Goal: Task Accomplishment & Management: Manage account settings

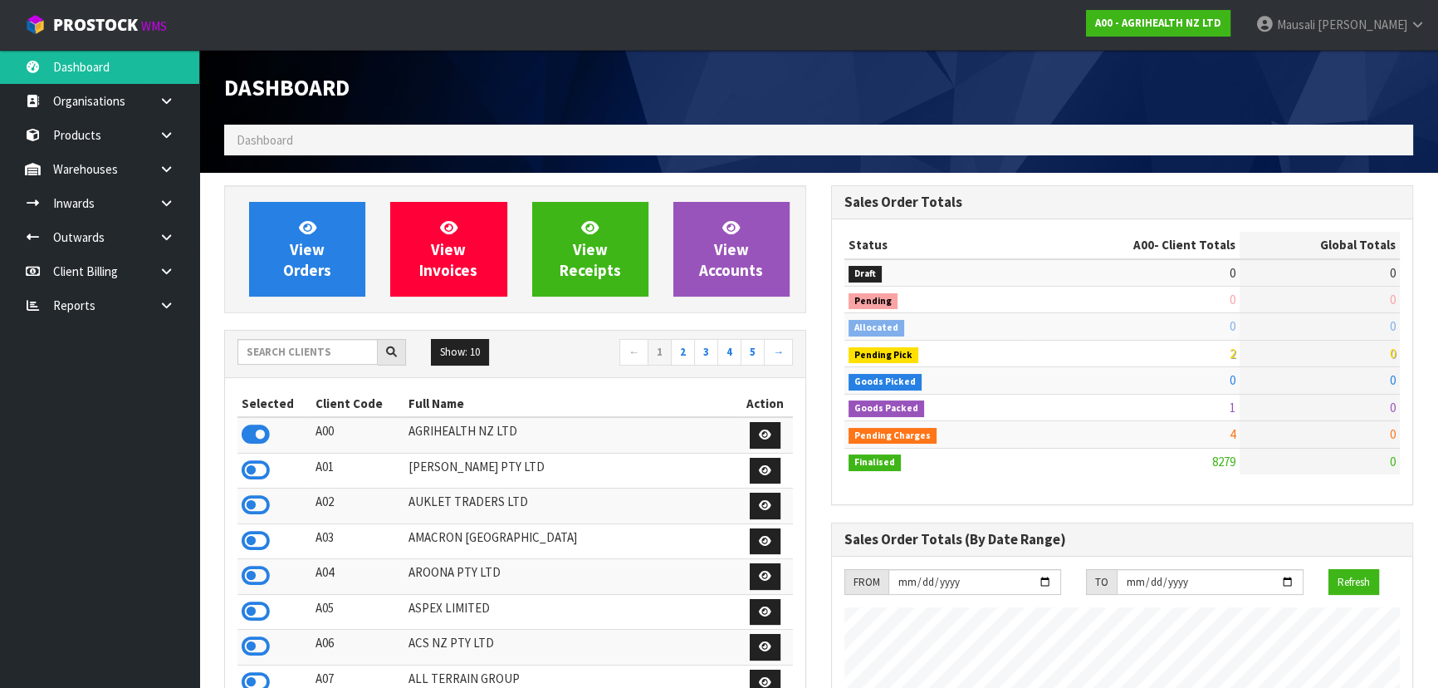
scroll to position [1256, 606]
click at [299, 355] on input "text" at bounding box center [308, 352] width 140 height 26
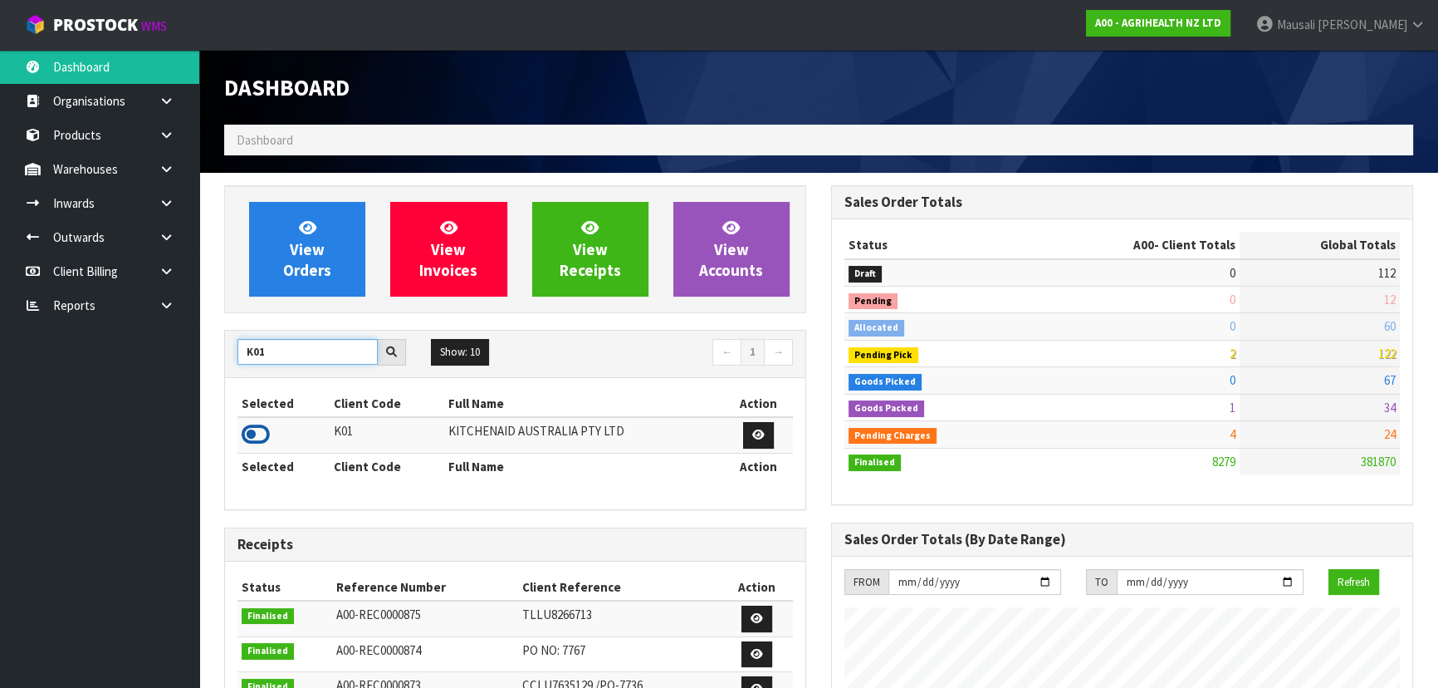
type input "K01"
click at [262, 437] on icon at bounding box center [256, 434] width 28 height 25
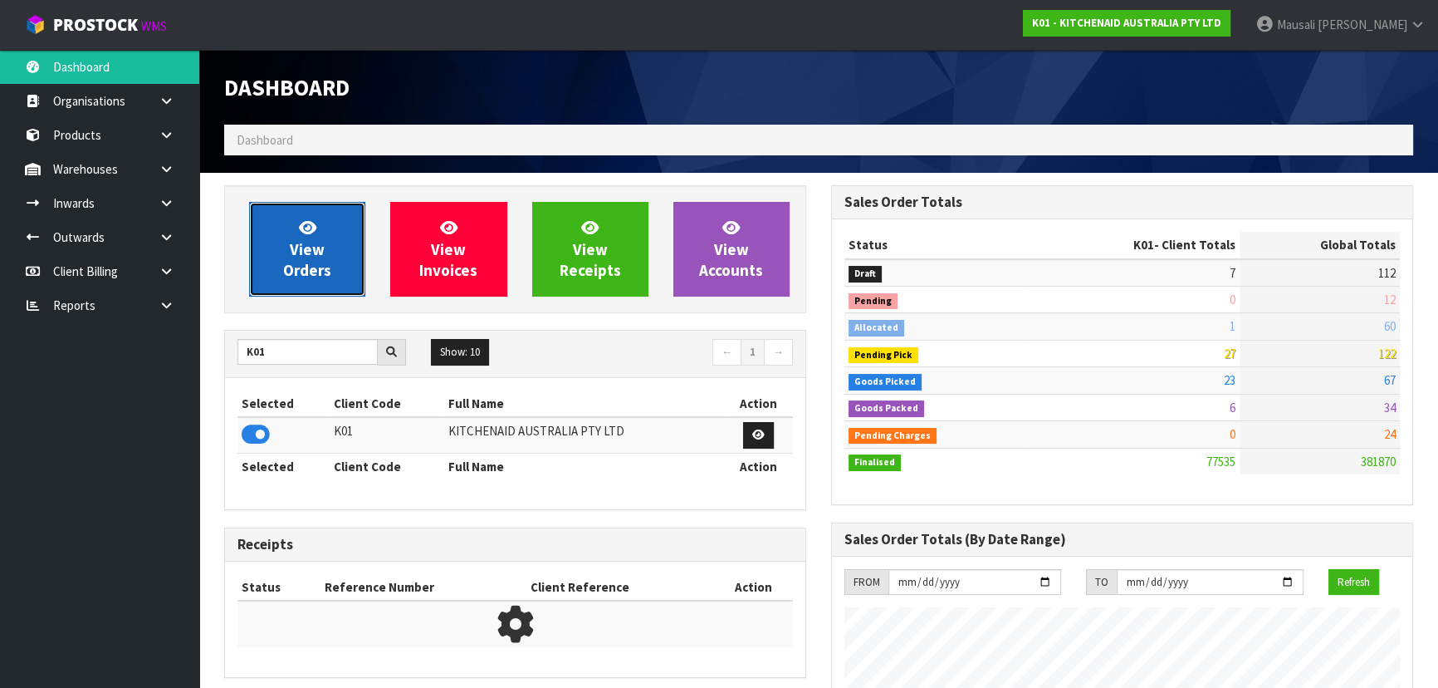
click at [332, 256] on link "View Orders" at bounding box center [307, 249] width 116 height 95
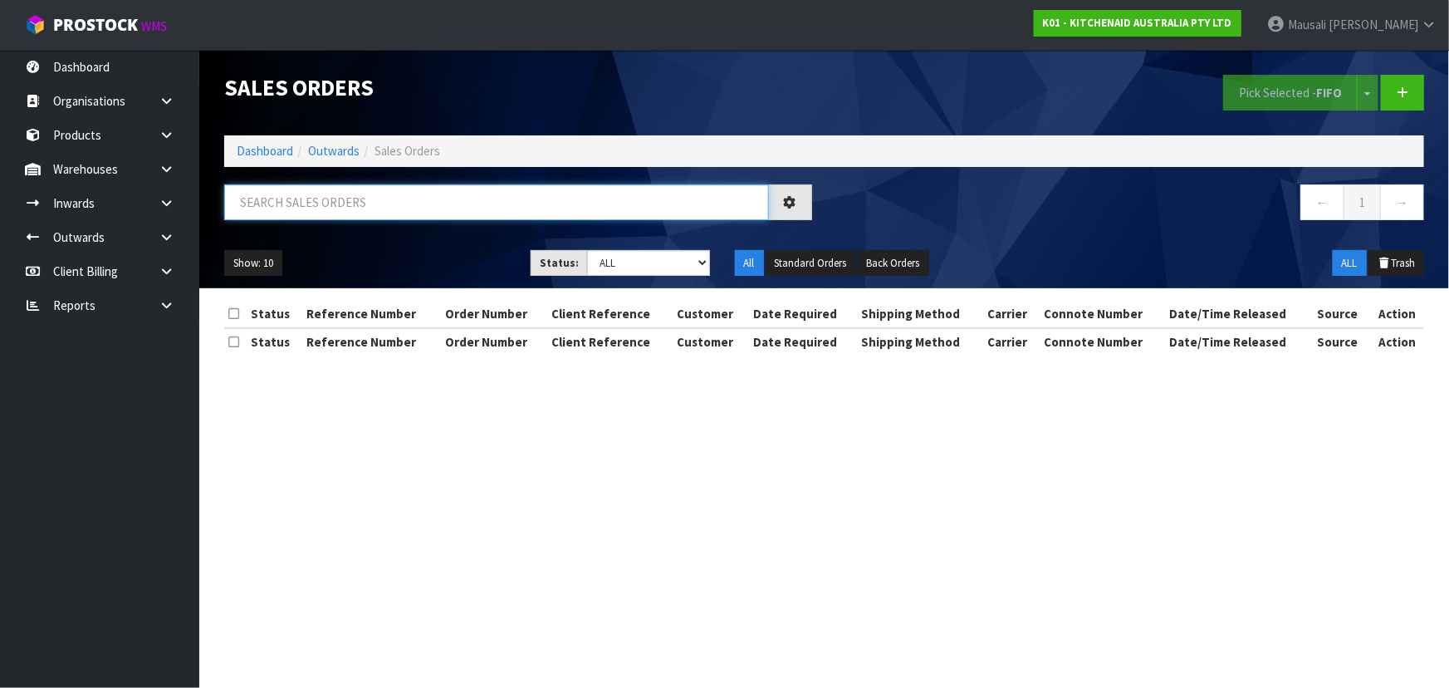
click at [301, 198] on input "text" at bounding box center [496, 202] width 545 height 36
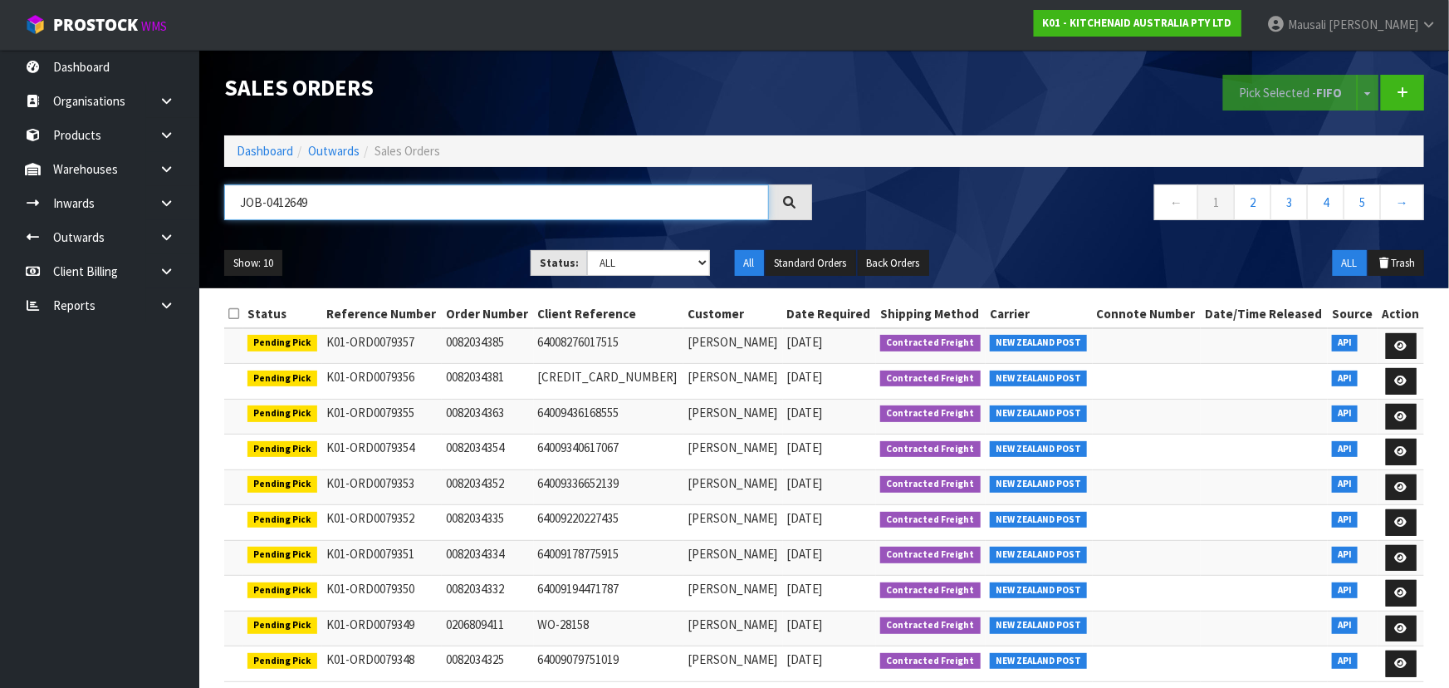
type input "JOB-0412649"
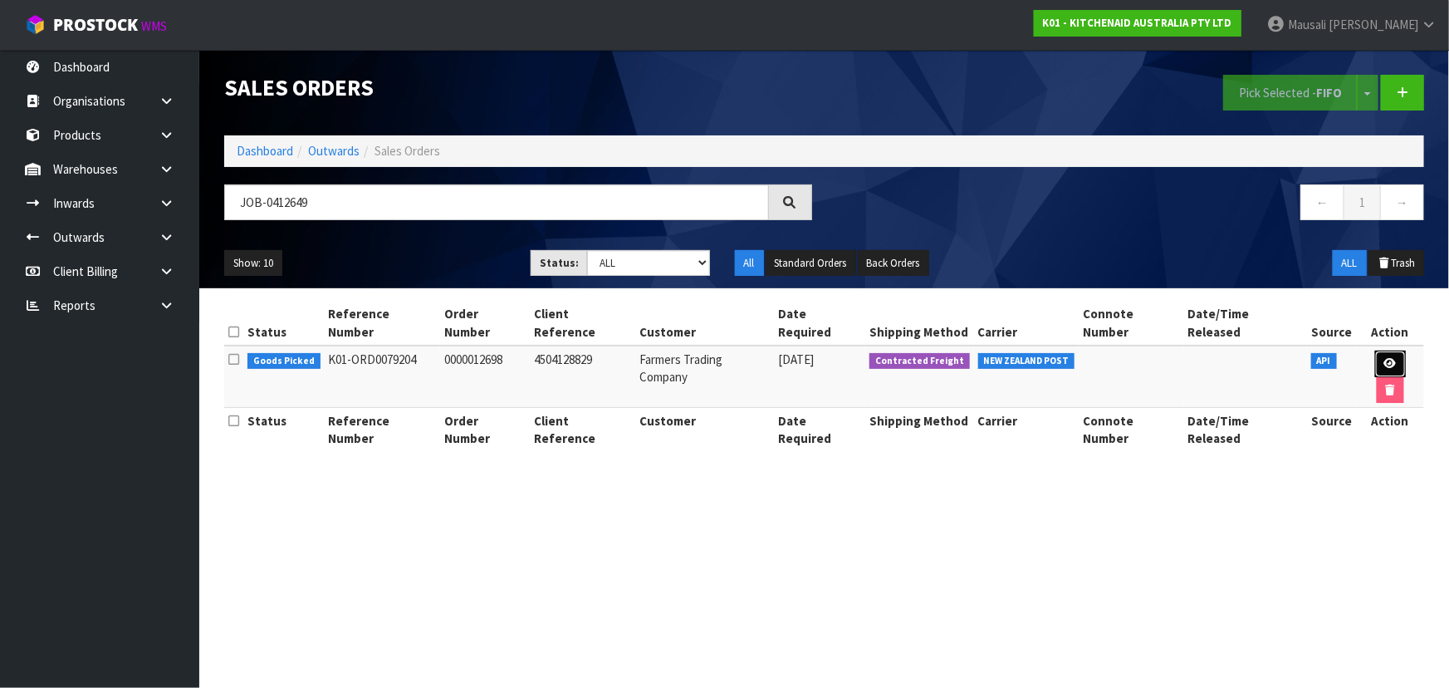
click at [1380, 350] on link at bounding box center [1390, 363] width 31 height 27
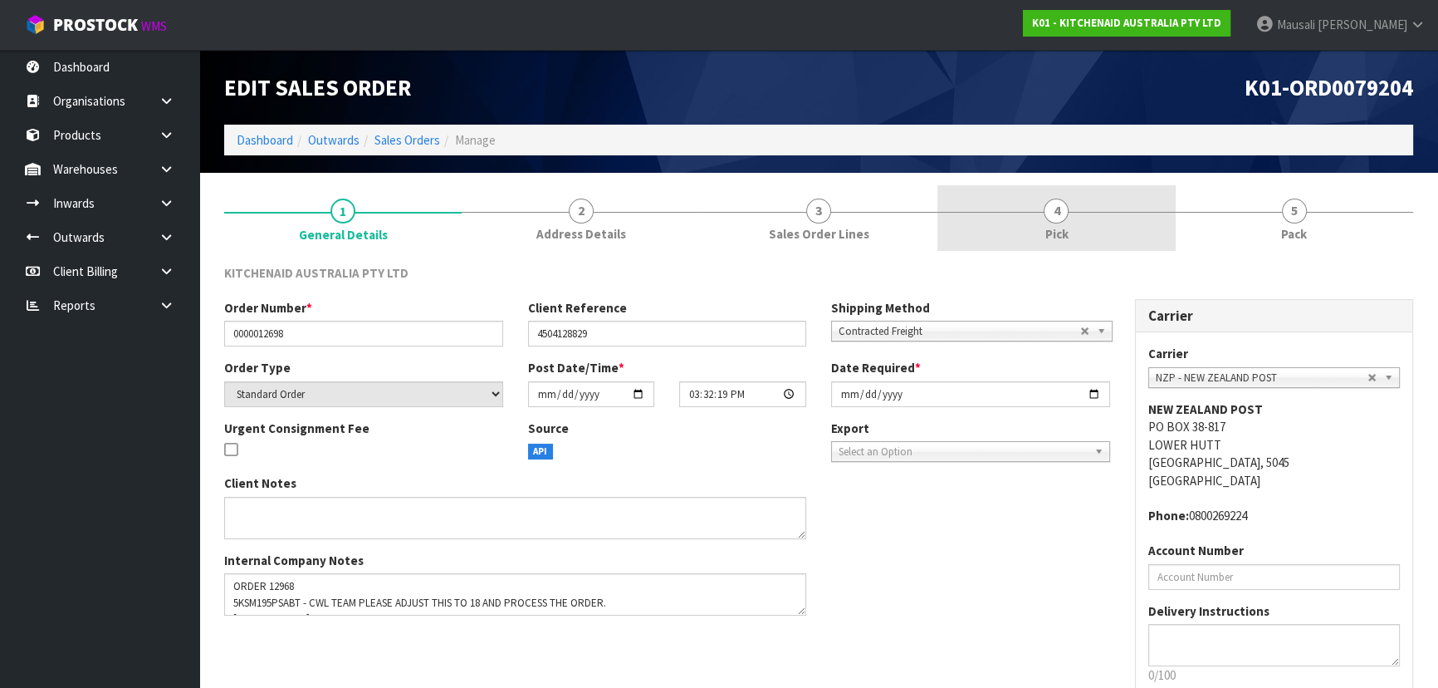
click at [1079, 238] on link "4 Pick" at bounding box center [1057, 218] width 238 height 66
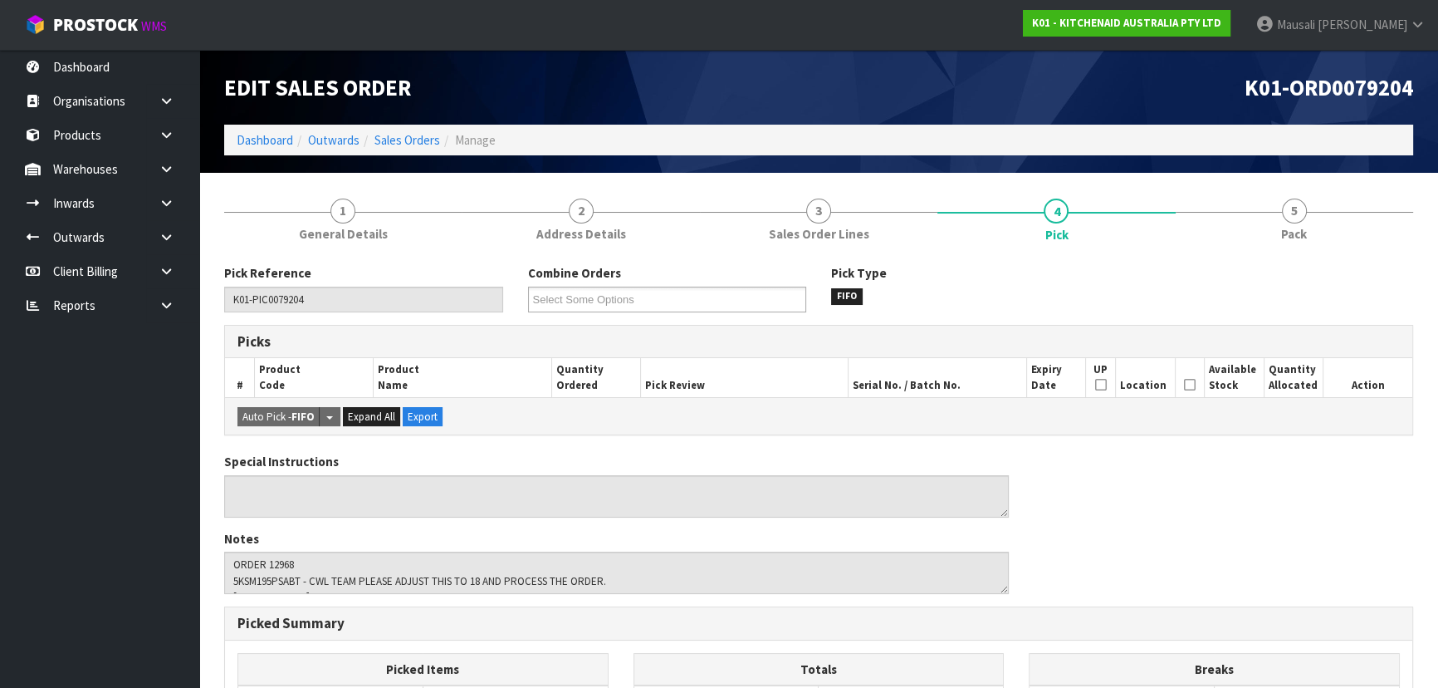
click at [1188, 385] on icon at bounding box center [1190, 385] width 12 height 1
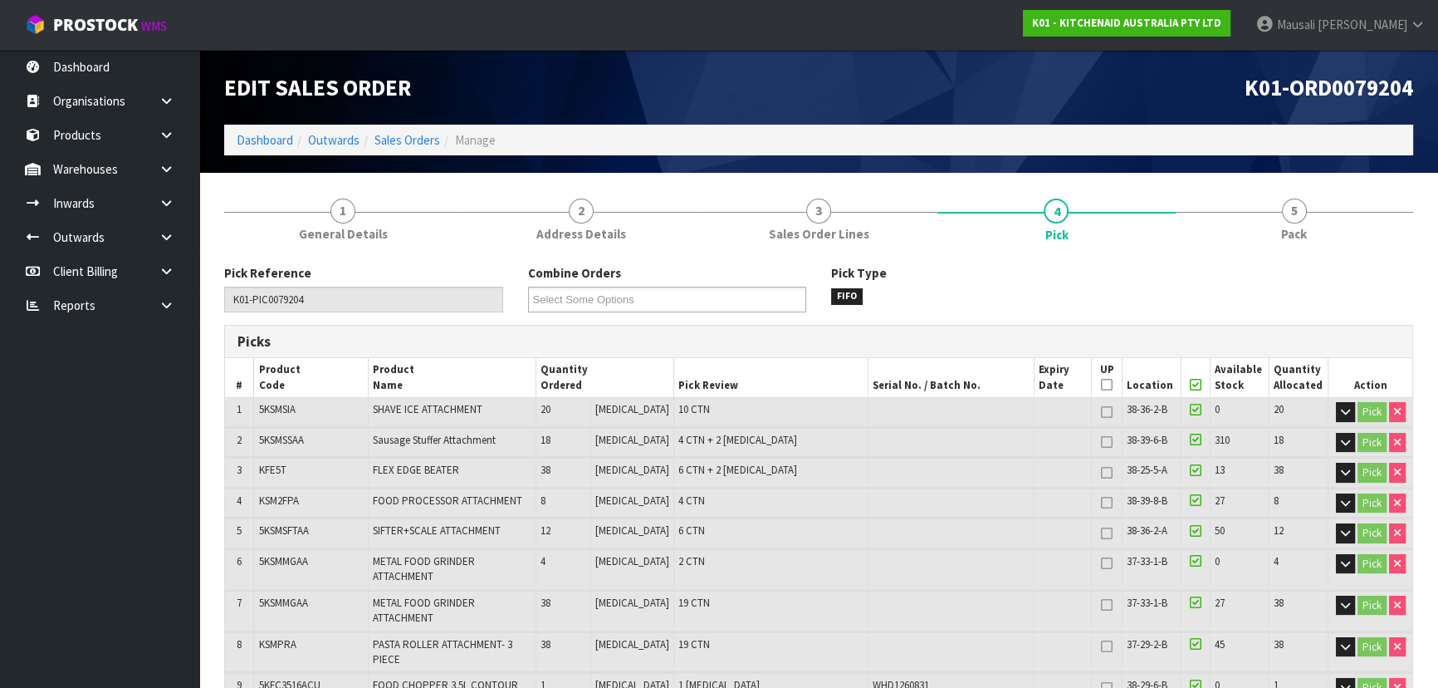
click at [1190, 385] on icon at bounding box center [1196, 385] width 12 height 1
click at [1193, 385] on icon at bounding box center [1196, 385] width 12 height 1
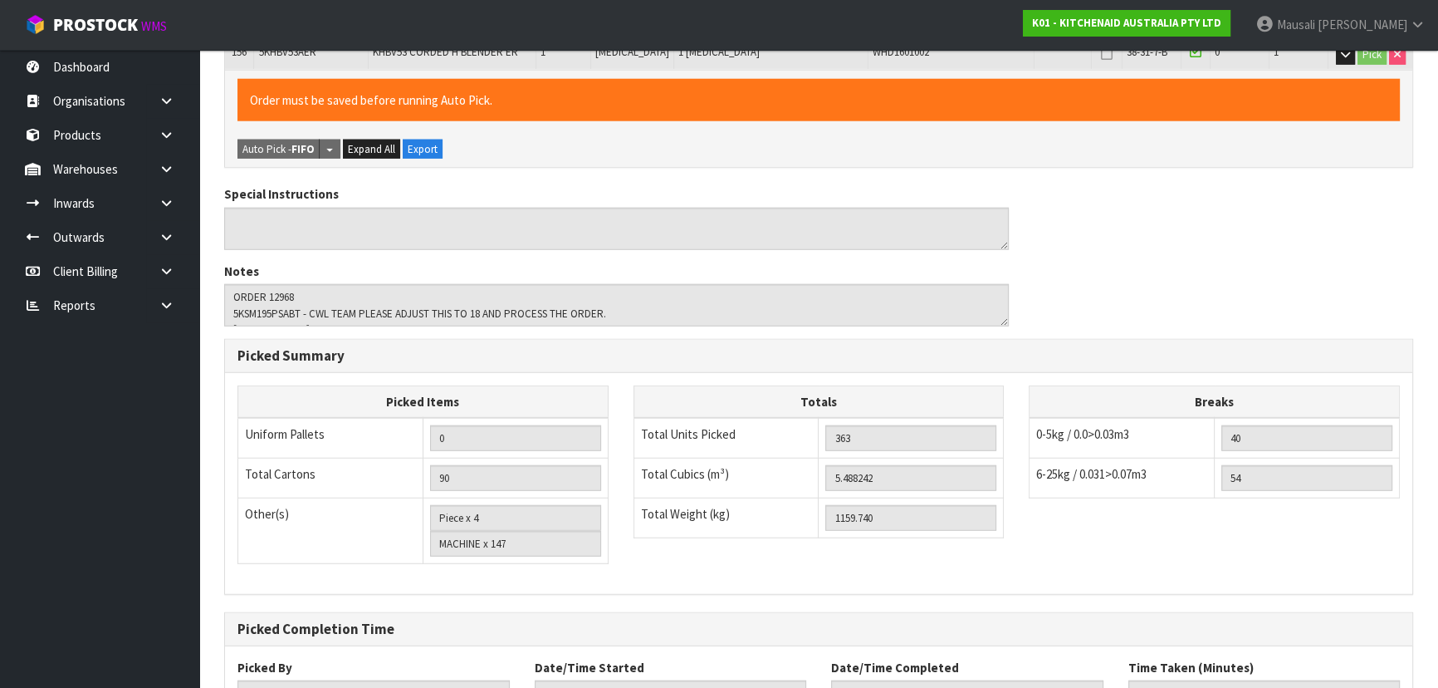
scroll to position [5553, 0]
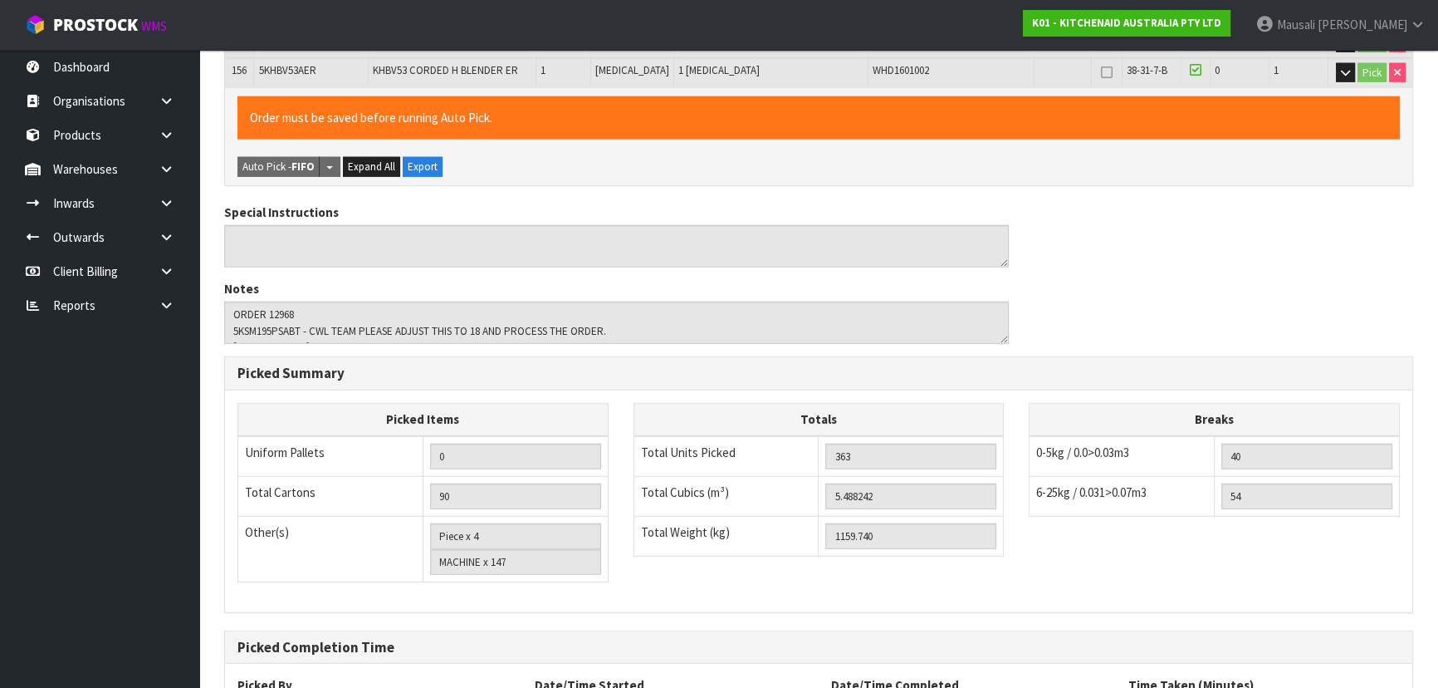
scroll to position [0, 0]
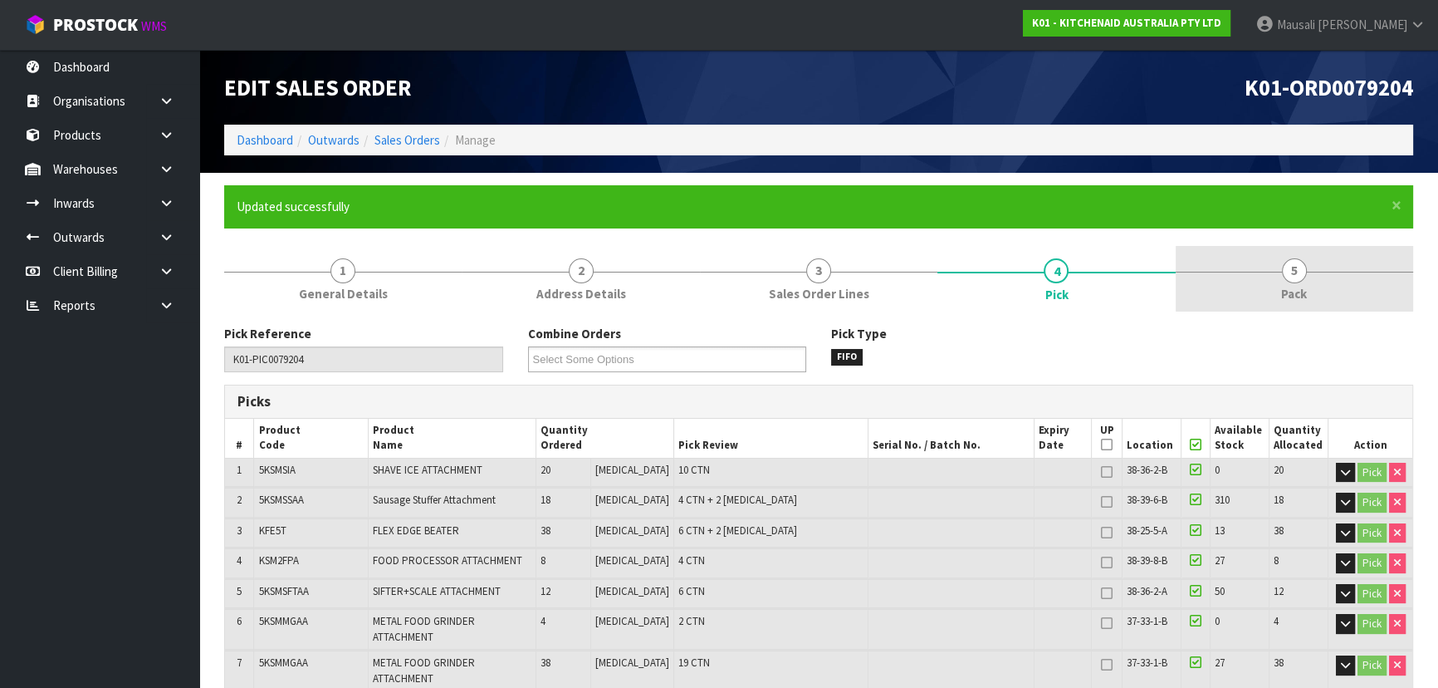
click at [1284, 275] on span "5" at bounding box center [1294, 270] width 25 height 25
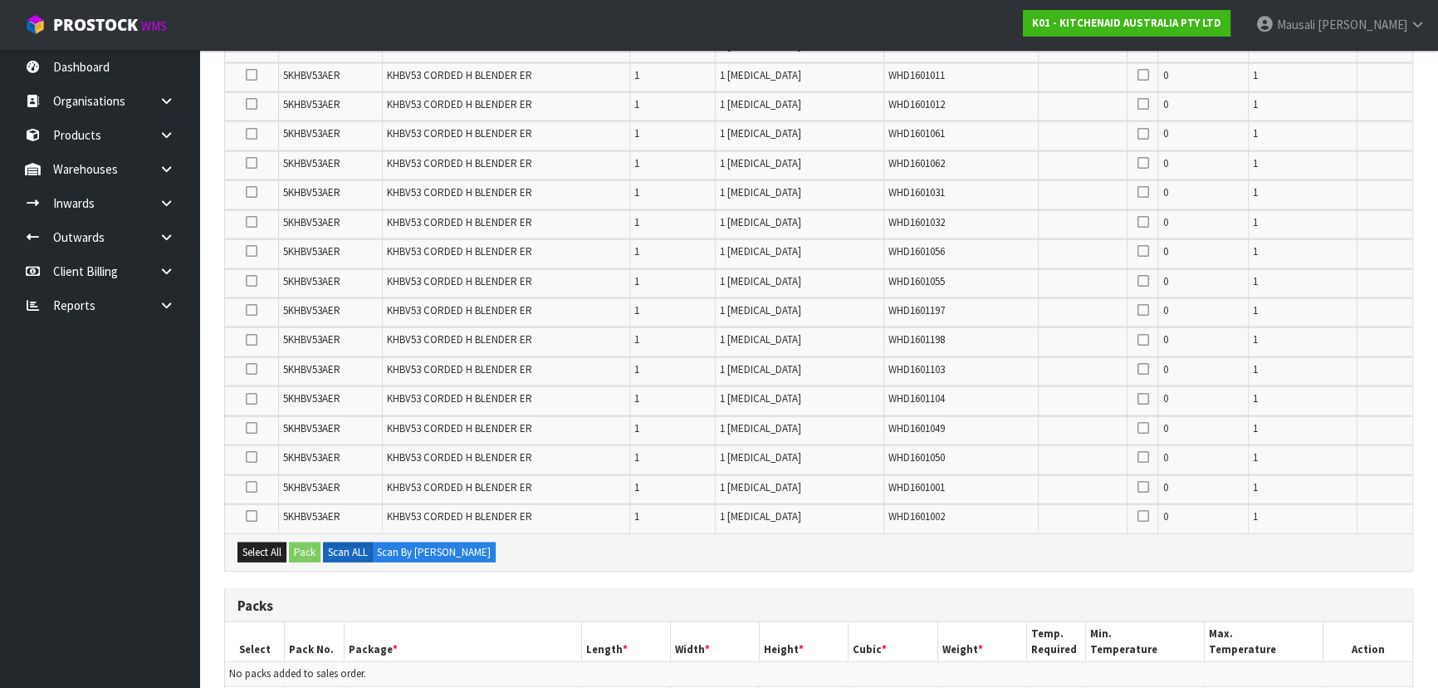
scroll to position [4605, 0]
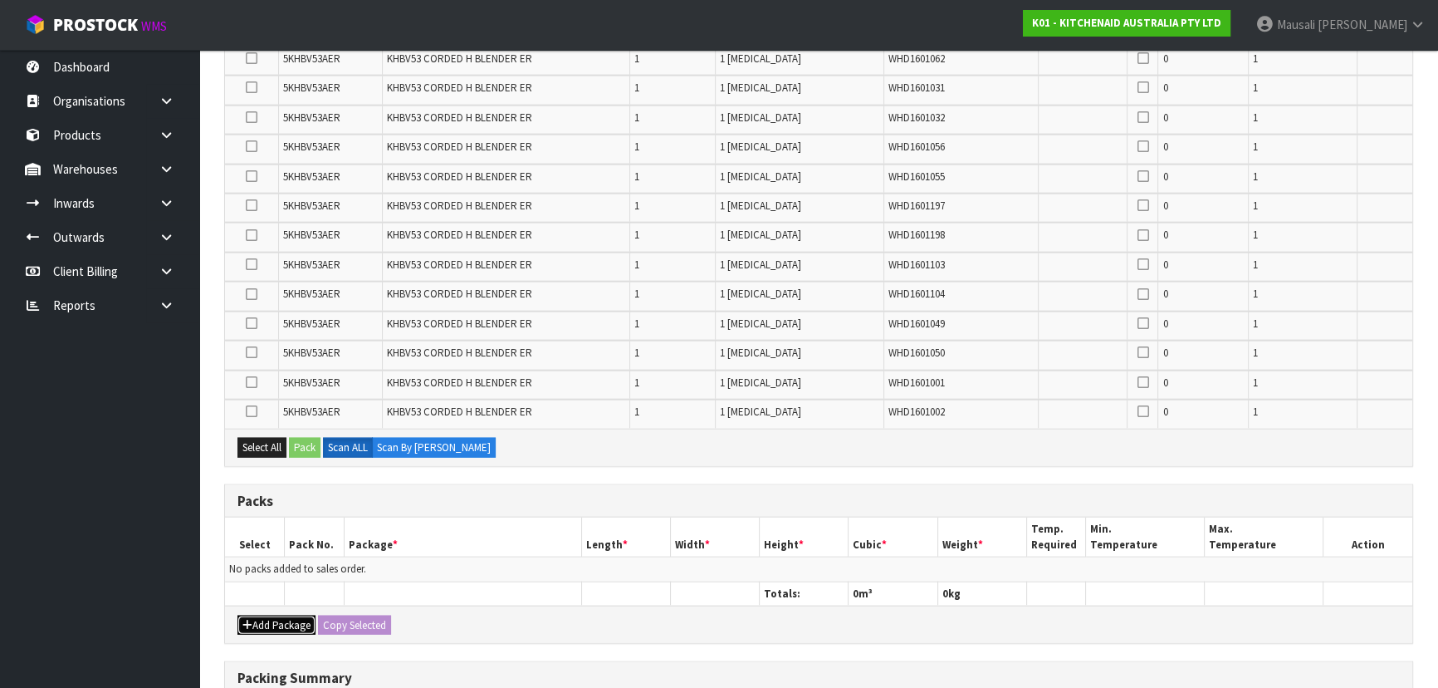
click at [267, 605] on div "Add Package Copy Selected" at bounding box center [819, 623] width 1188 height 37
click at [266, 615] on button "Add Package" at bounding box center [277, 625] width 78 height 20
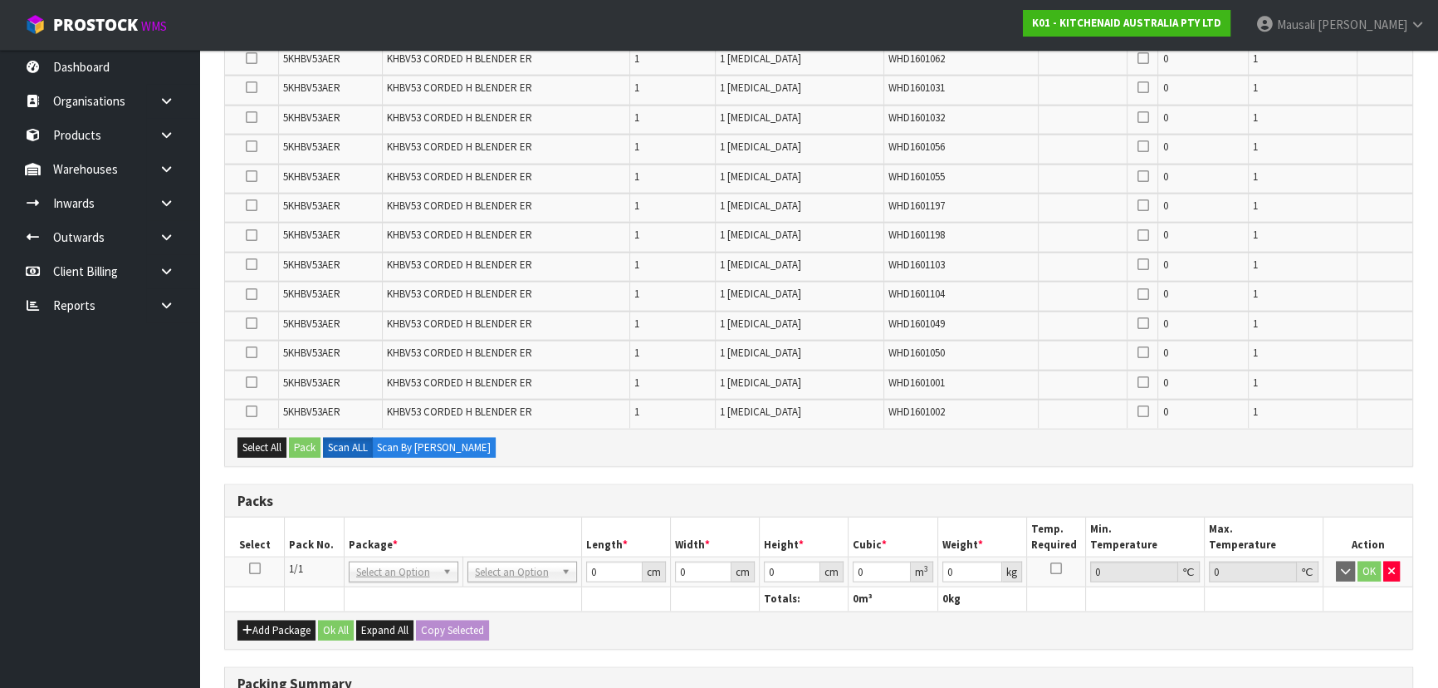
click at [254, 568] on icon at bounding box center [255, 568] width 12 height 1
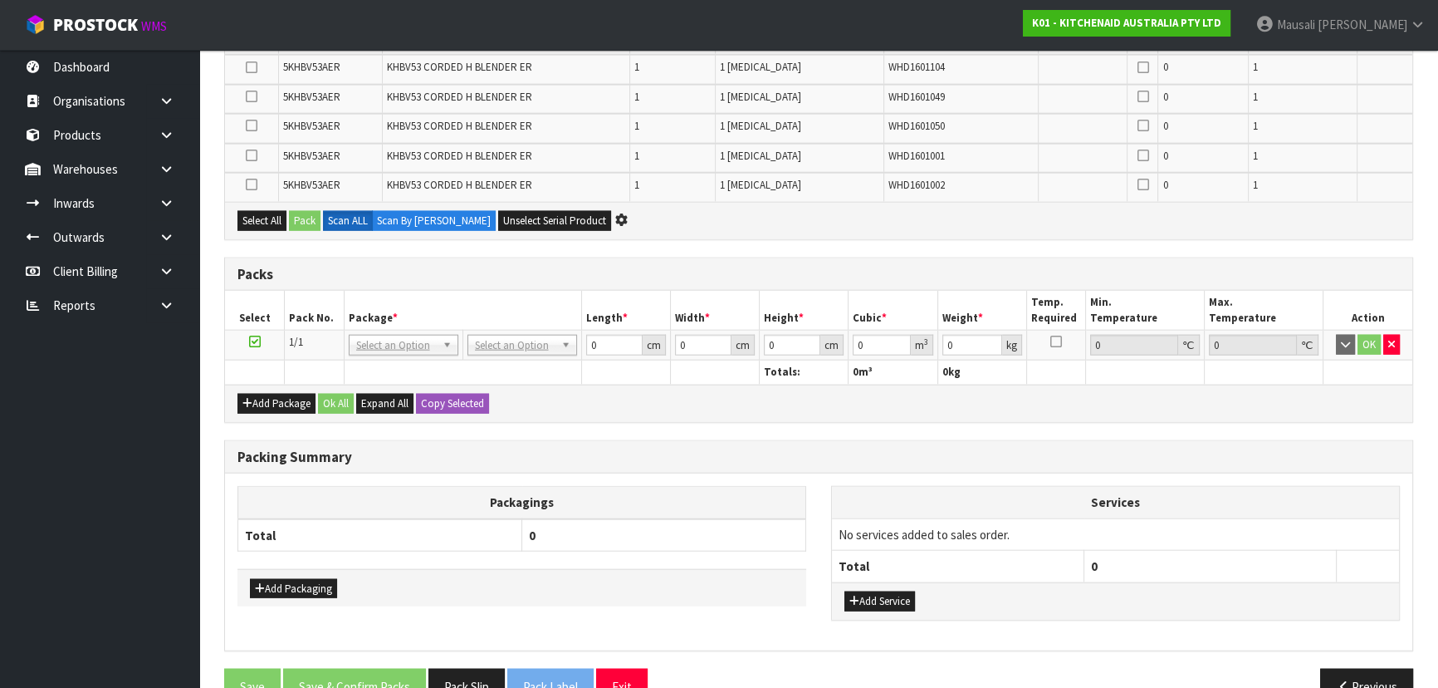
scroll to position [0, 0]
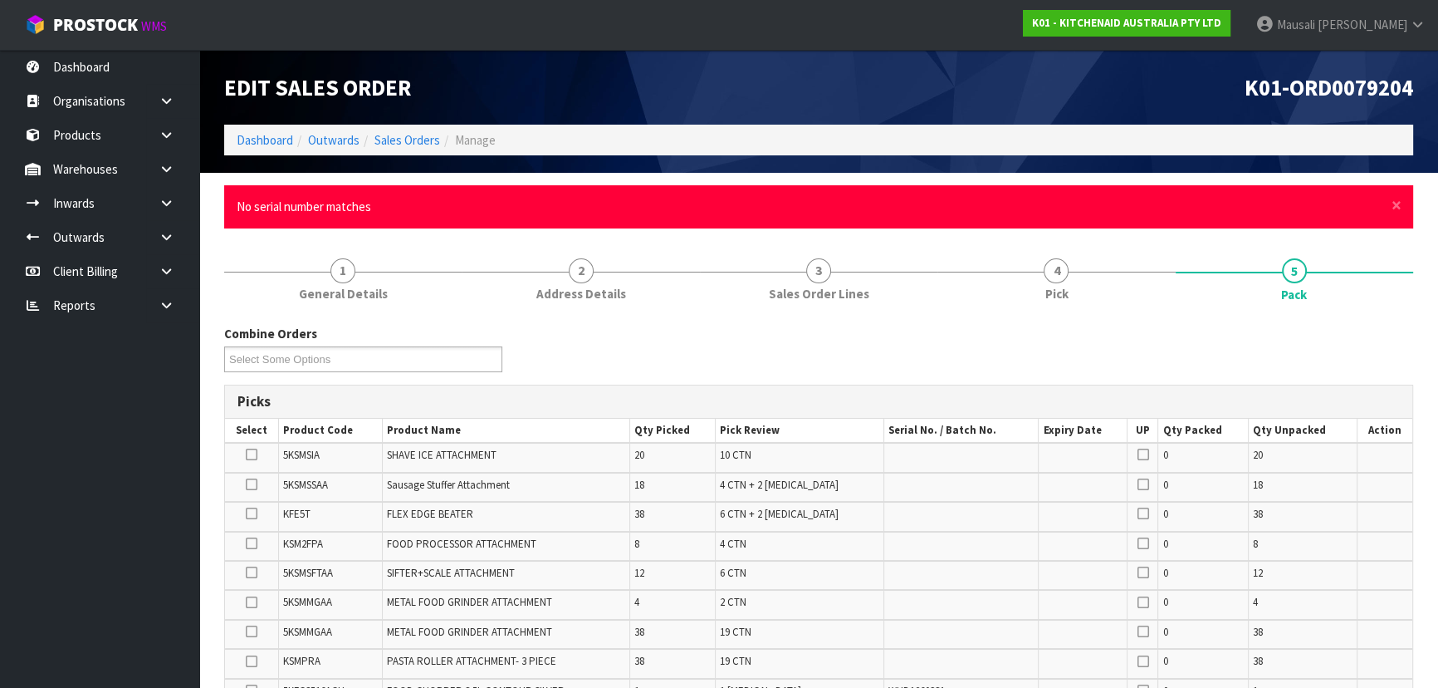
click at [1388, 204] on div "× Close No serial number matches" at bounding box center [818, 206] width 1189 height 42
click at [1393, 208] on span "×" at bounding box center [1397, 204] width 10 height 23
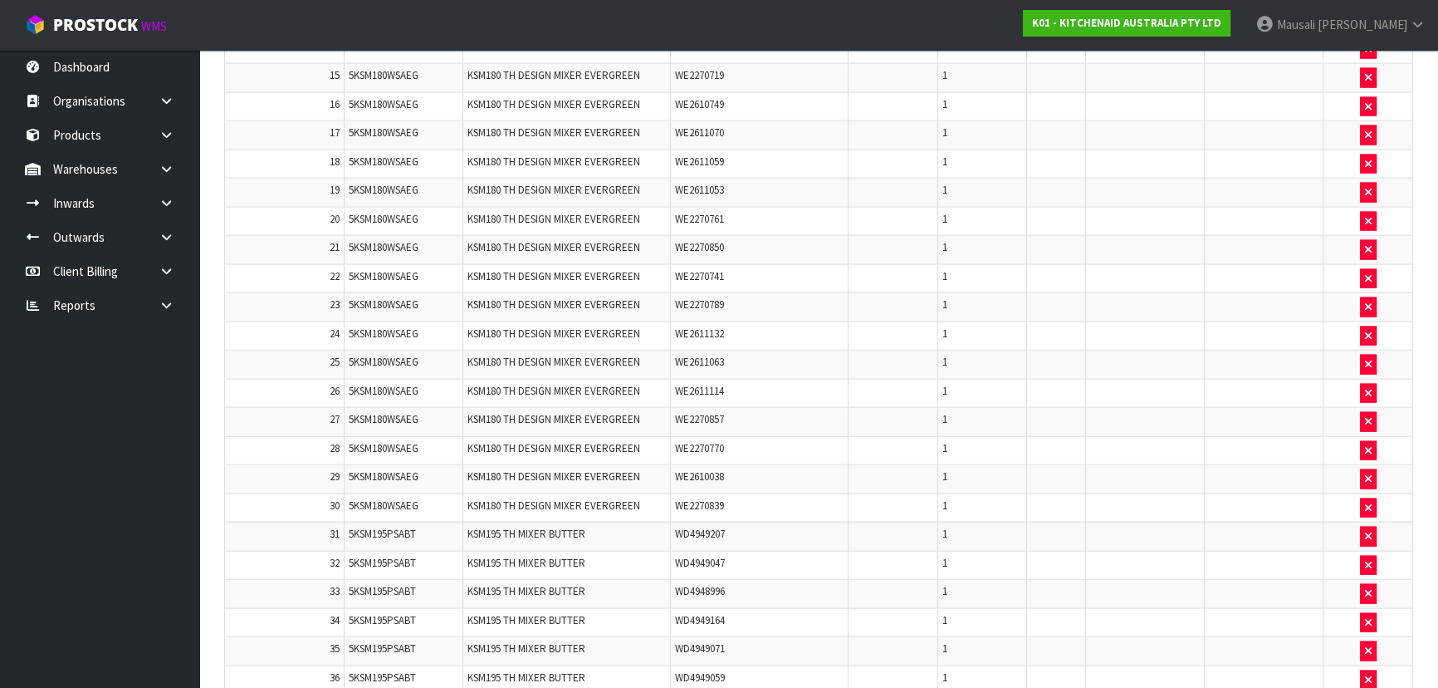
scroll to position [4736, 0]
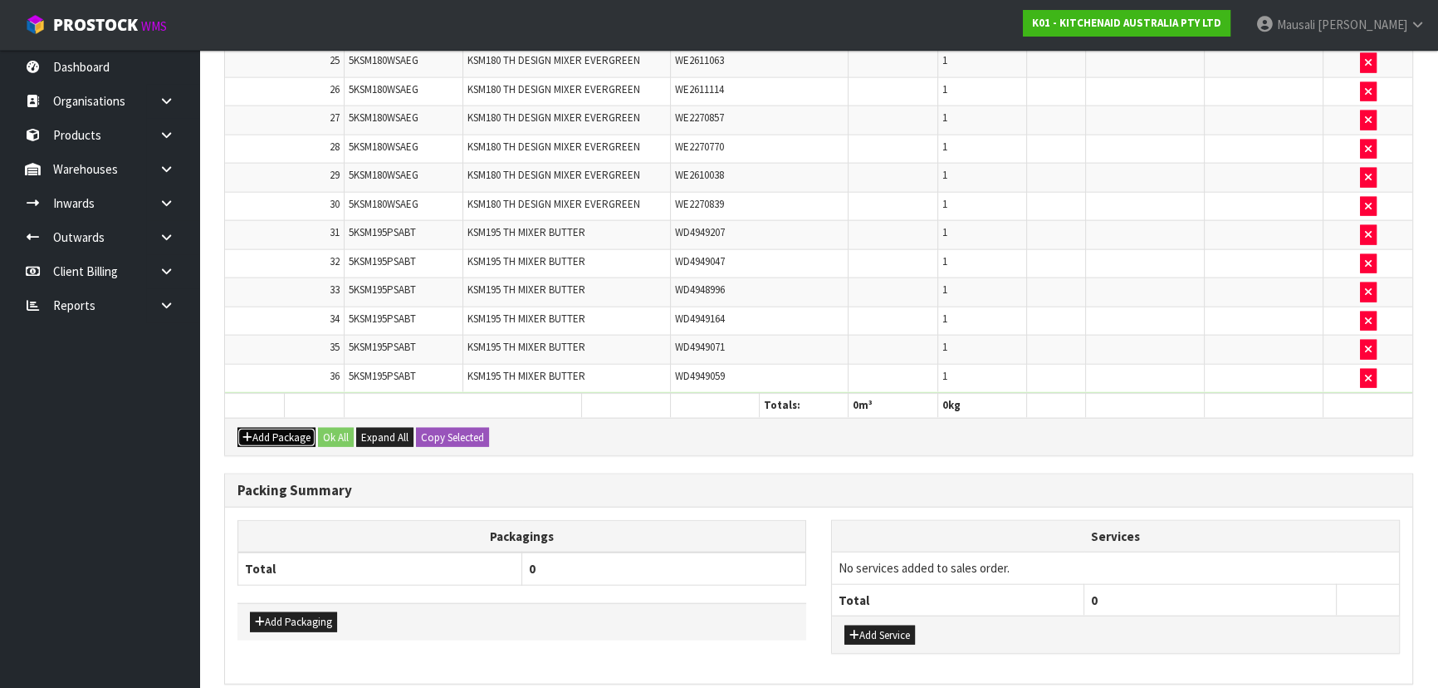
click at [269, 428] on button "Add Package" at bounding box center [277, 438] width 78 height 20
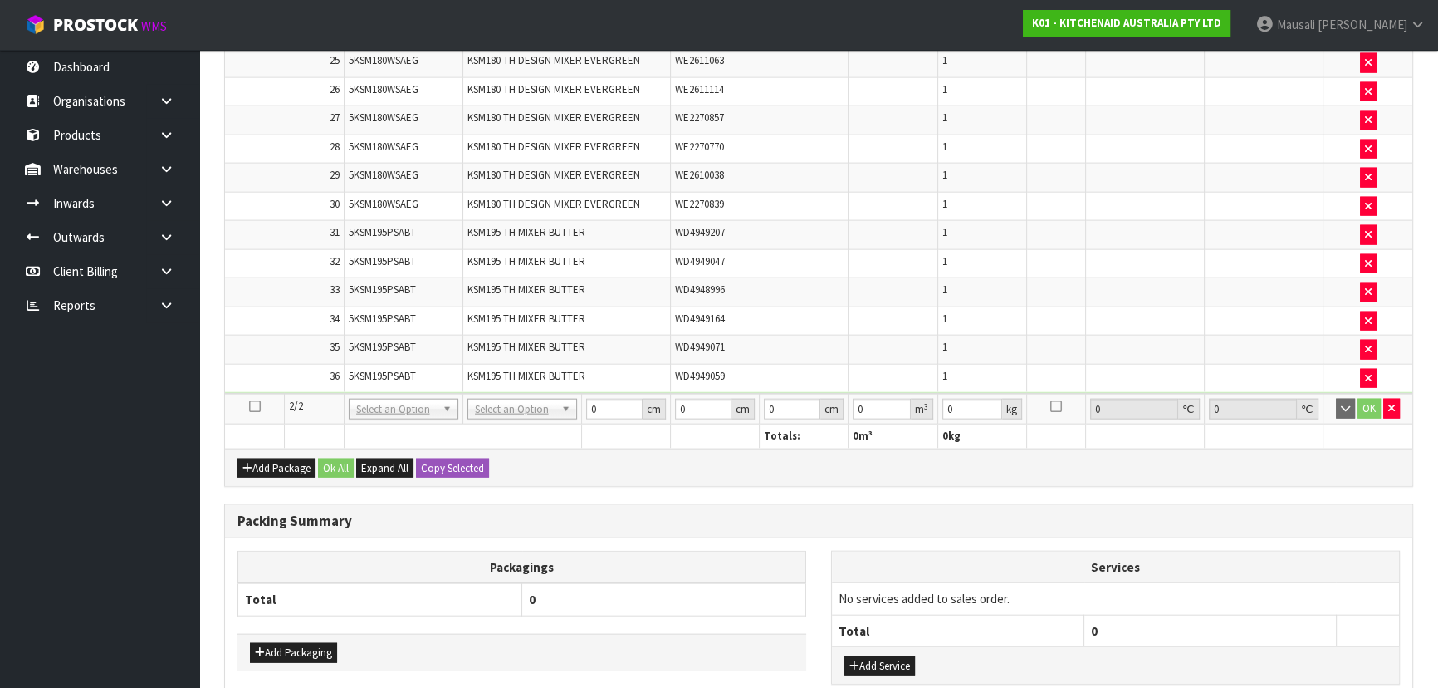
click at [257, 406] on icon at bounding box center [255, 406] width 12 height 1
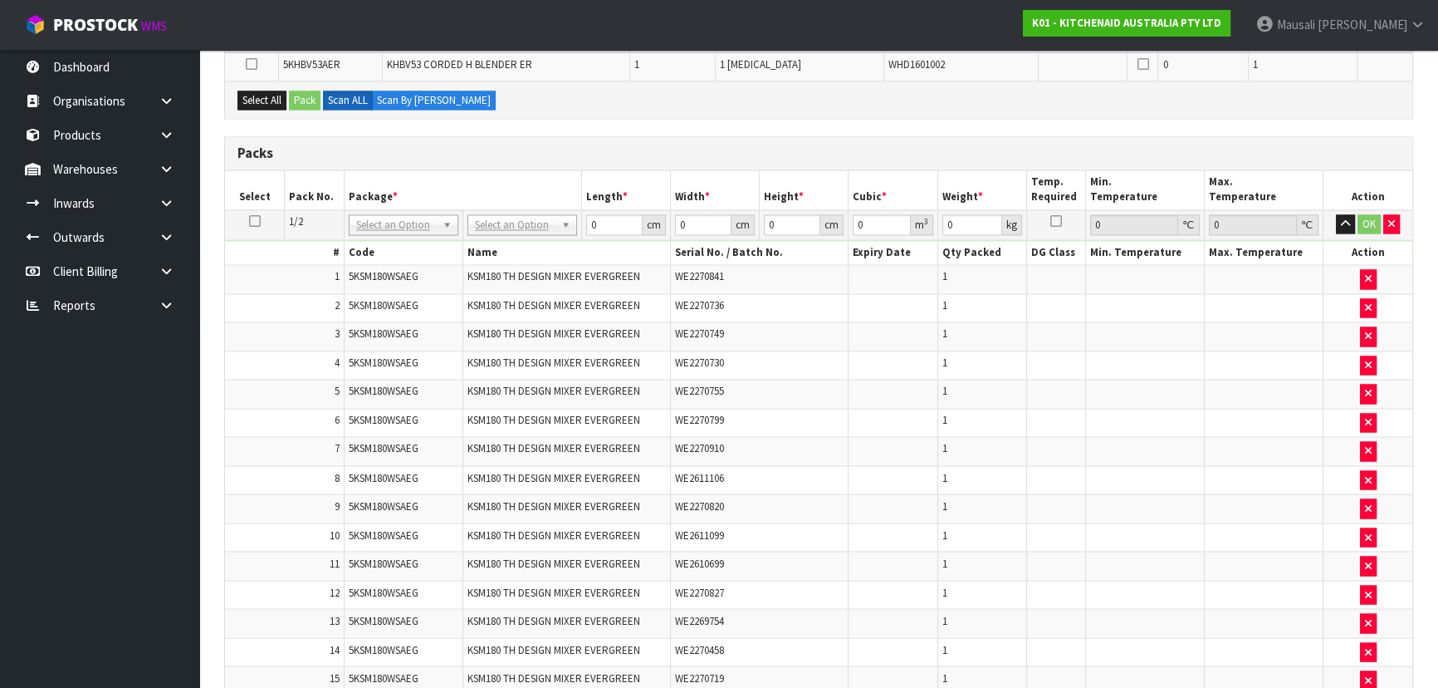
scroll to position [3404, 0]
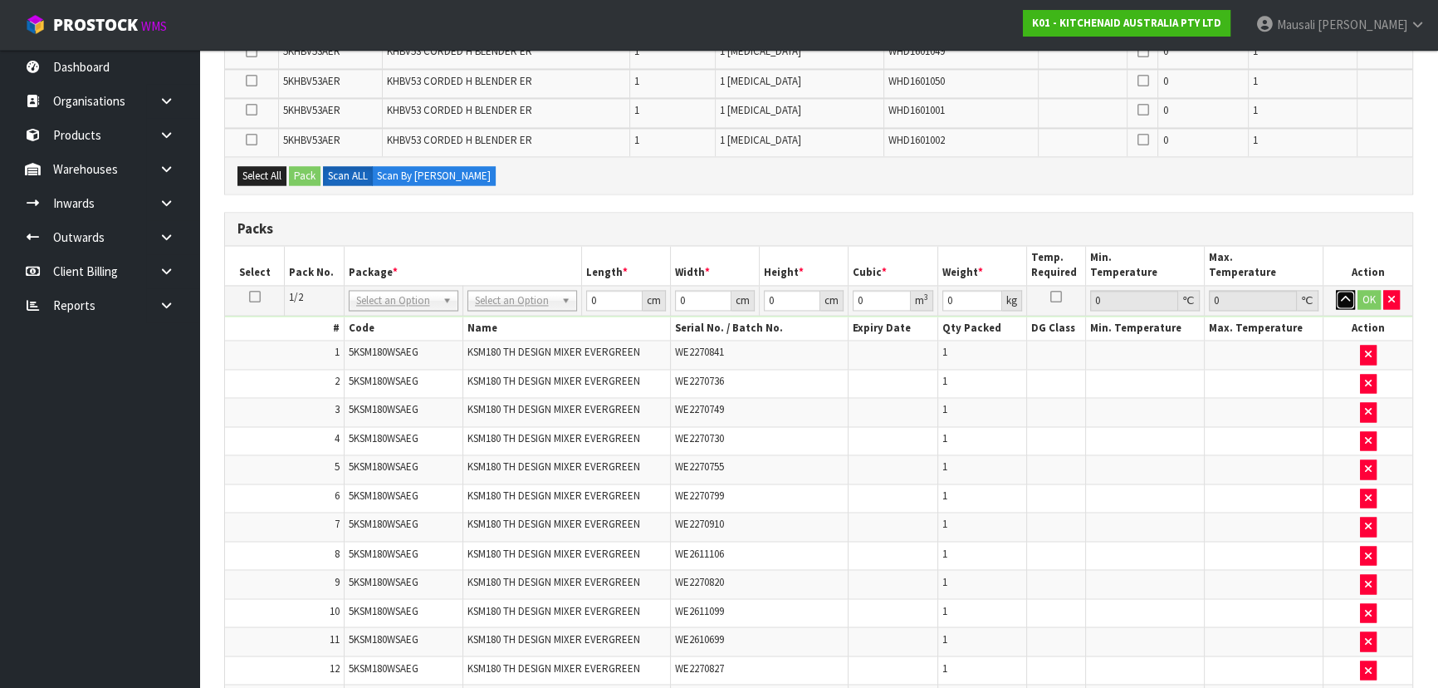
click at [1345, 294] on icon "button" at bounding box center [1345, 299] width 9 height 11
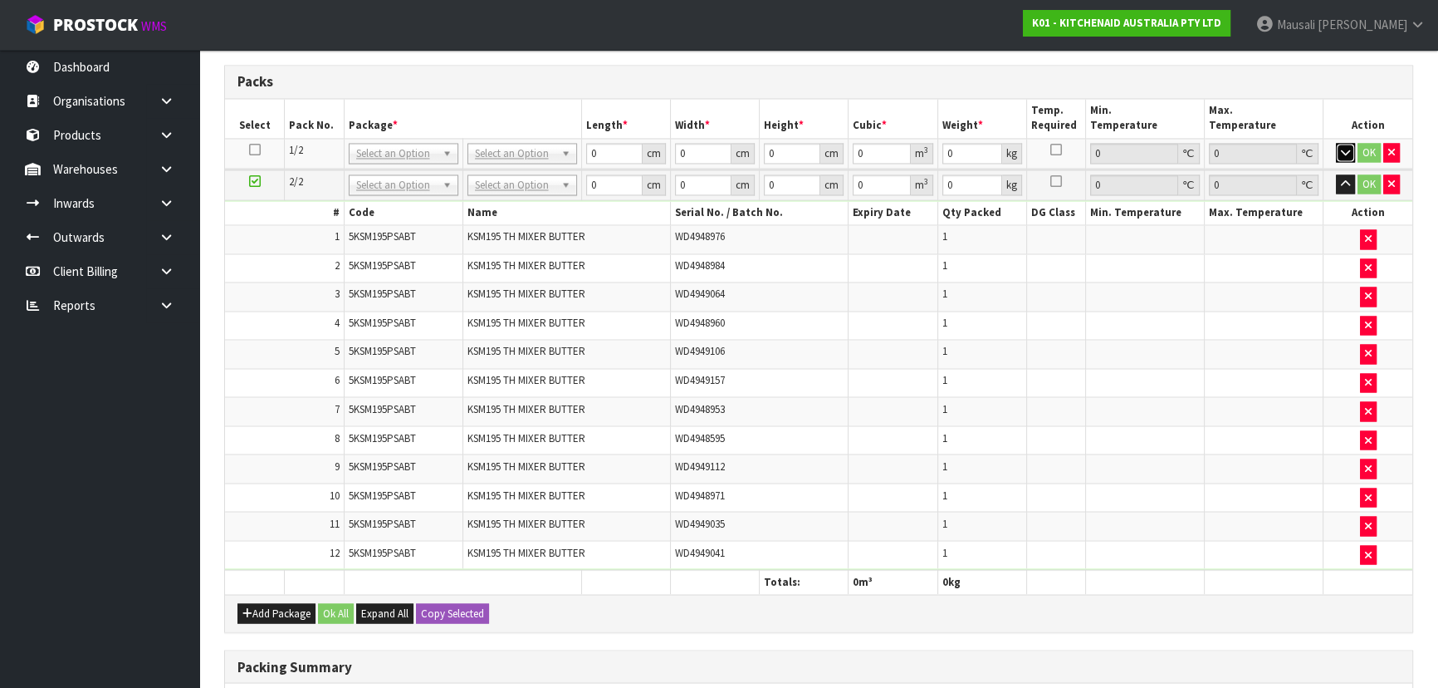
scroll to position [3550, 0]
click at [1336, 144] on button "button" at bounding box center [1345, 154] width 19 height 20
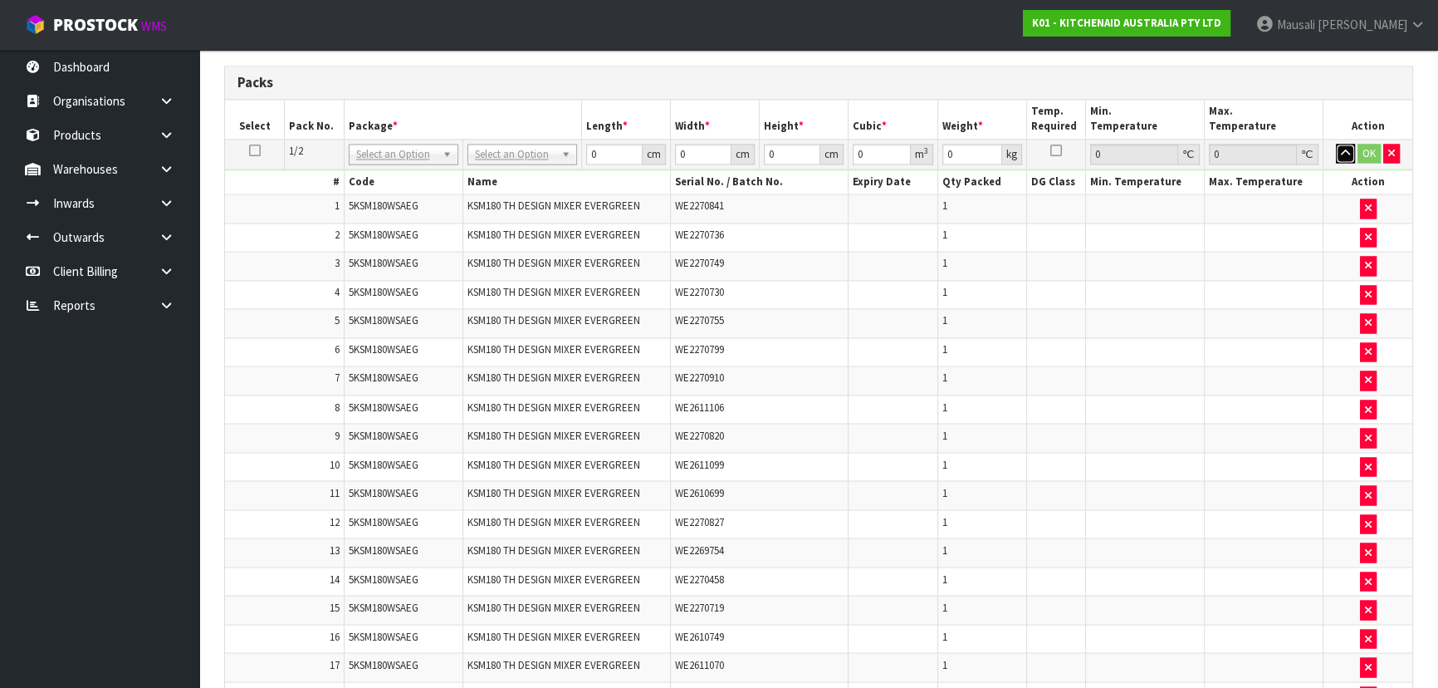
click at [1345, 148] on icon "button" at bounding box center [1345, 153] width 9 height 11
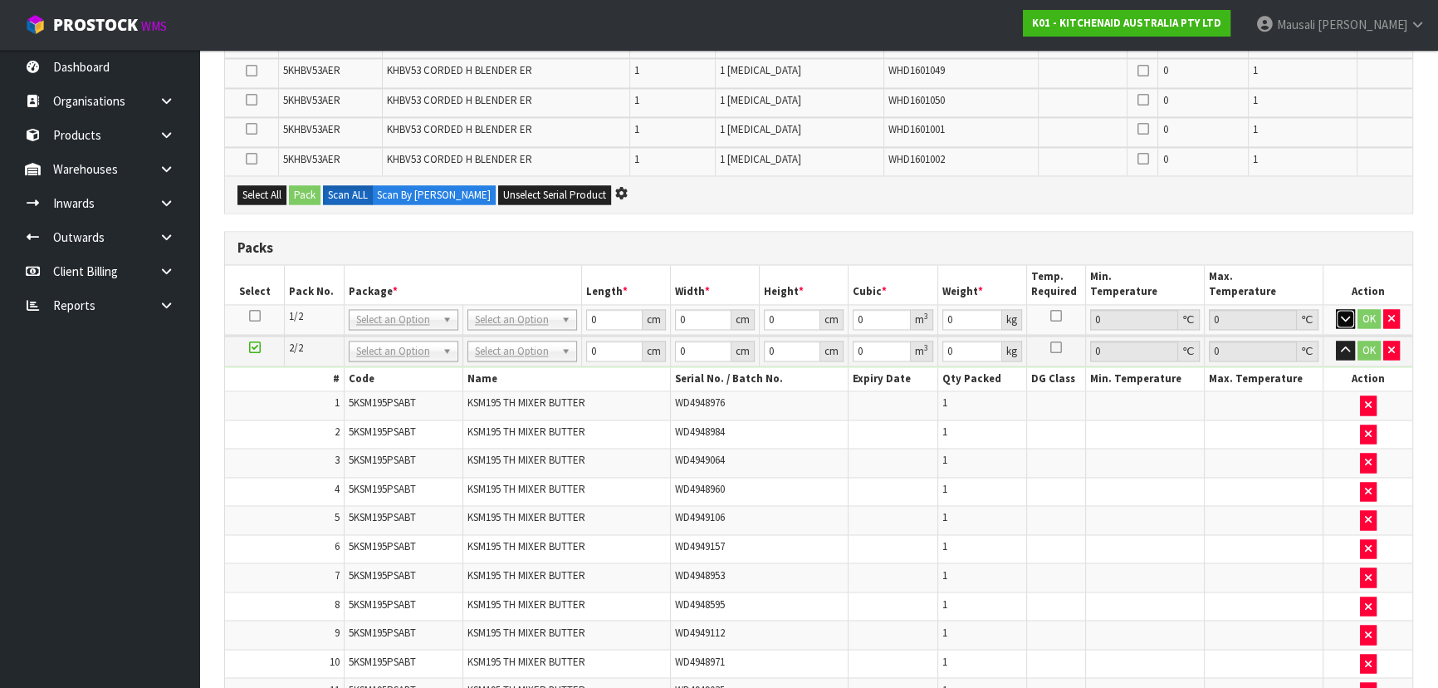
scroll to position [3475, 0]
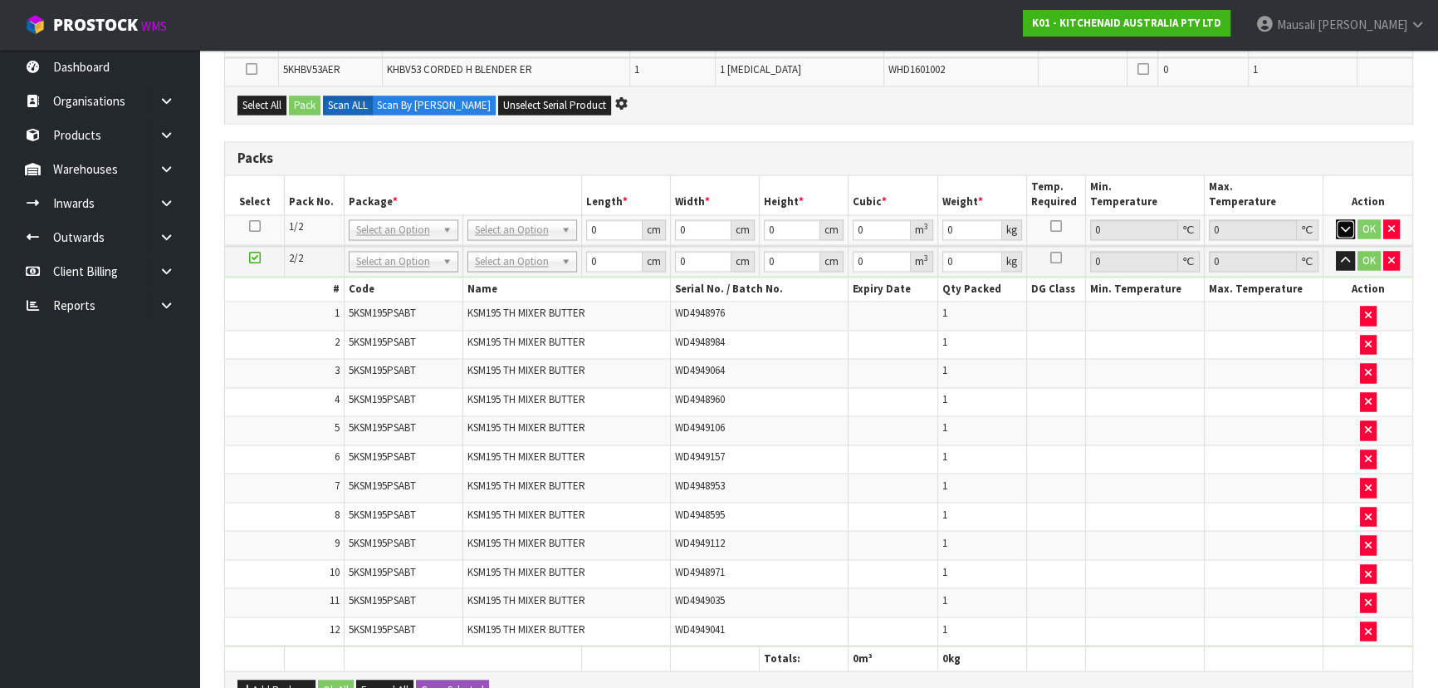
click at [1336, 219] on button "button" at bounding box center [1345, 229] width 19 height 20
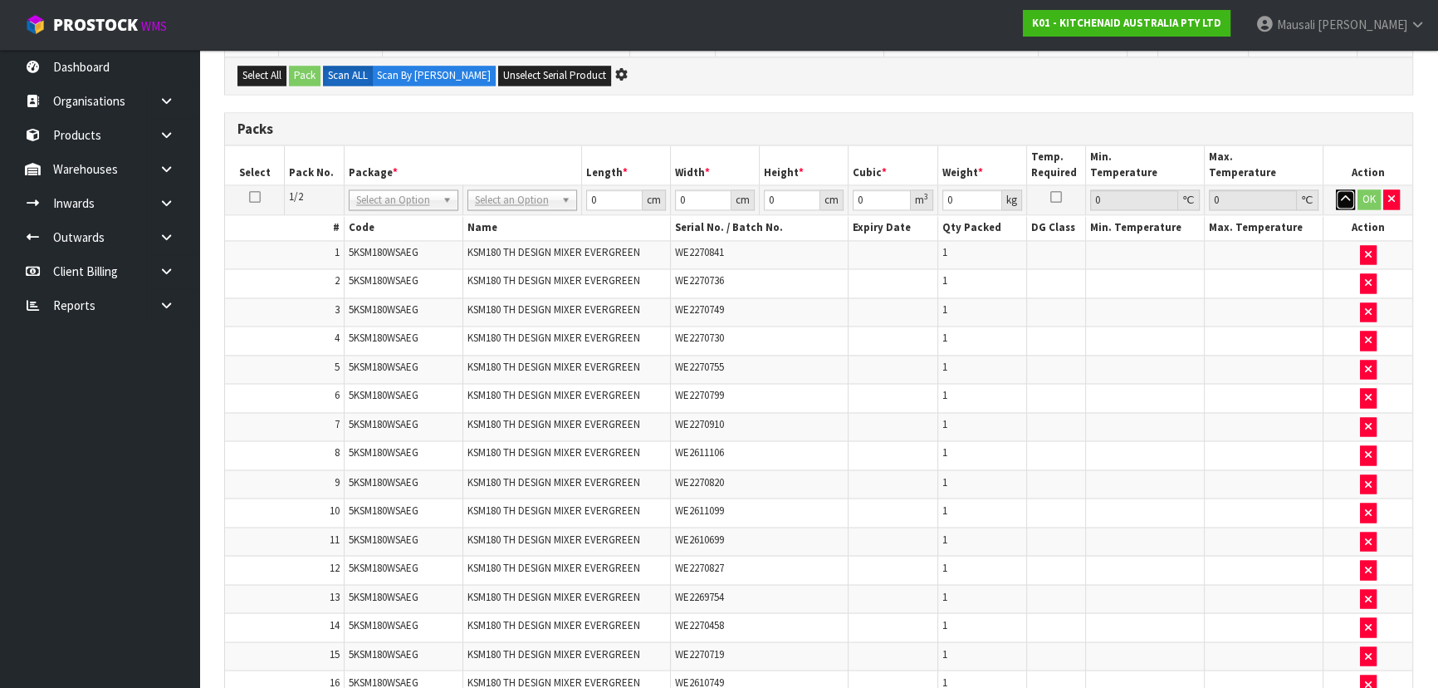
scroll to position [3446, 0]
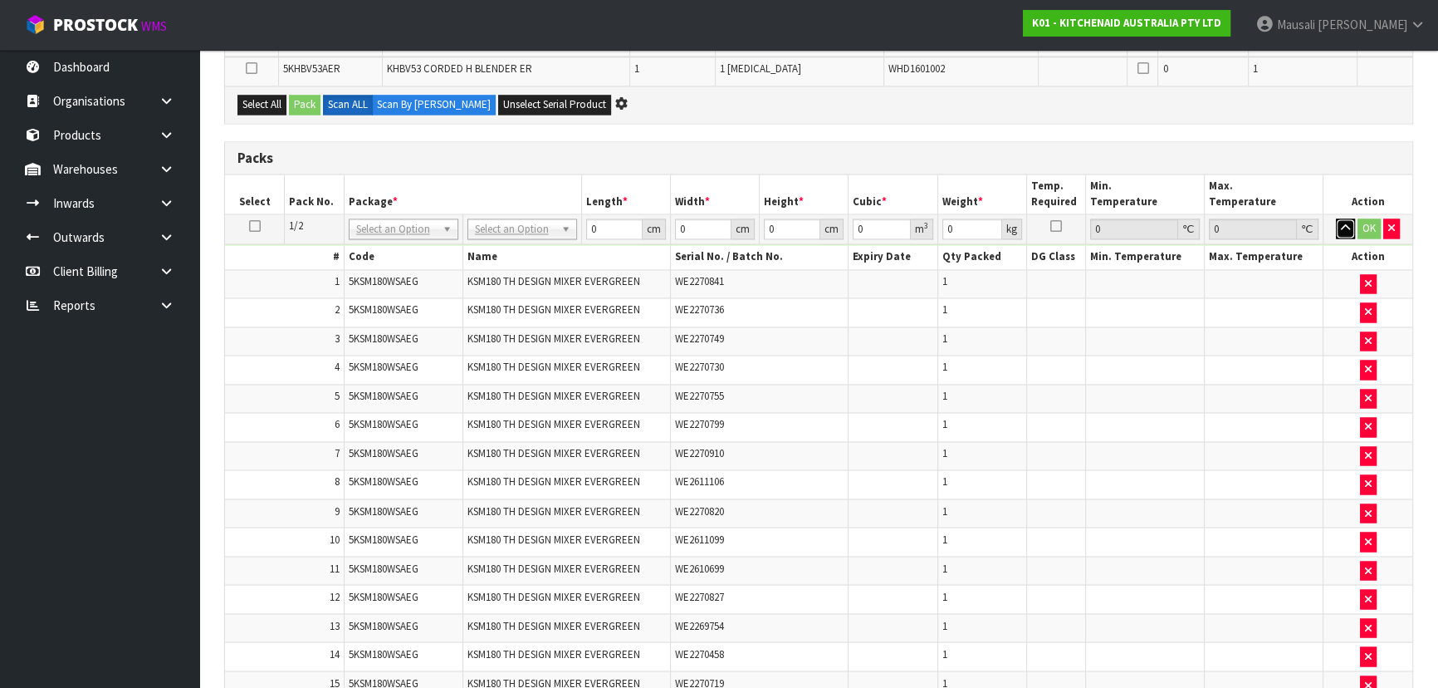
click at [1336, 218] on button "button" at bounding box center [1345, 228] width 19 height 20
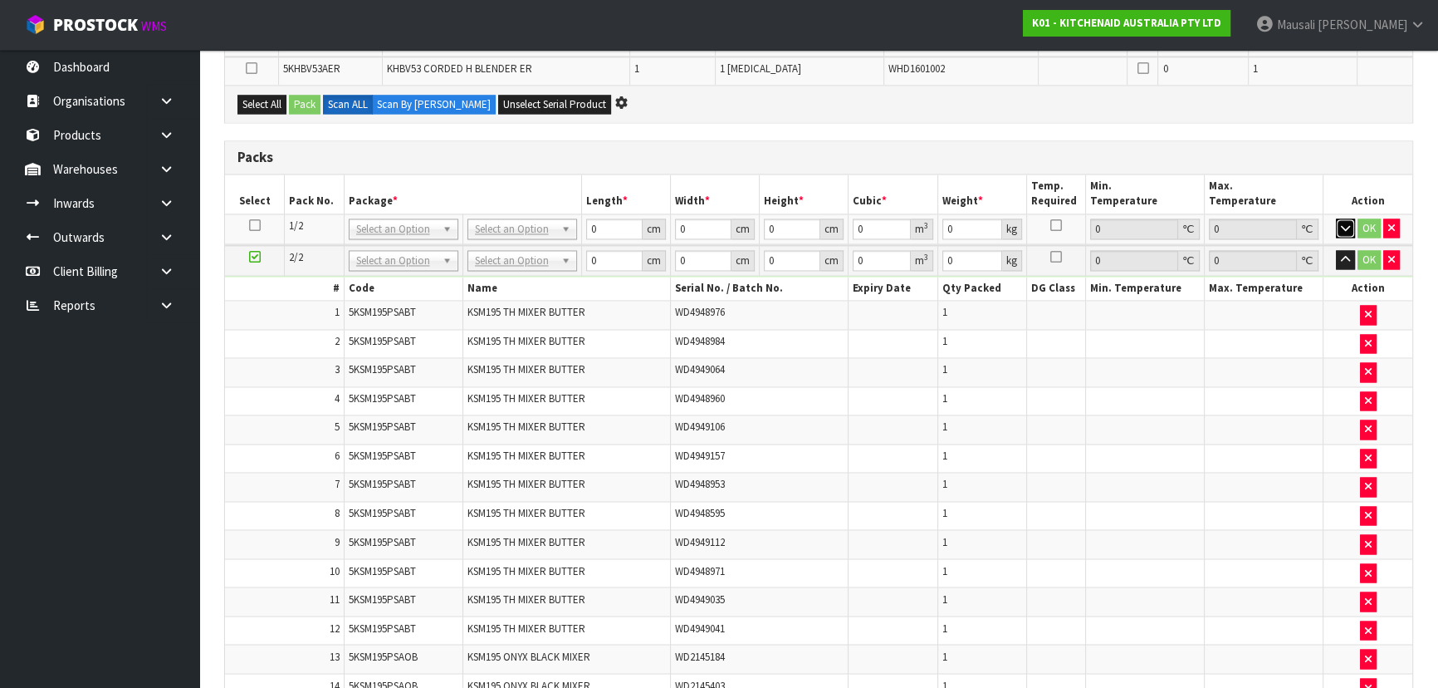
click at [1336, 218] on button "button" at bounding box center [1345, 228] width 19 height 20
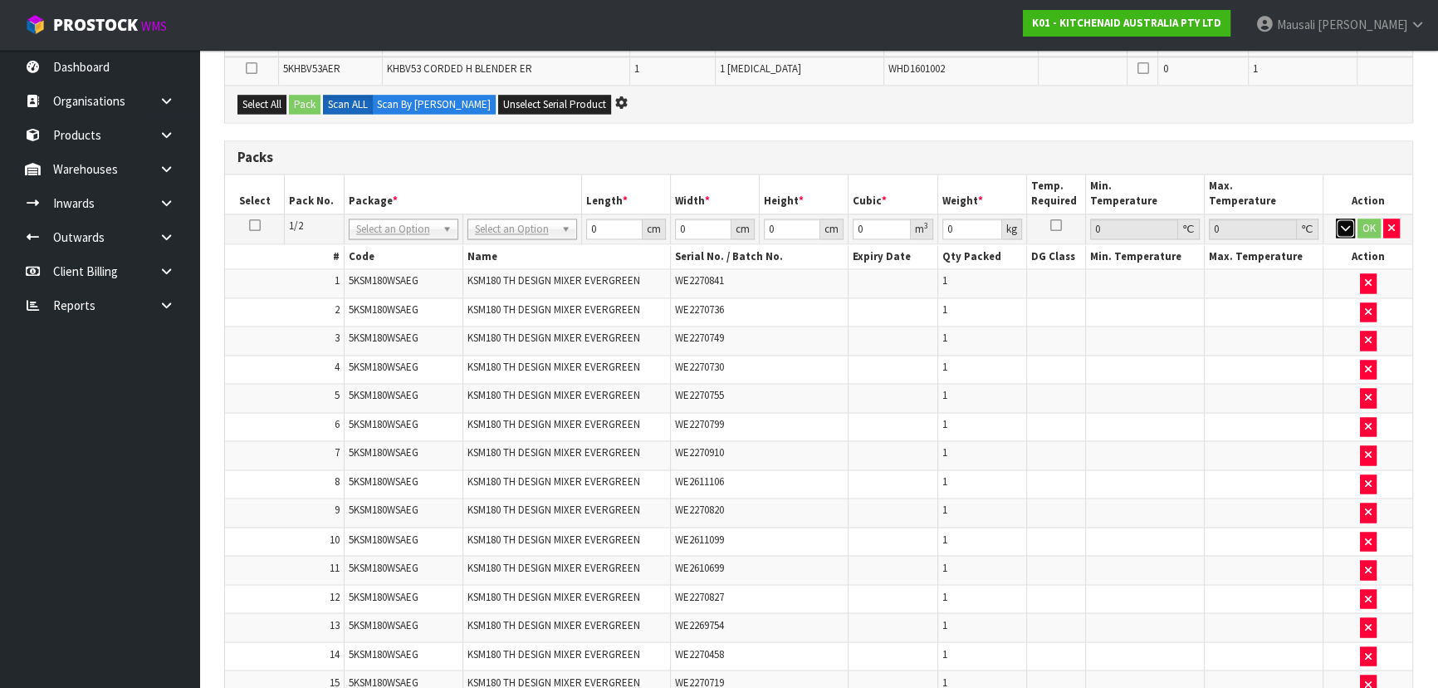
scroll to position [3387, 0]
click at [1336, 218] on button "button" at bounding box center [1345, 228] width 19 height 20
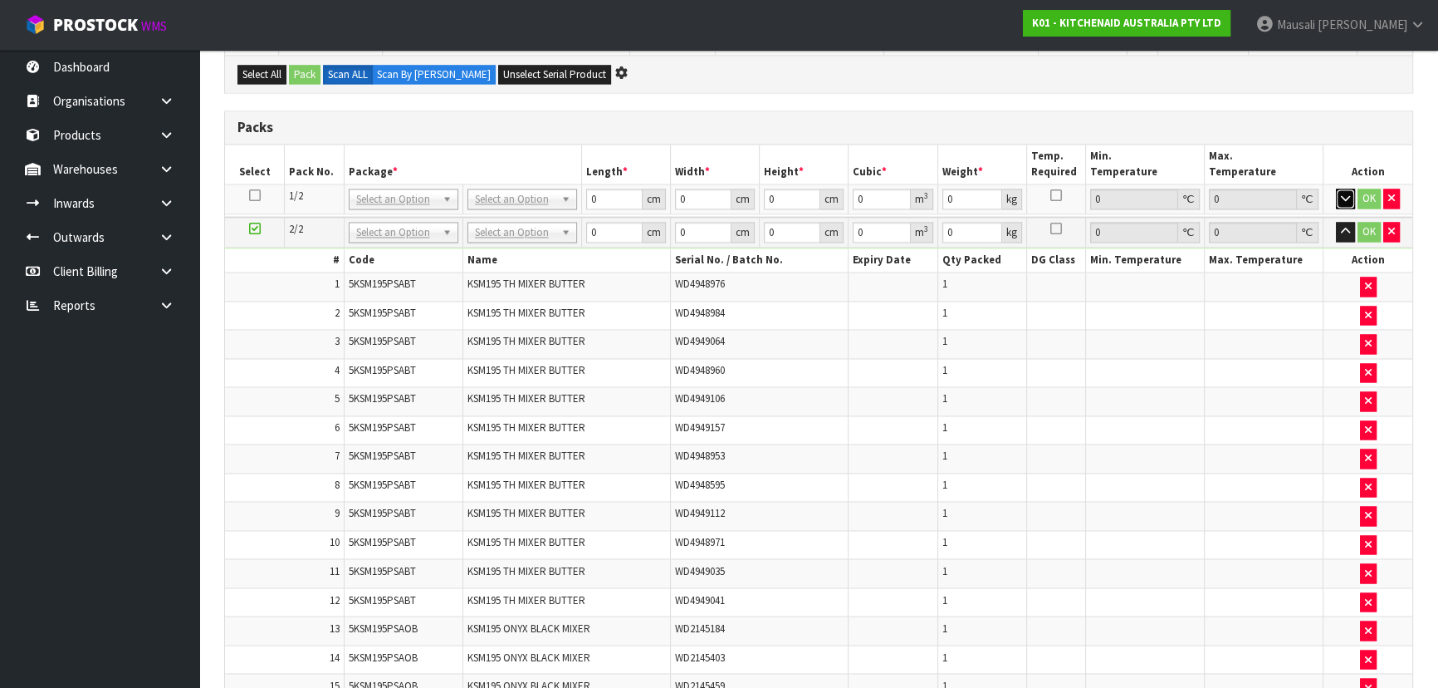
scroll to position [3358, 0]
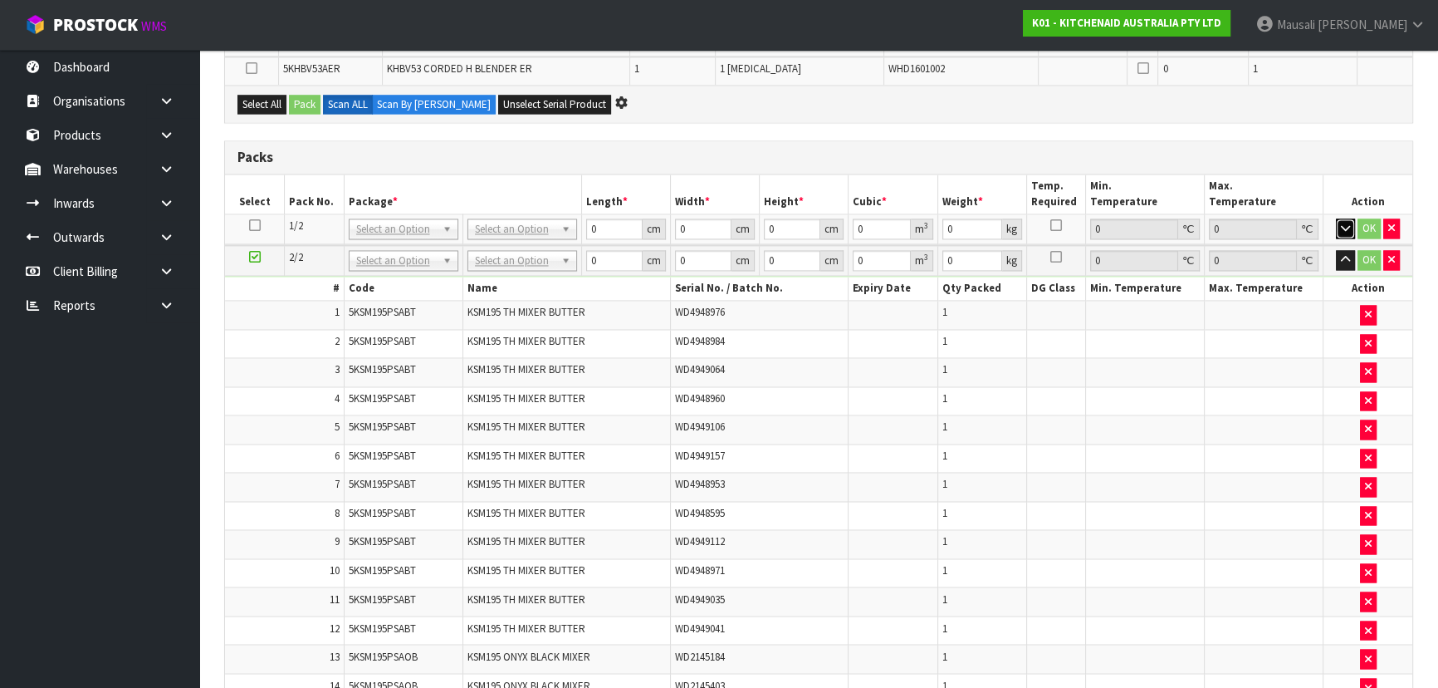
click at [1336, 218] on button "button" at bounding box center [1345, 228] width 19 height 20
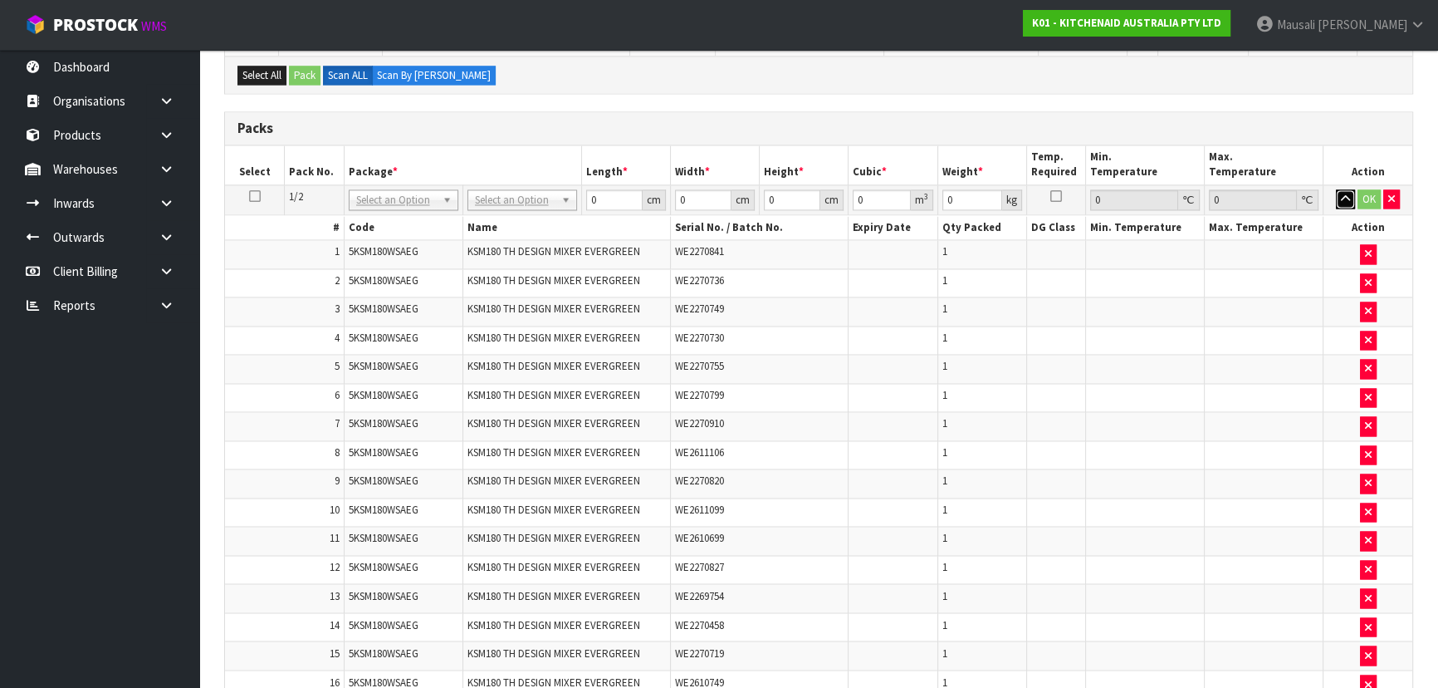
scroll to position [3328, 0]
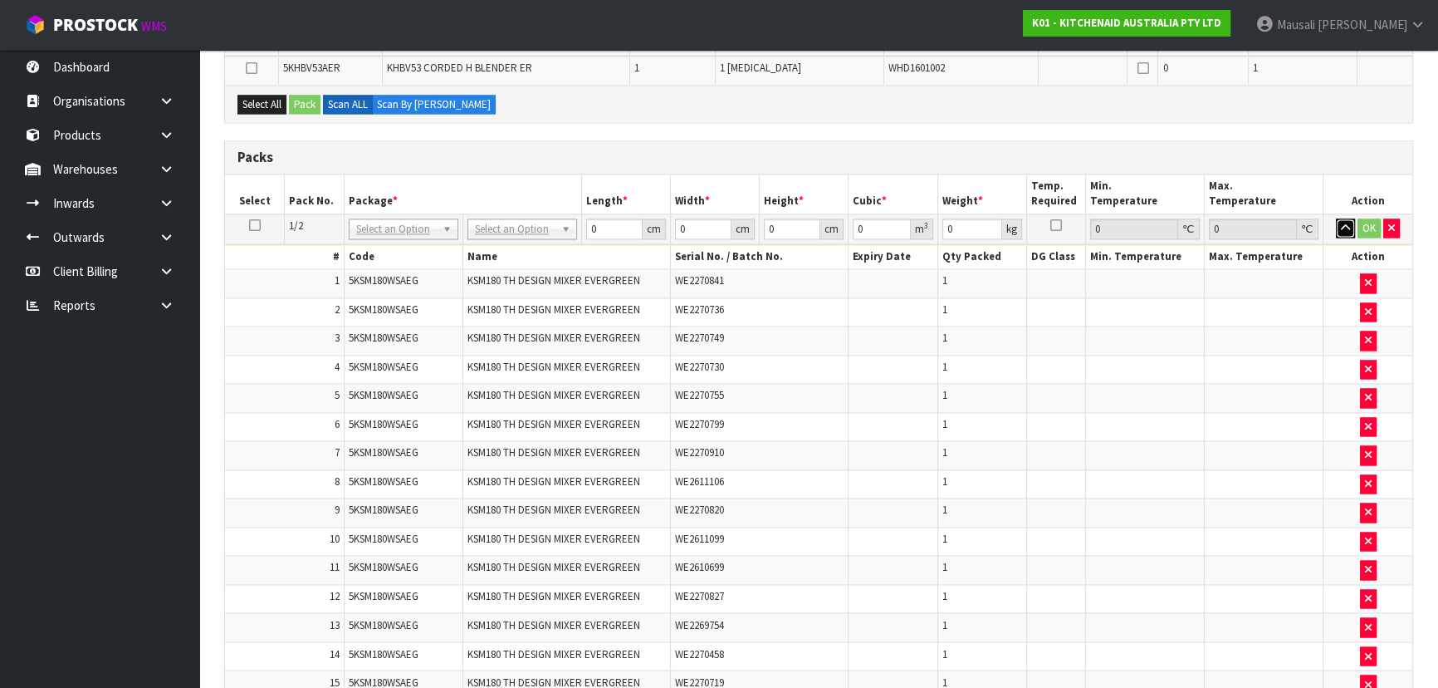
click at [1346, 223] on icon "button" at bounding box center [1345, 228] width 9 height 11
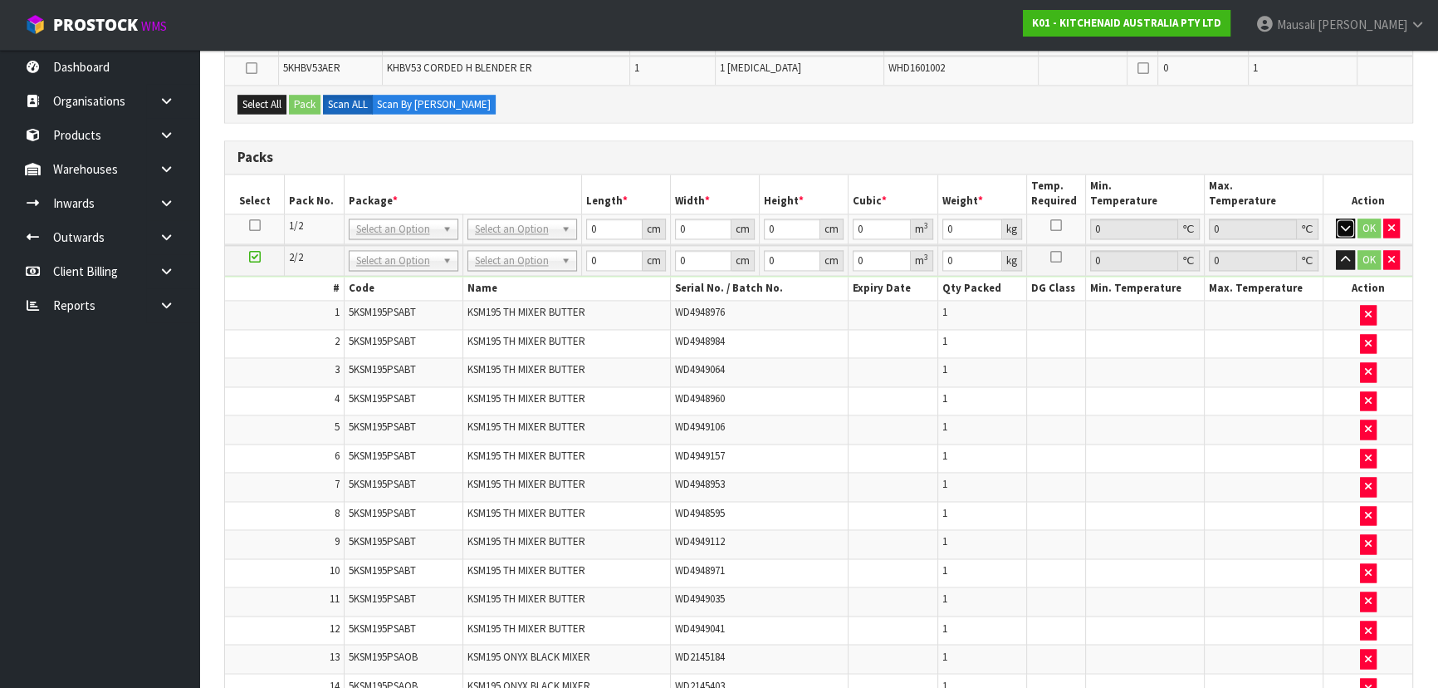
scroll to position [3706, 0]
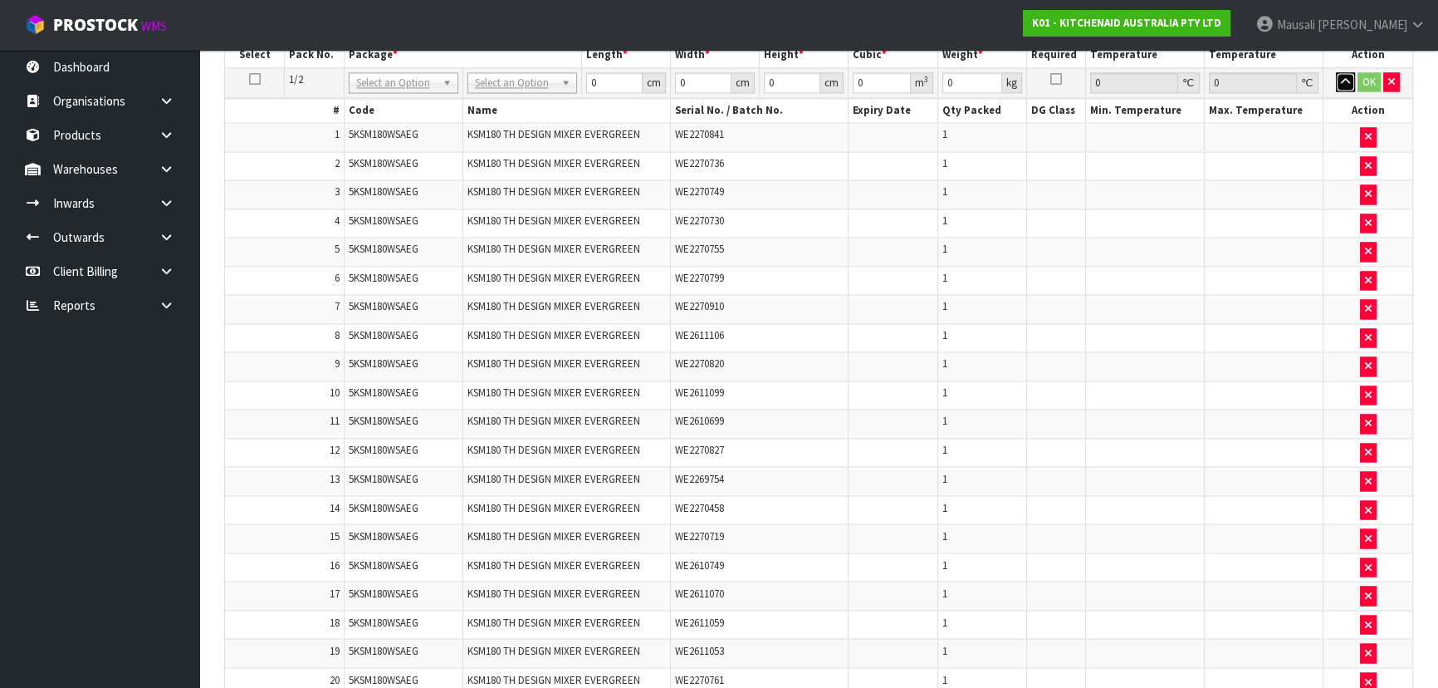
scroll to position [3243, 0]
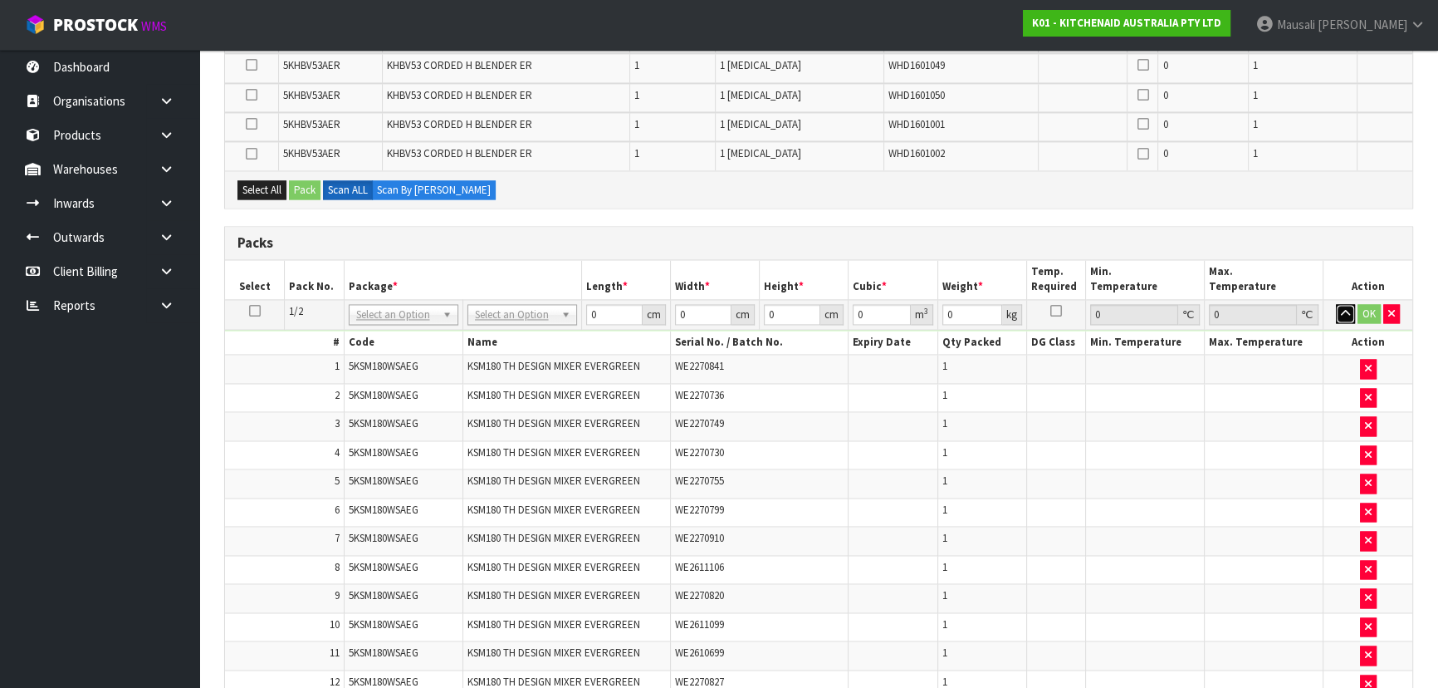
click at [1345, 308] on icon "button" at bounding box center [1345, 313] width 9 height 11
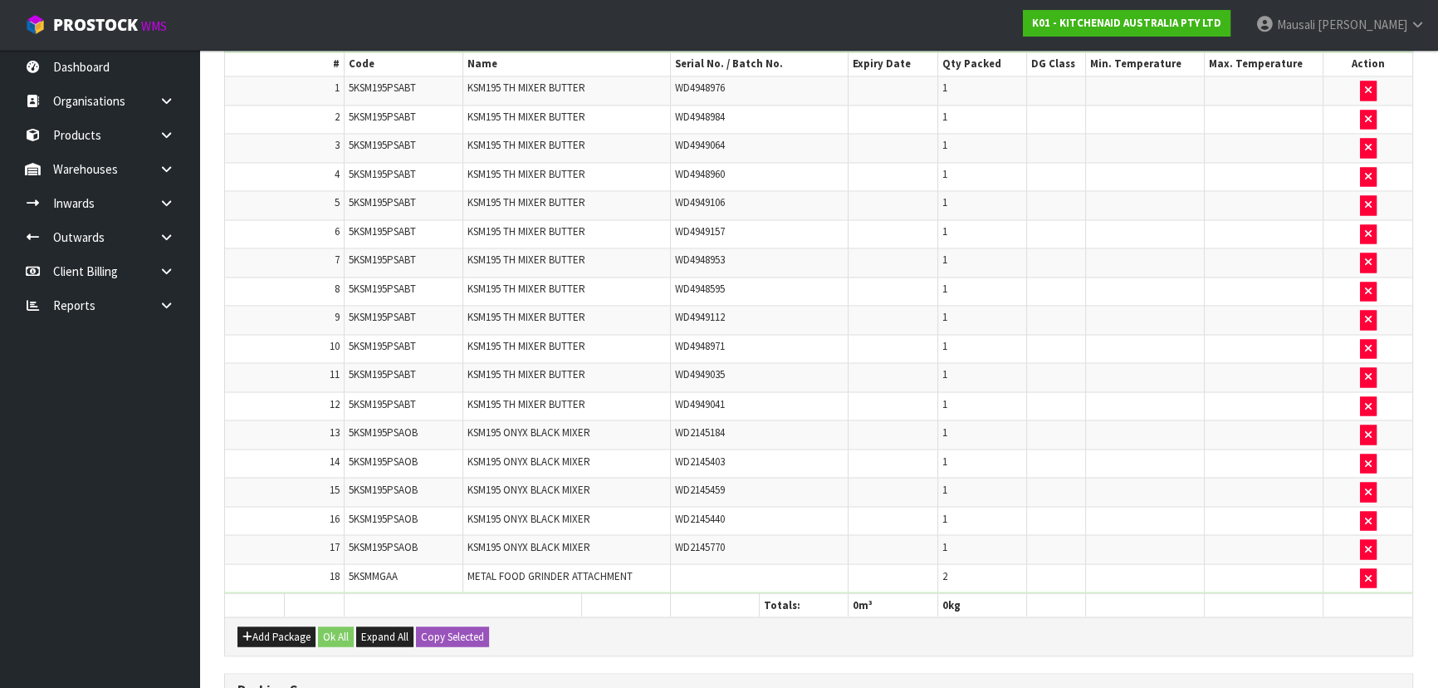
scroll to position [3574, 0]
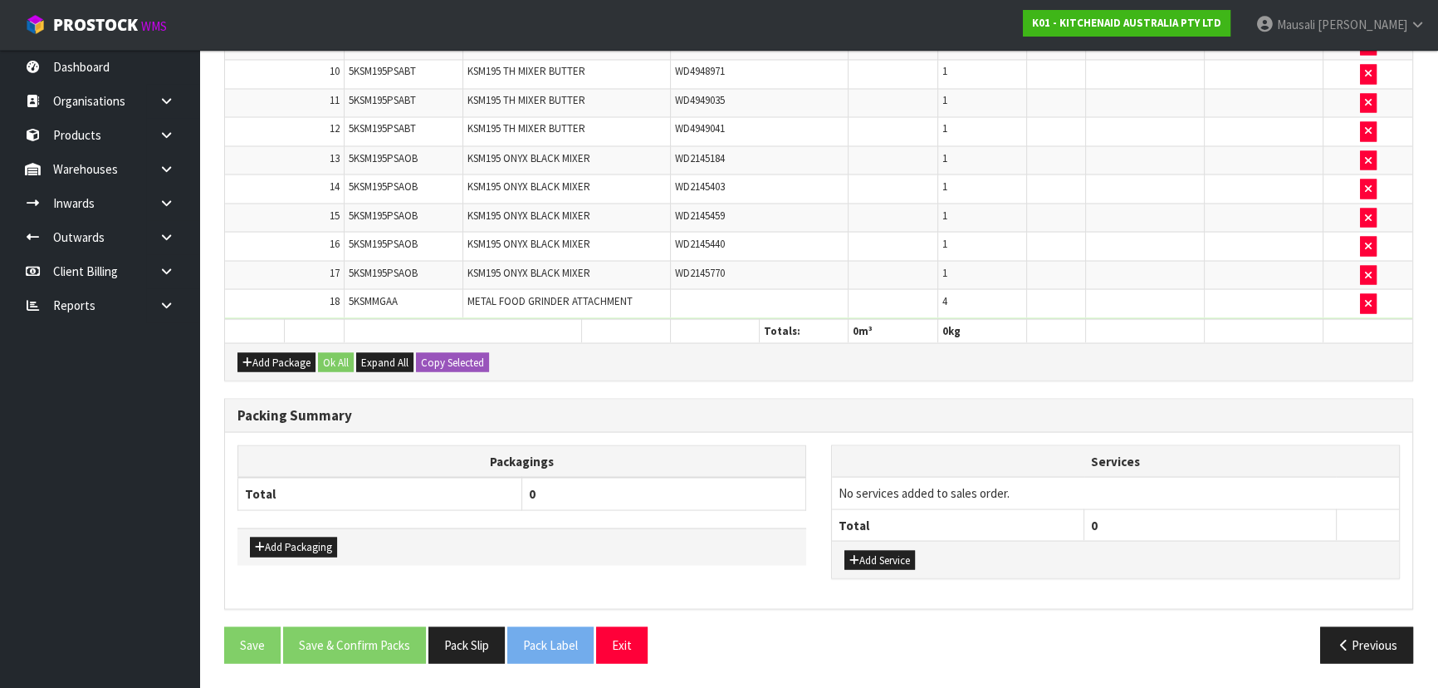
scroll to position [3545, 0]
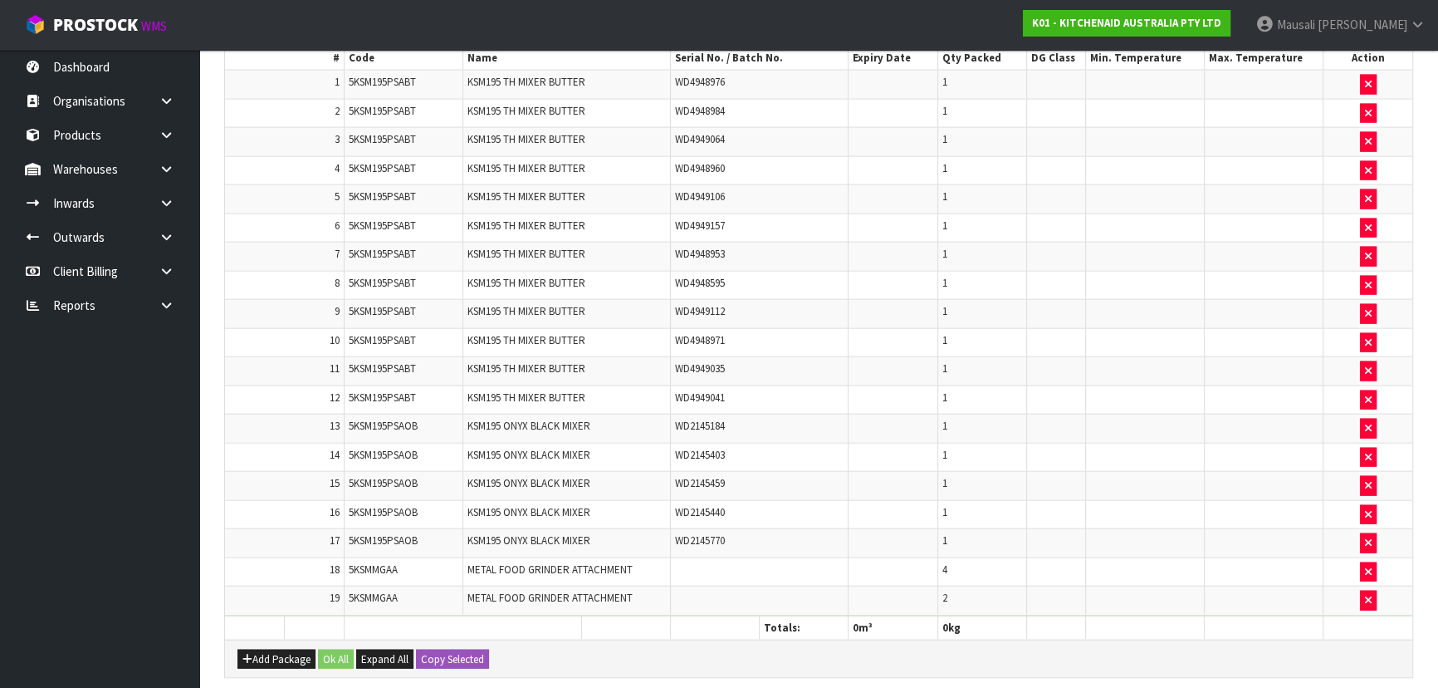
scroll to position [4592, 0]
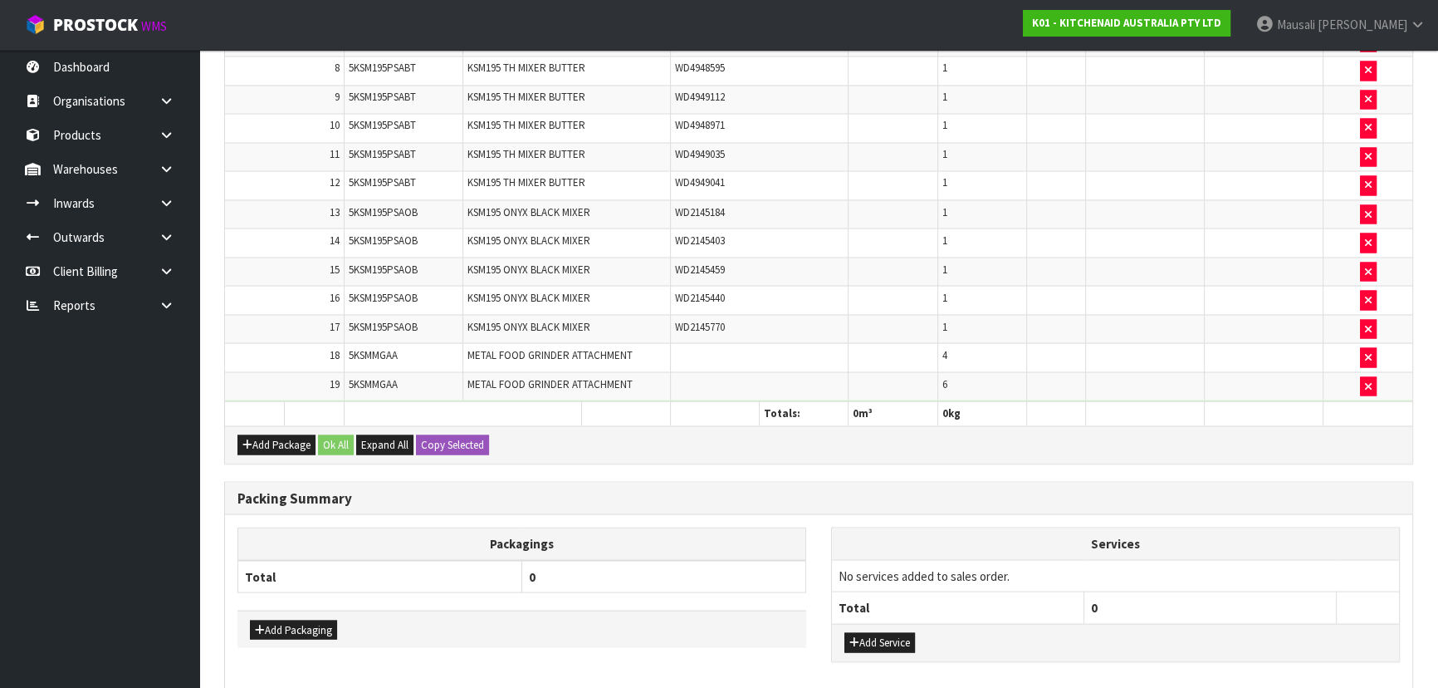
scroll to position [3545, 0]
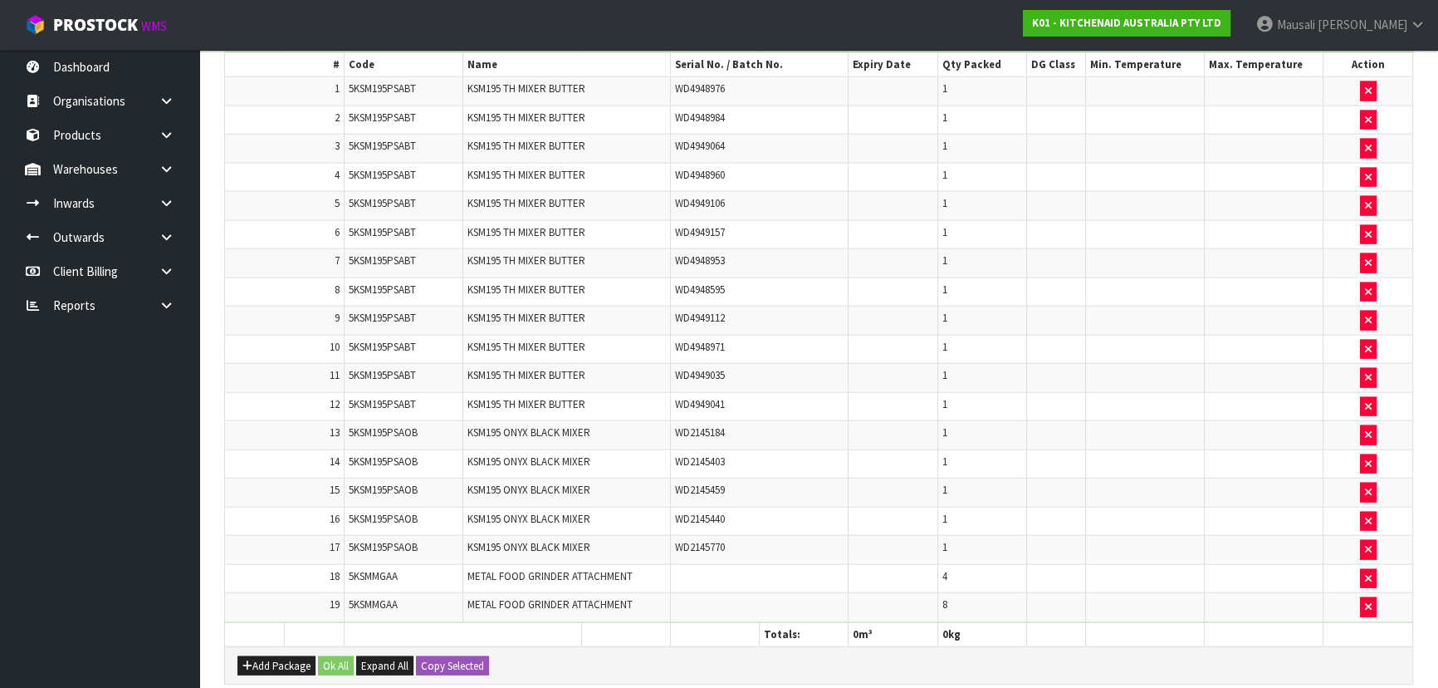
scroll to position [4592, 0]
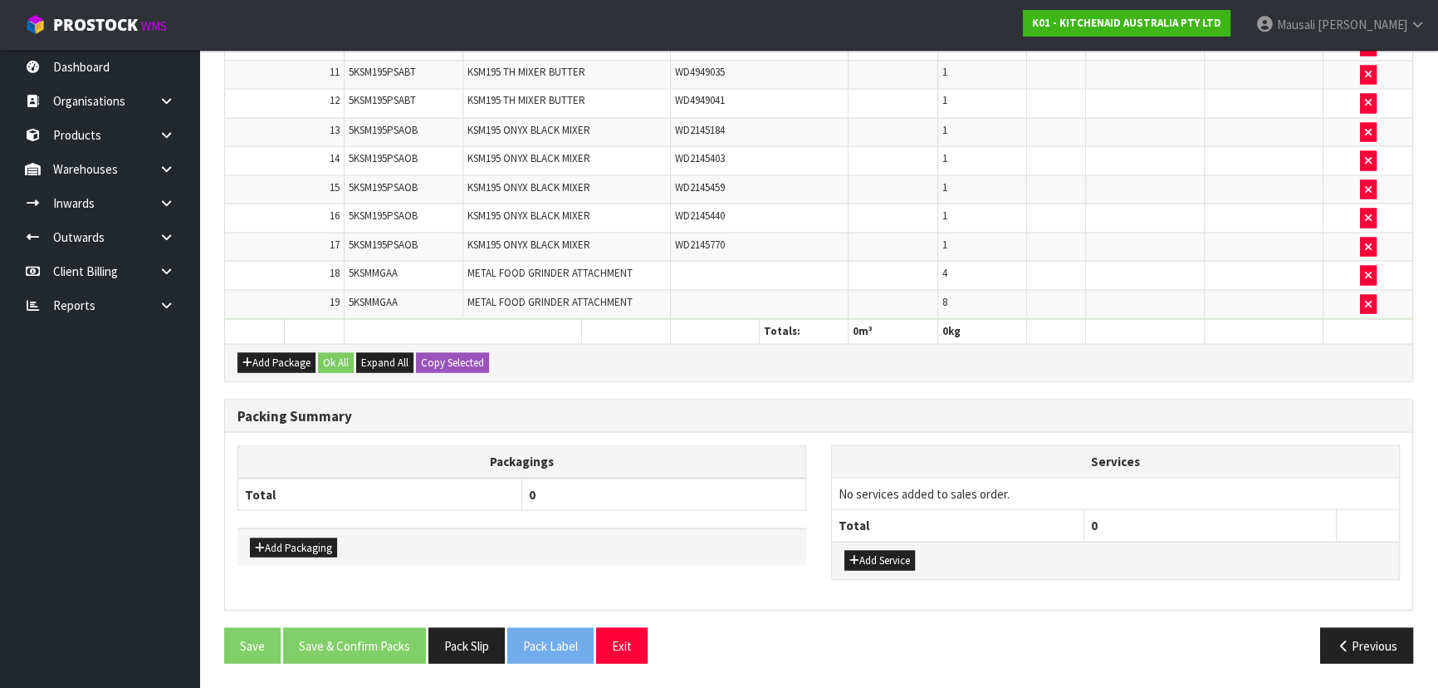
scroll to position [3545, 0]
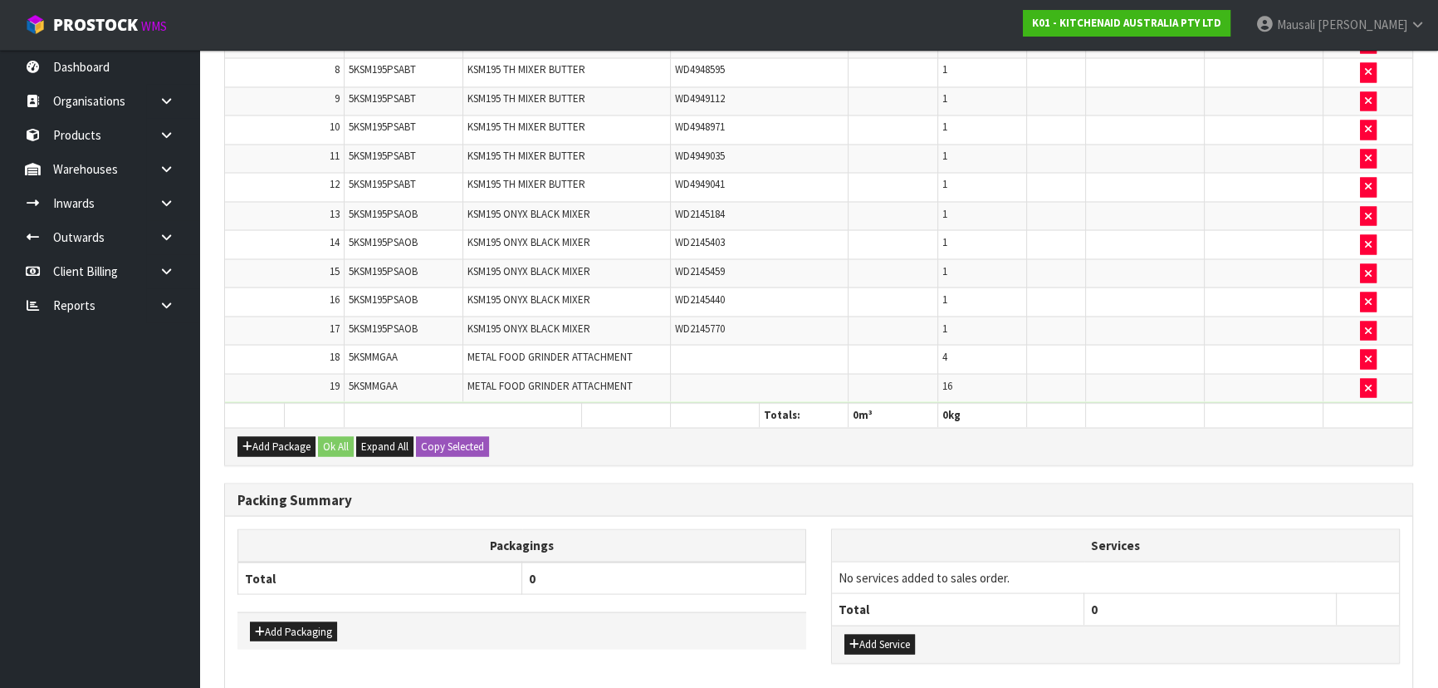
scroll to position [3545, 0]
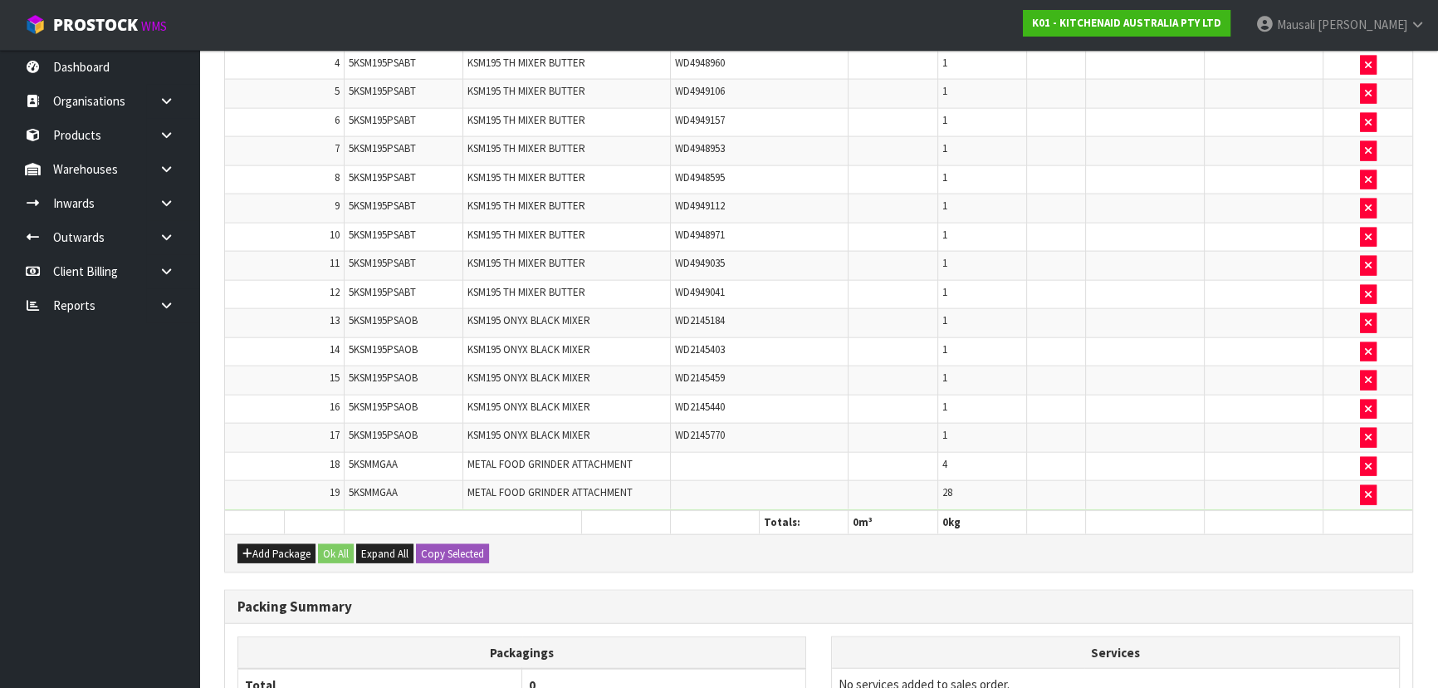
scroll to position [4680, 0]
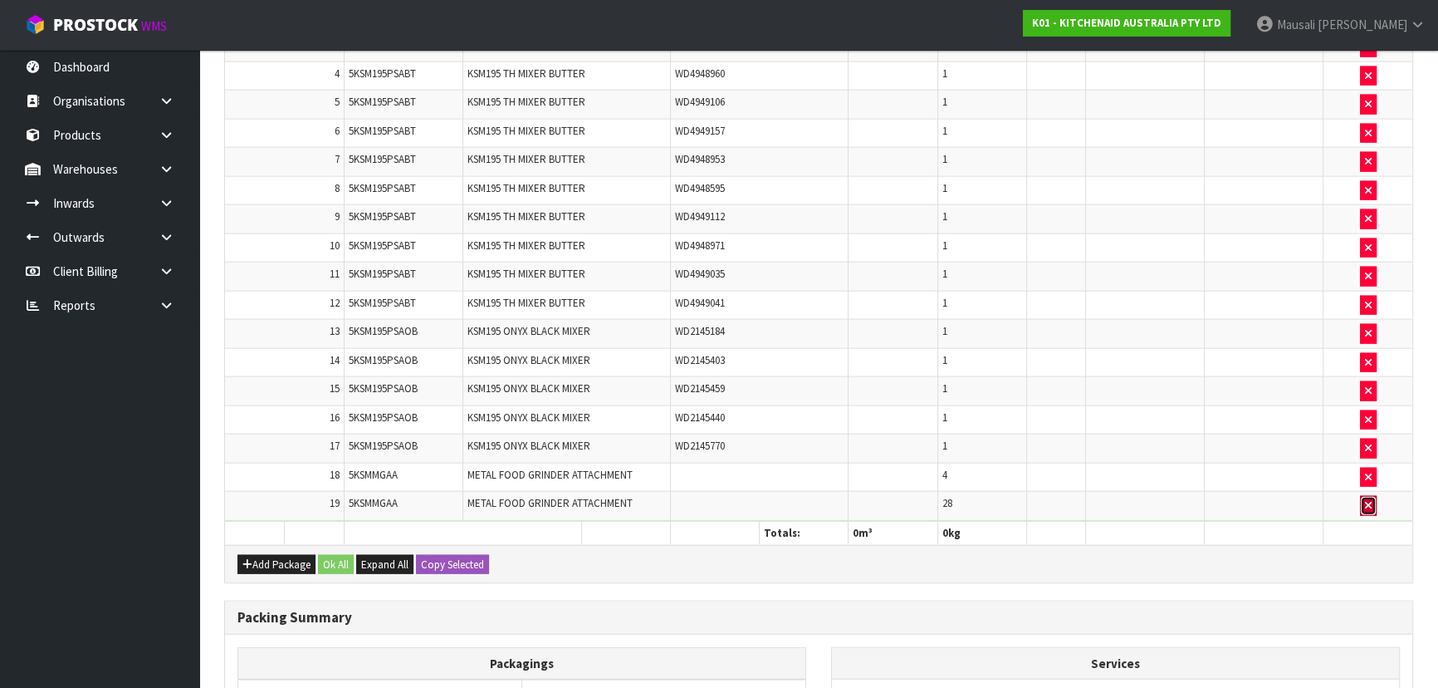
click at [1370, 496] on button "button" at bounding box center [1368, 506] width 17 height 20
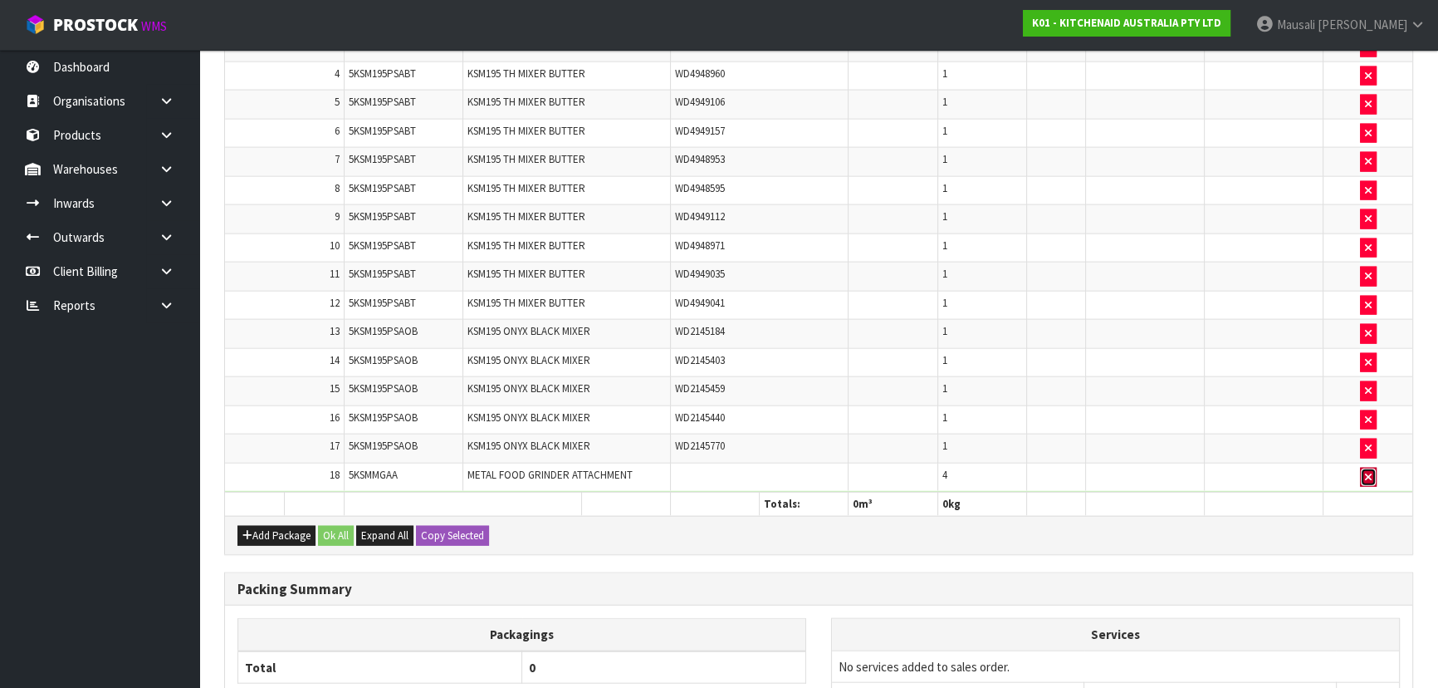
click at [1369, 472] on icon "button" at bounding box center [1368, 477] width 7 height 11
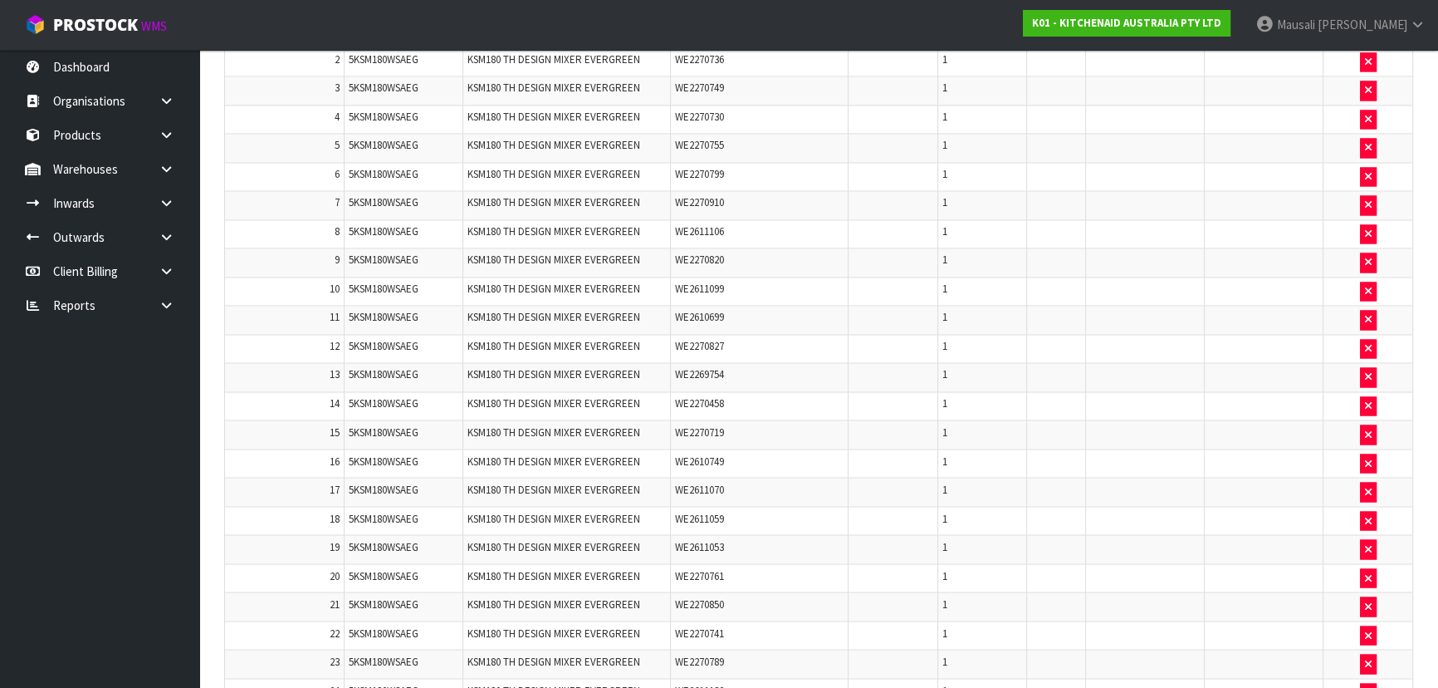
scroll to position [3142, 0]
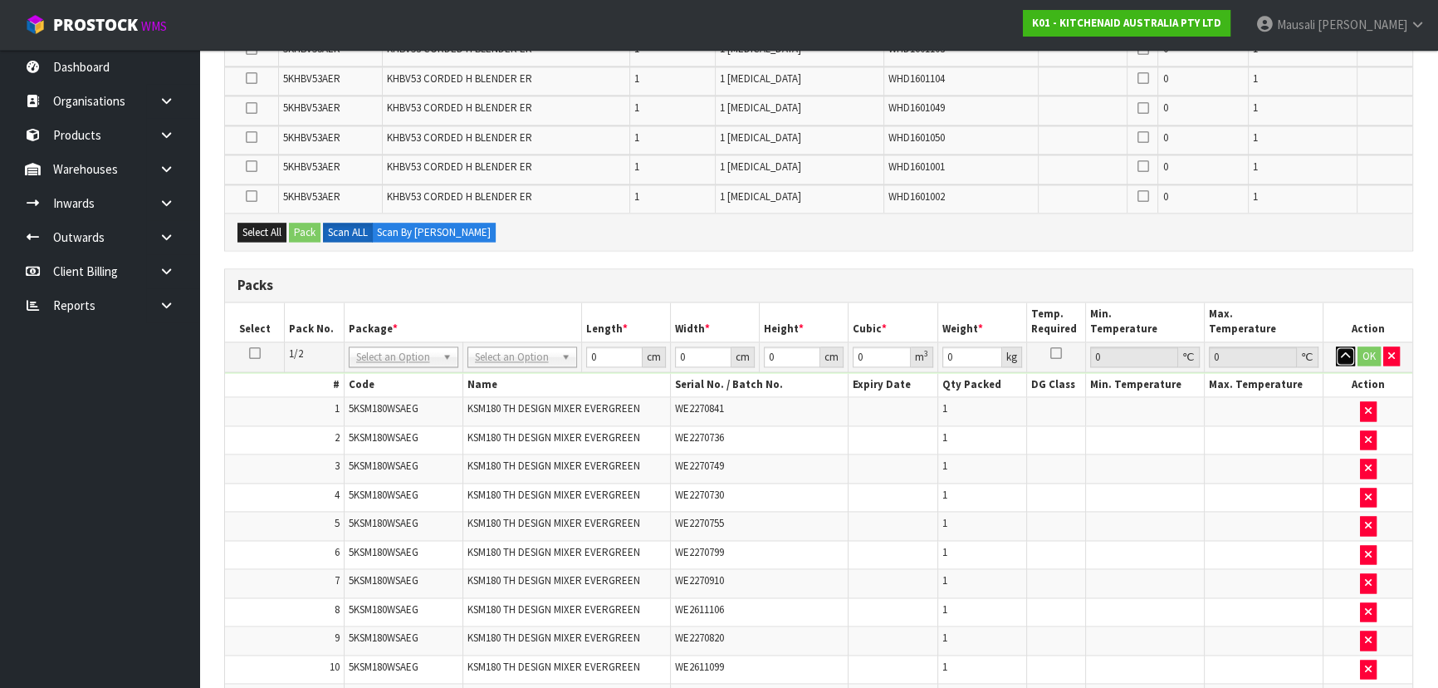
click at [1345, 350] on icon "button" at bounding box center [1345, 355] width 9 height 11
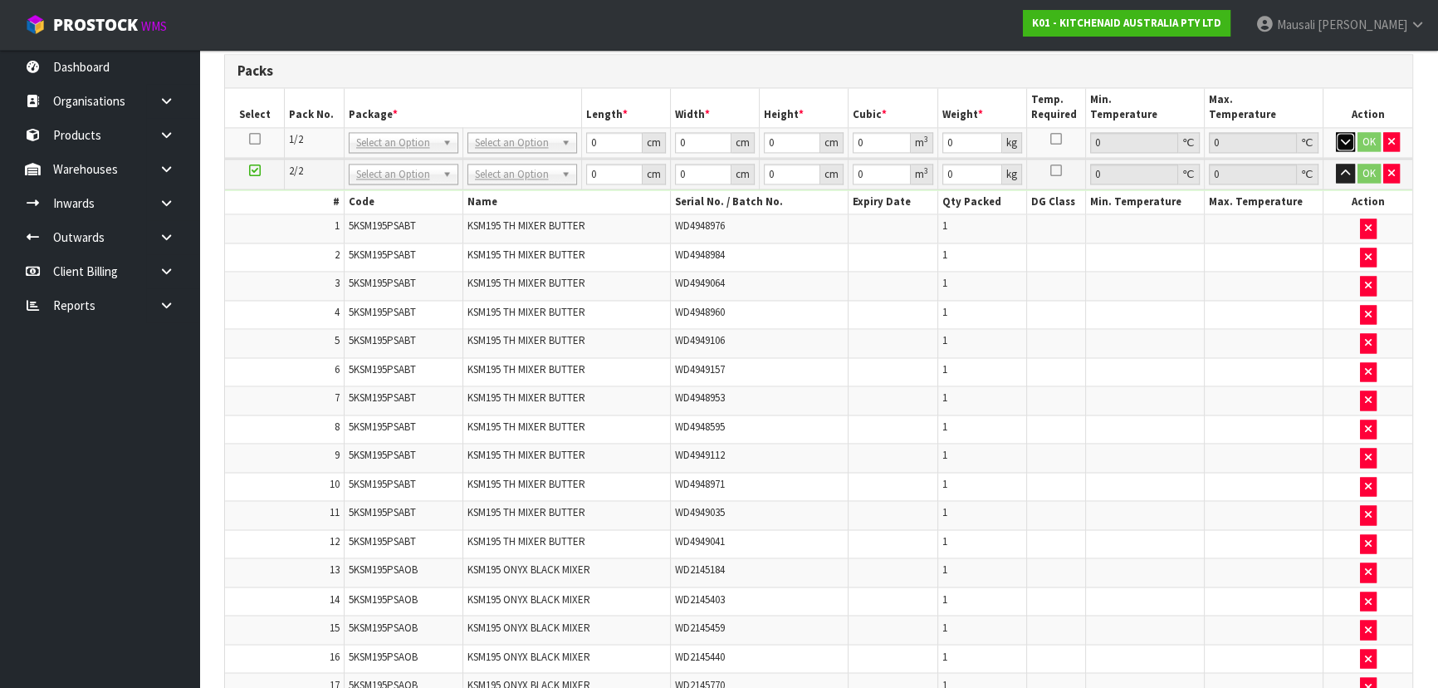
scroll to position [3293, 0]
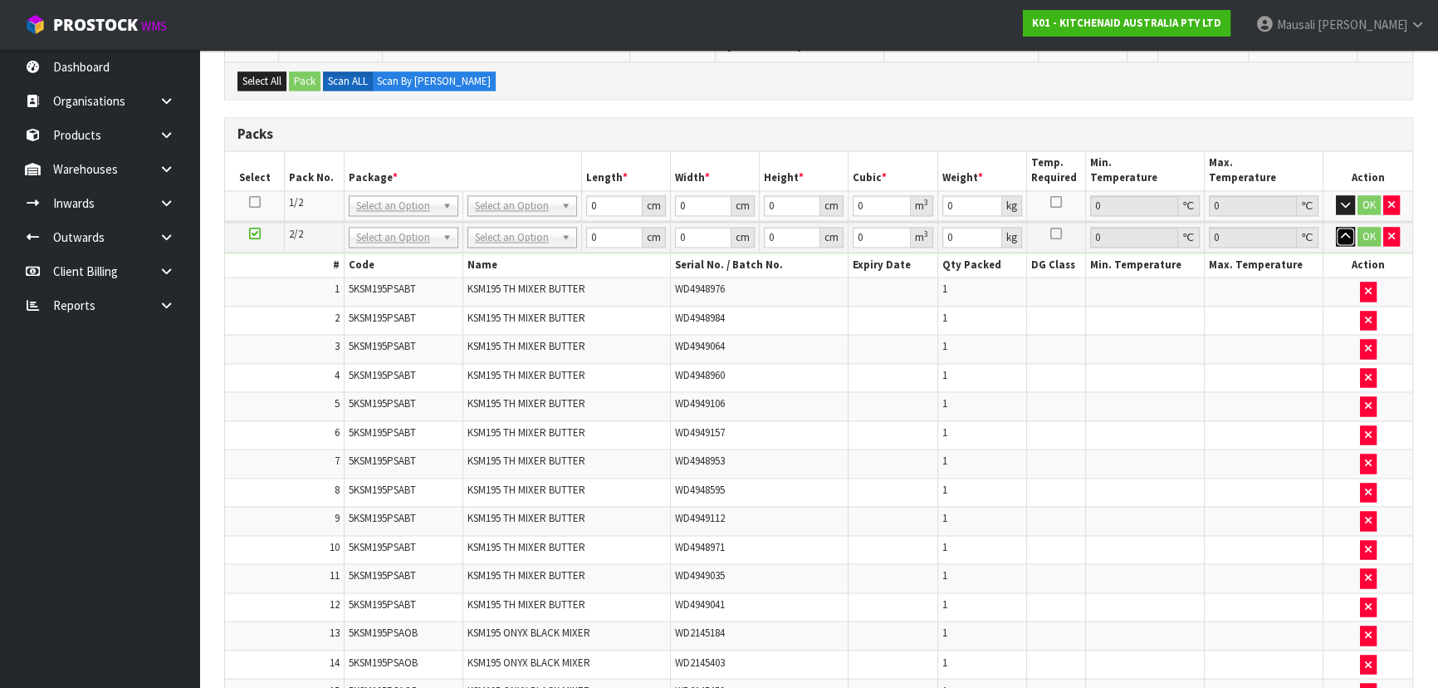
click at [1345, 231] on icon "button" at bounding box center [1345, 236] width 9 height 11
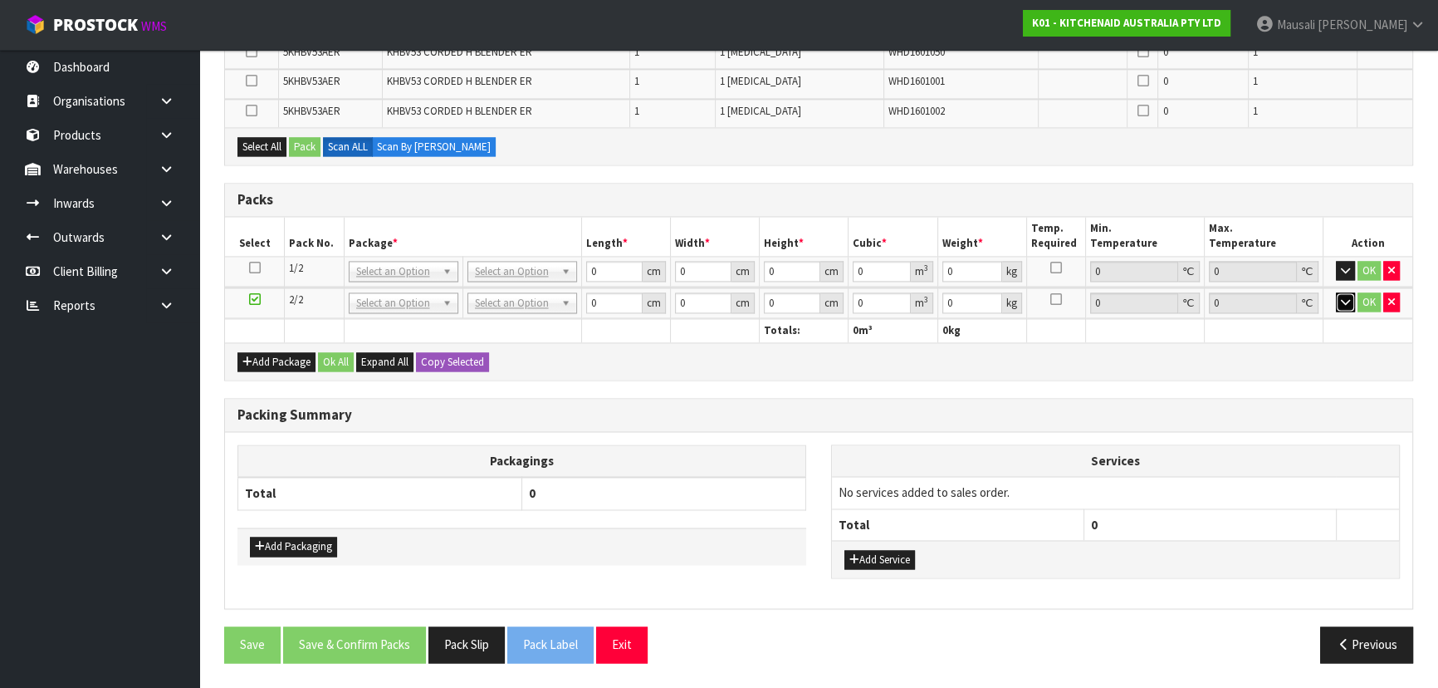
scroll to position [3206, 0]
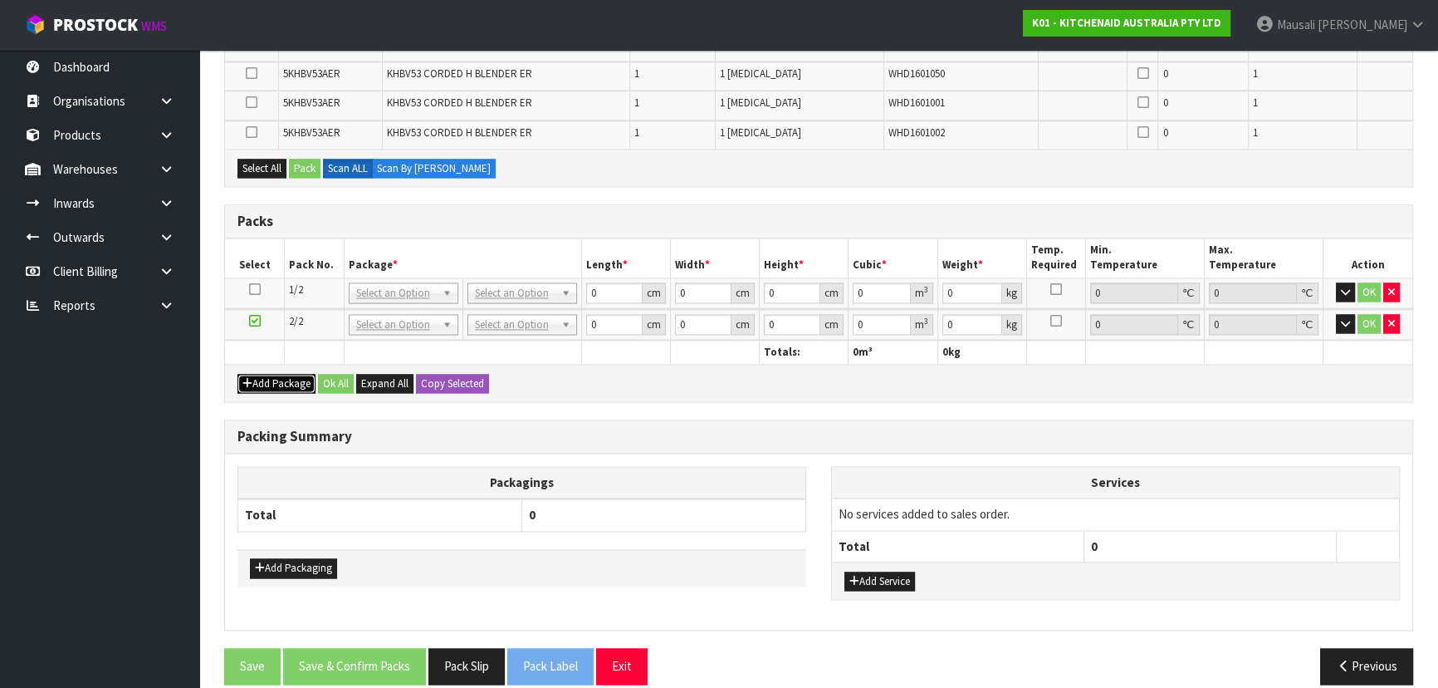
click at [269, 374] on button "Add Package" at bounding box center [277, 384] width 78 height 20
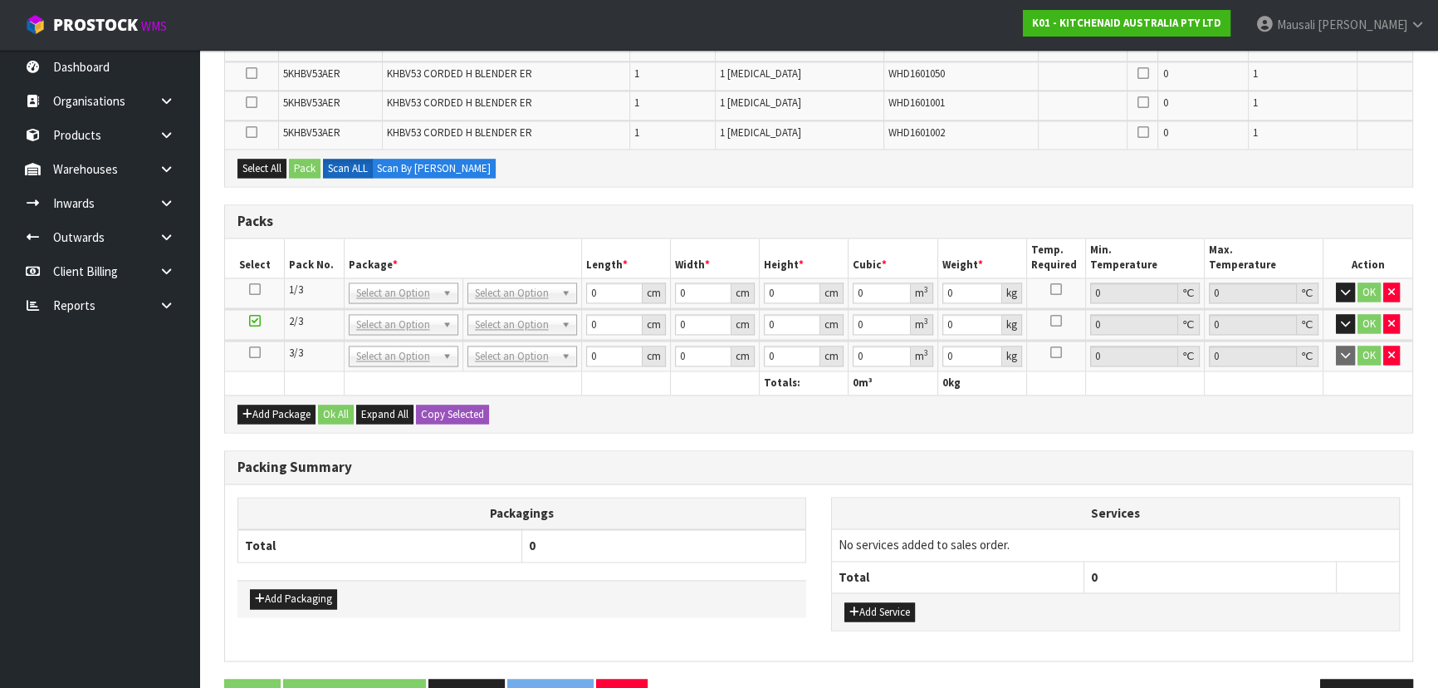
click at [249, 352] on icon at bounding box center [255, 352] width 12 height 1
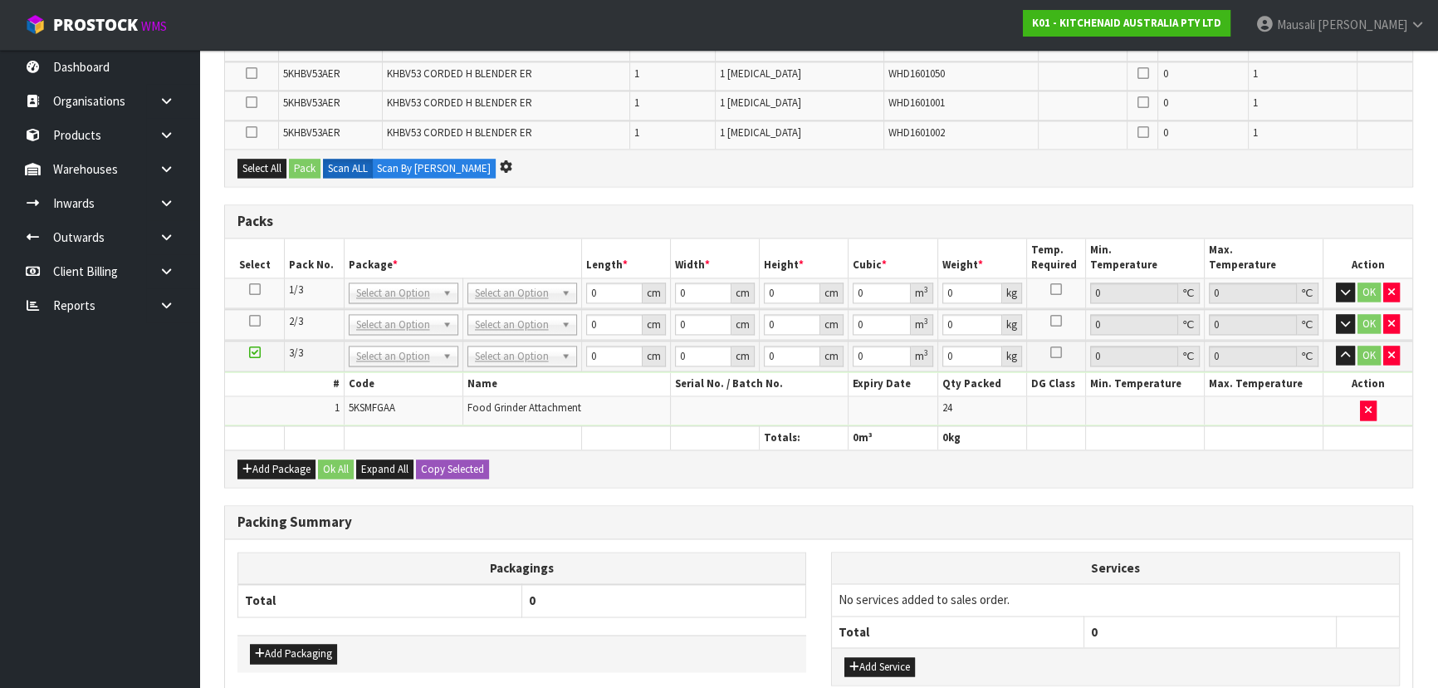
scroll to position [0, 0]
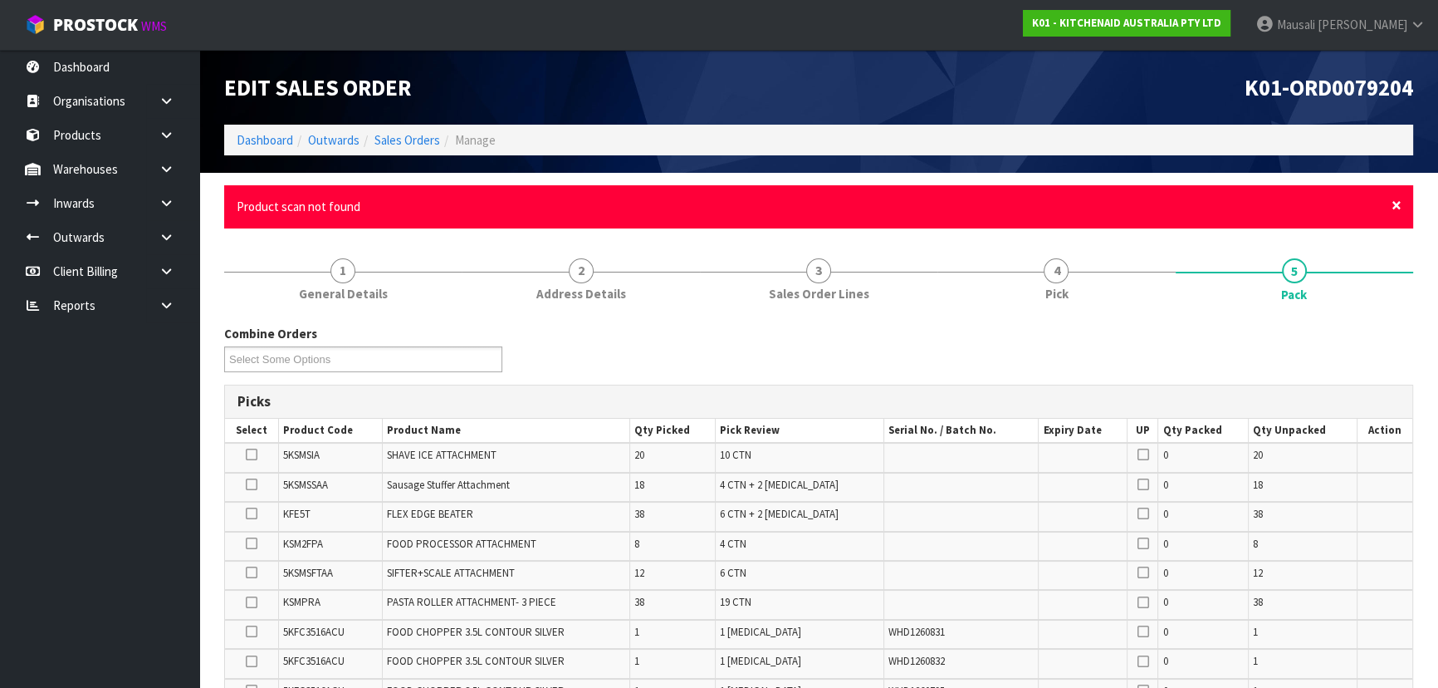
click at [1394, 201] on span "×" at bounding box center [1397, 204] width 10 height 23
click at [1393, 205] on span "×" at bounding box center [1397, 204] width 10 height 23
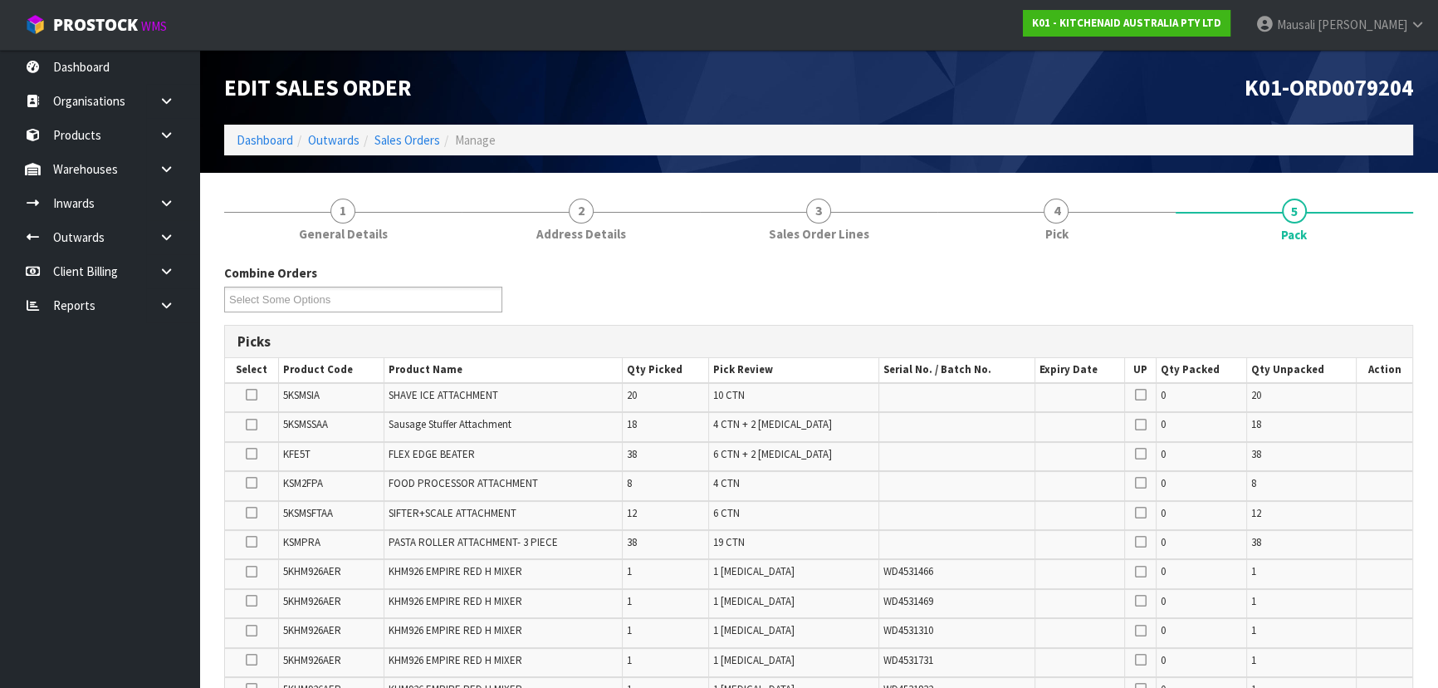
click at [254, 394] on icon at bounding box center [252, 394] width 12 height 1
click at [0, 0] on input "checkbox" at bounding box center [0, 0] width 0 height 0
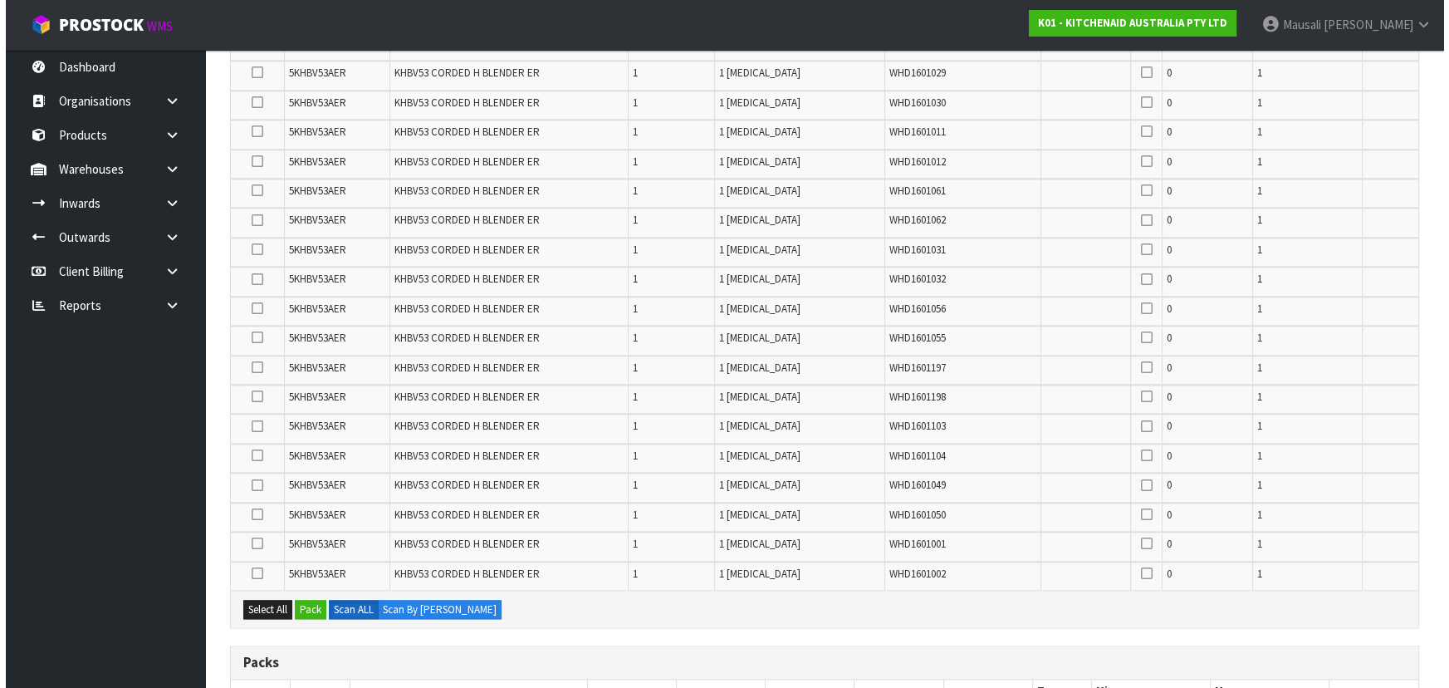
scroll to position [2651, 0]
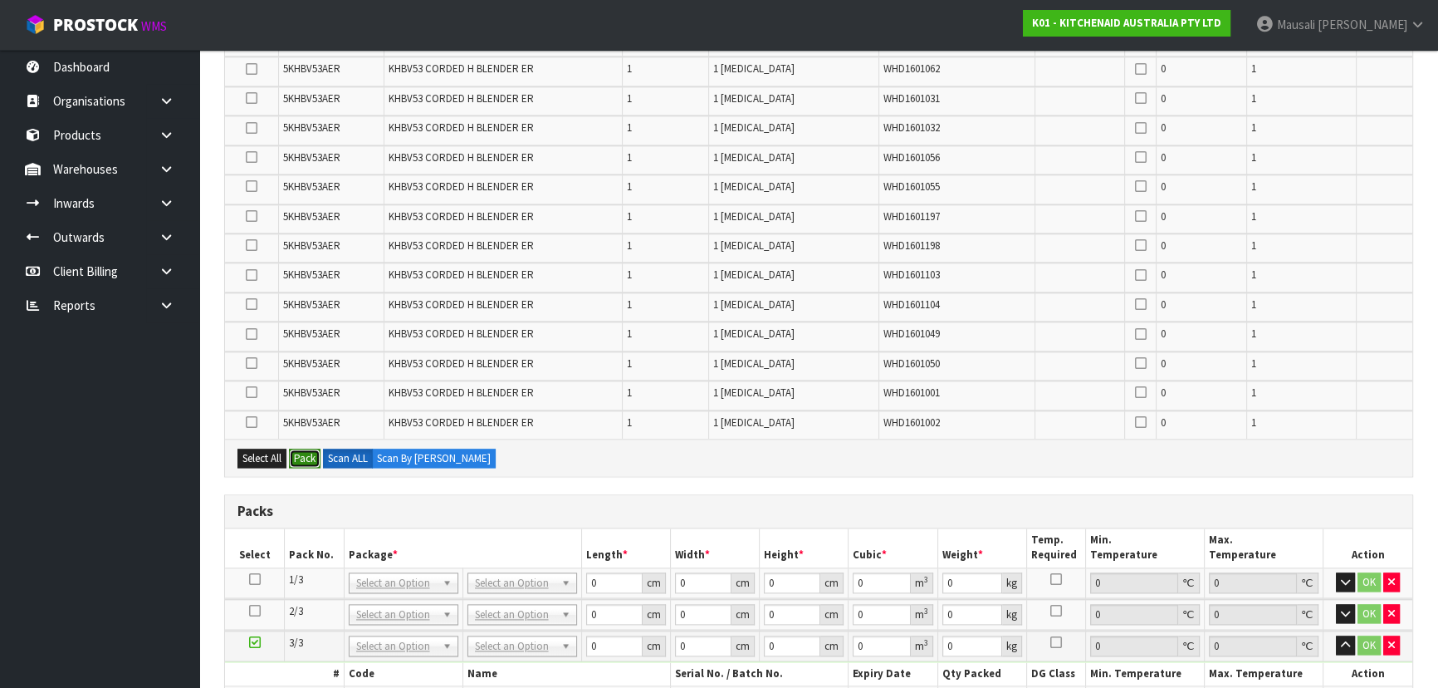
click at [307, 448] on button "Pack" at bounding box center [305, 458] width 32 height 20
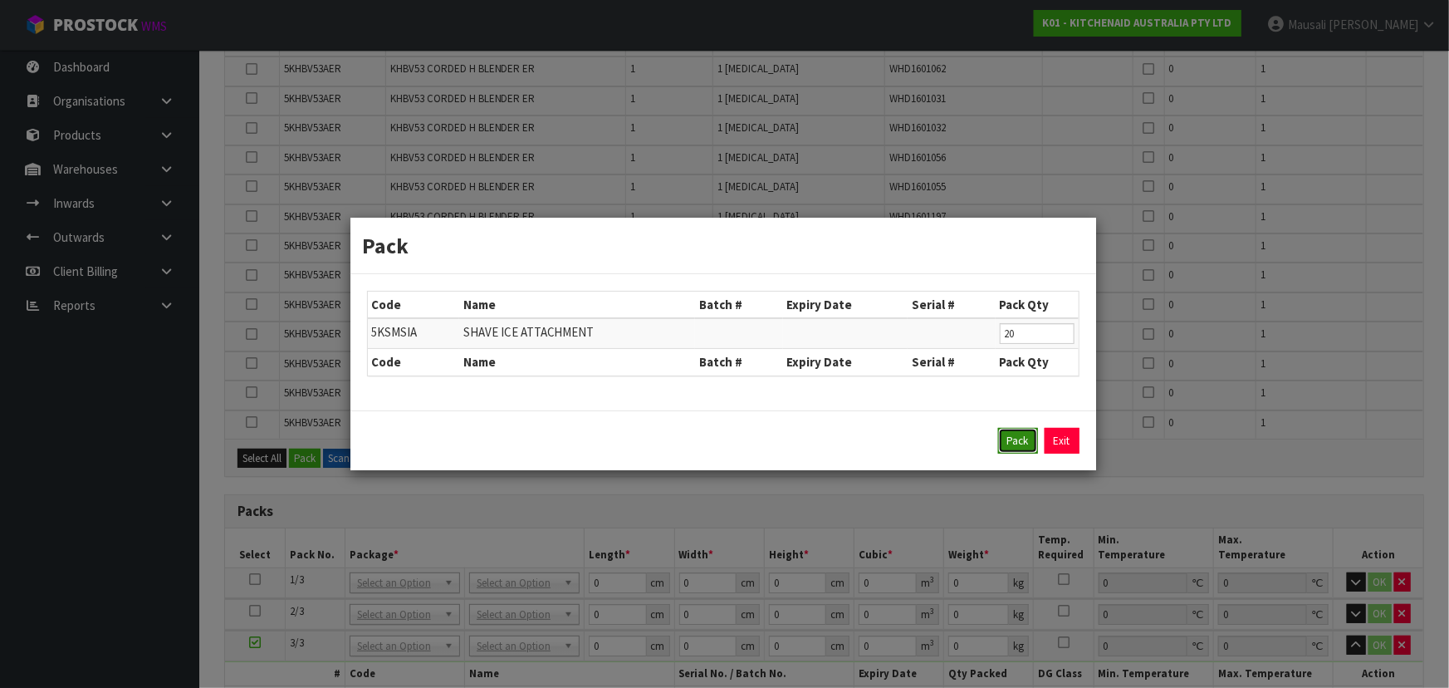
click at [1011, 441] on button "Pack" at bounding box center [1018, 441] width 40 height 27
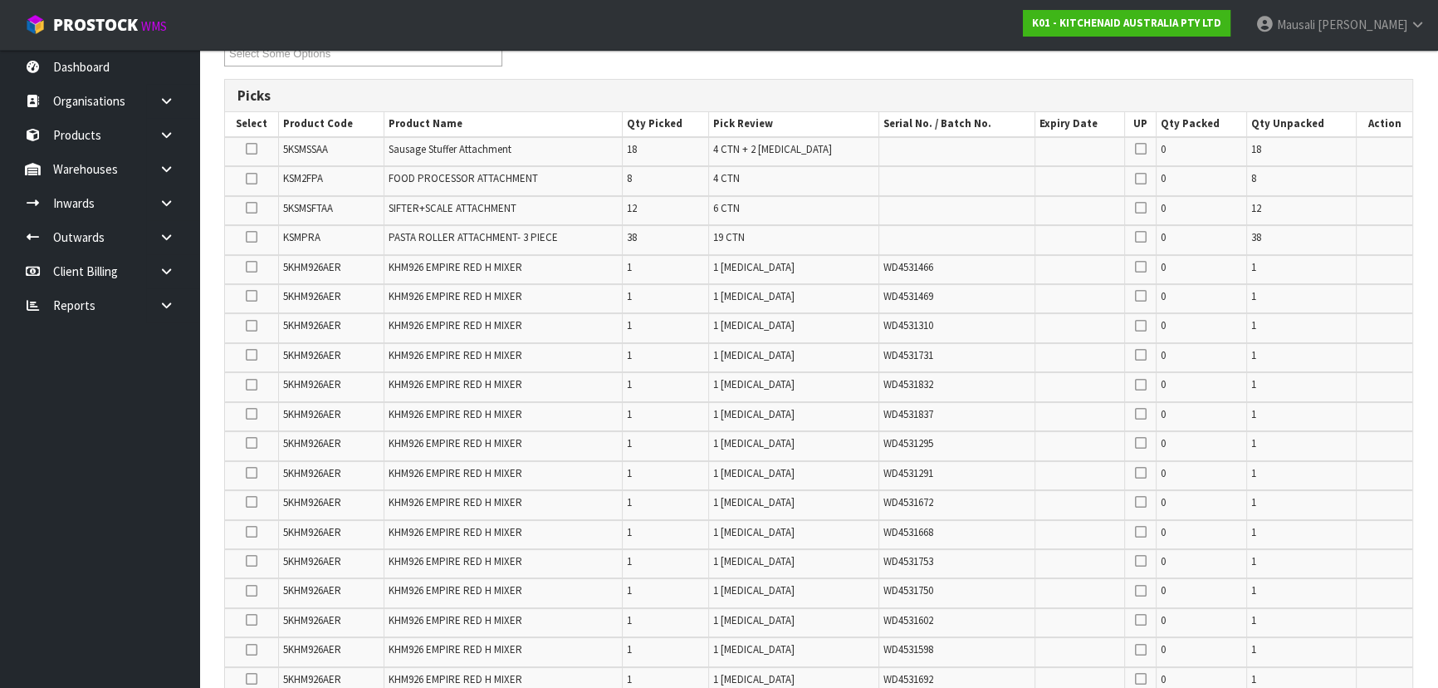
scroll to position [0, 0]
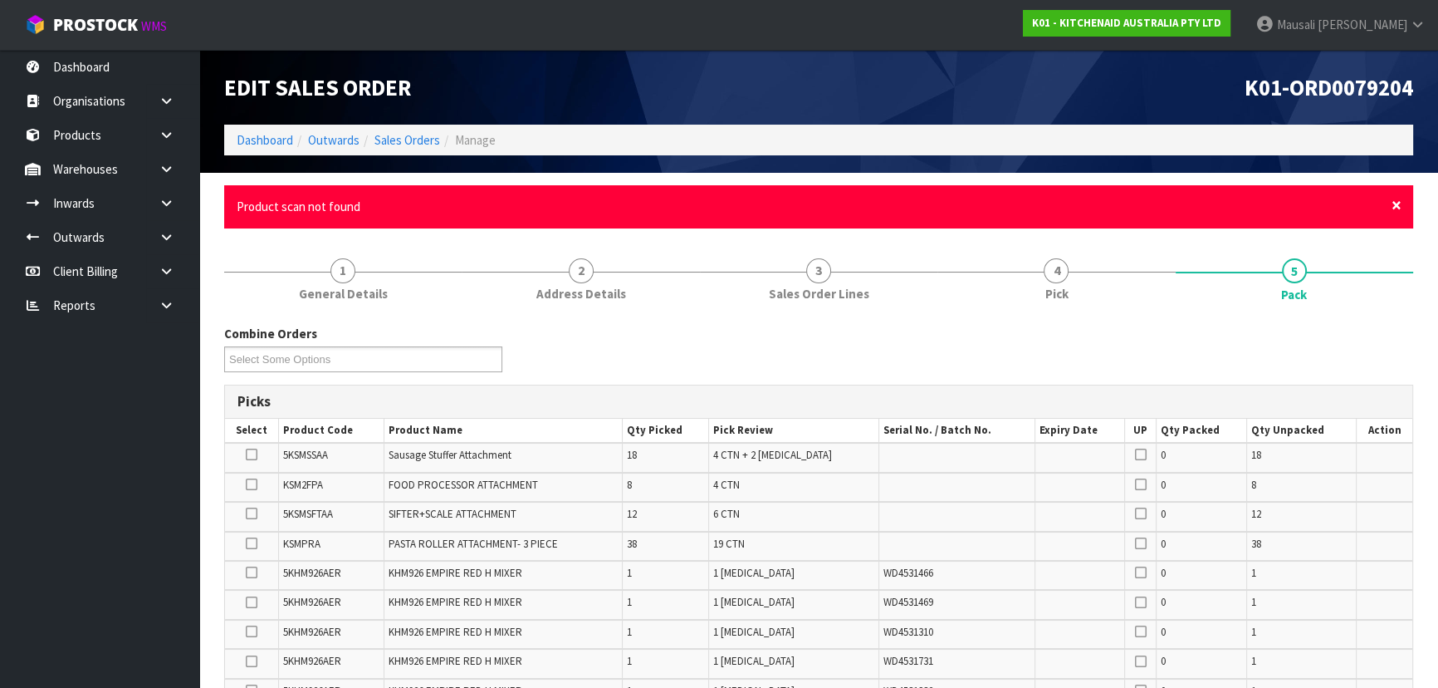
click at [1398, 198] on span "×" at bounding box center [1397, 204] width 10 height 23
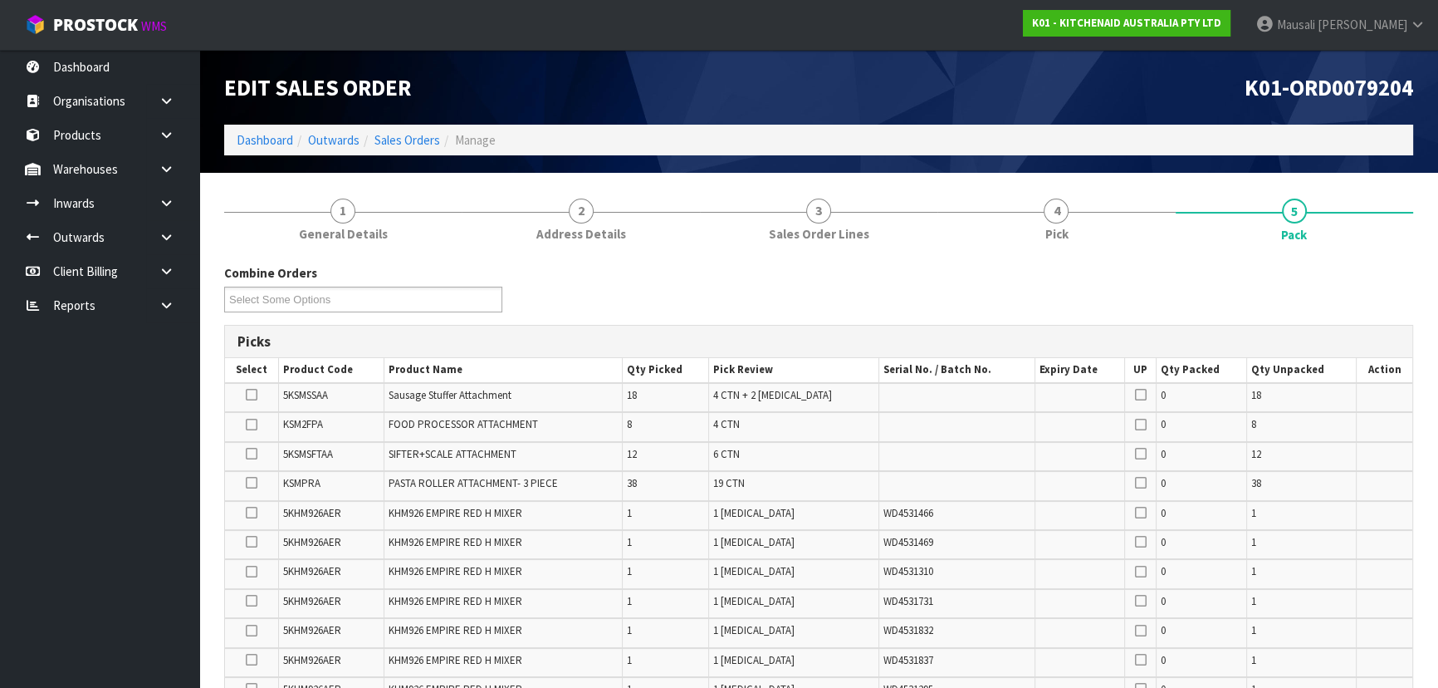
click at [254, 394] on icon at bounding box center [252, 394] width 12 height 1
click at [0, 0] on input "checkbox" at bounding box center [0, 0] width 0 height 0
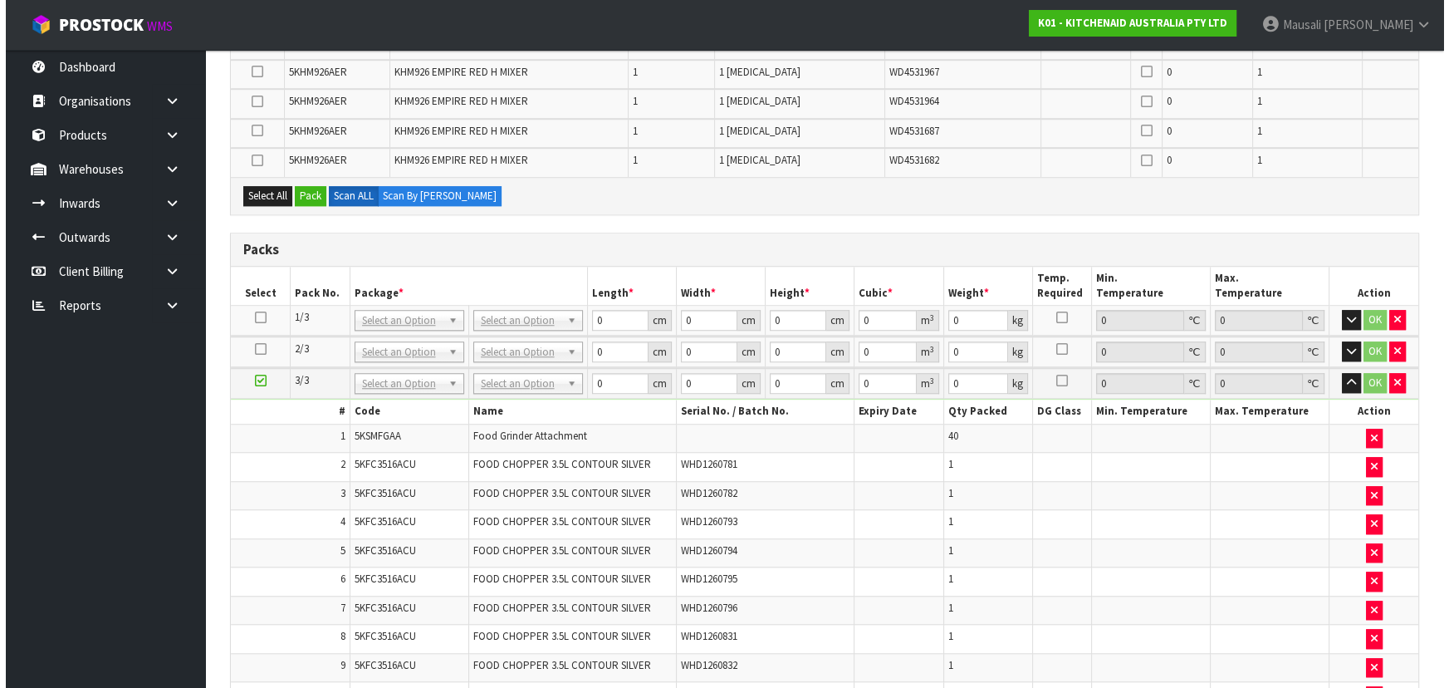
scroll to position [1661, 0]
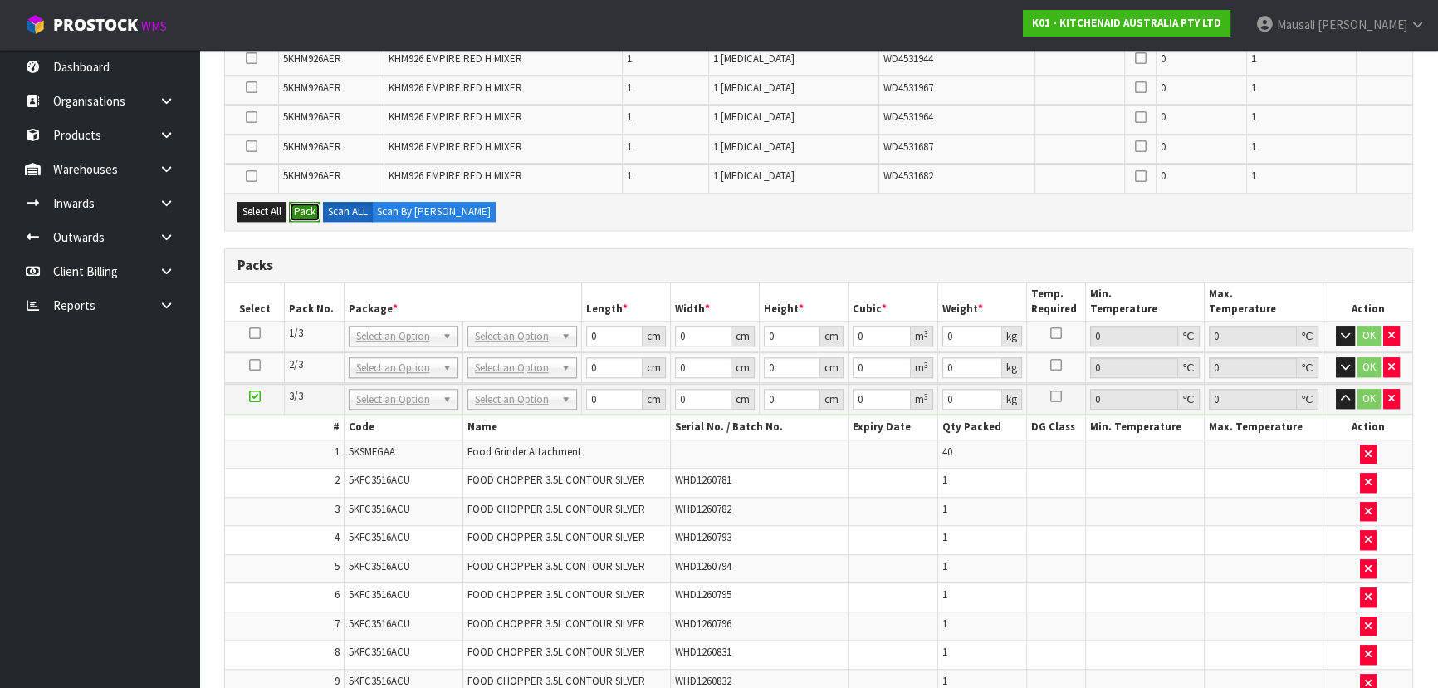
click at [313, 202] on button "Pack" at bounding box center [305, 212] width 32 height 20
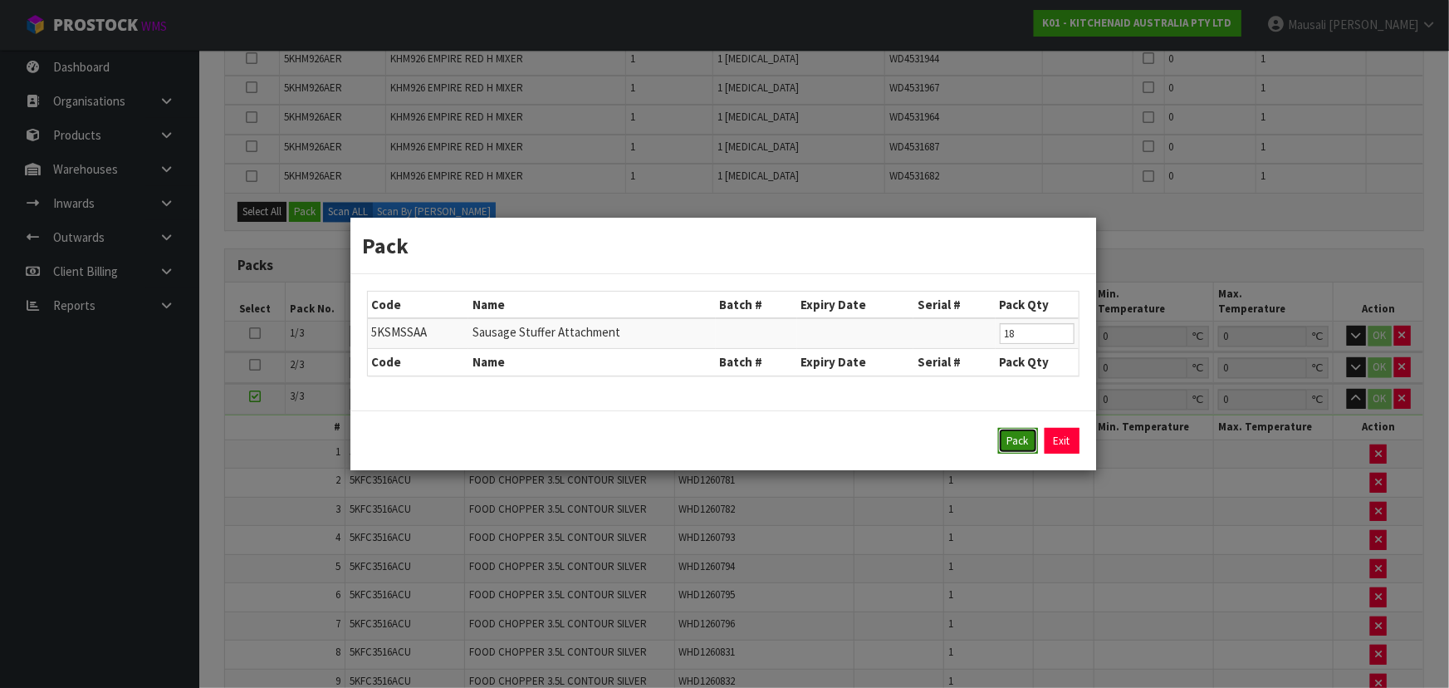
click at [1024, 443] on button "Pack" at bounding box center [1018, 441] width 40 height 27
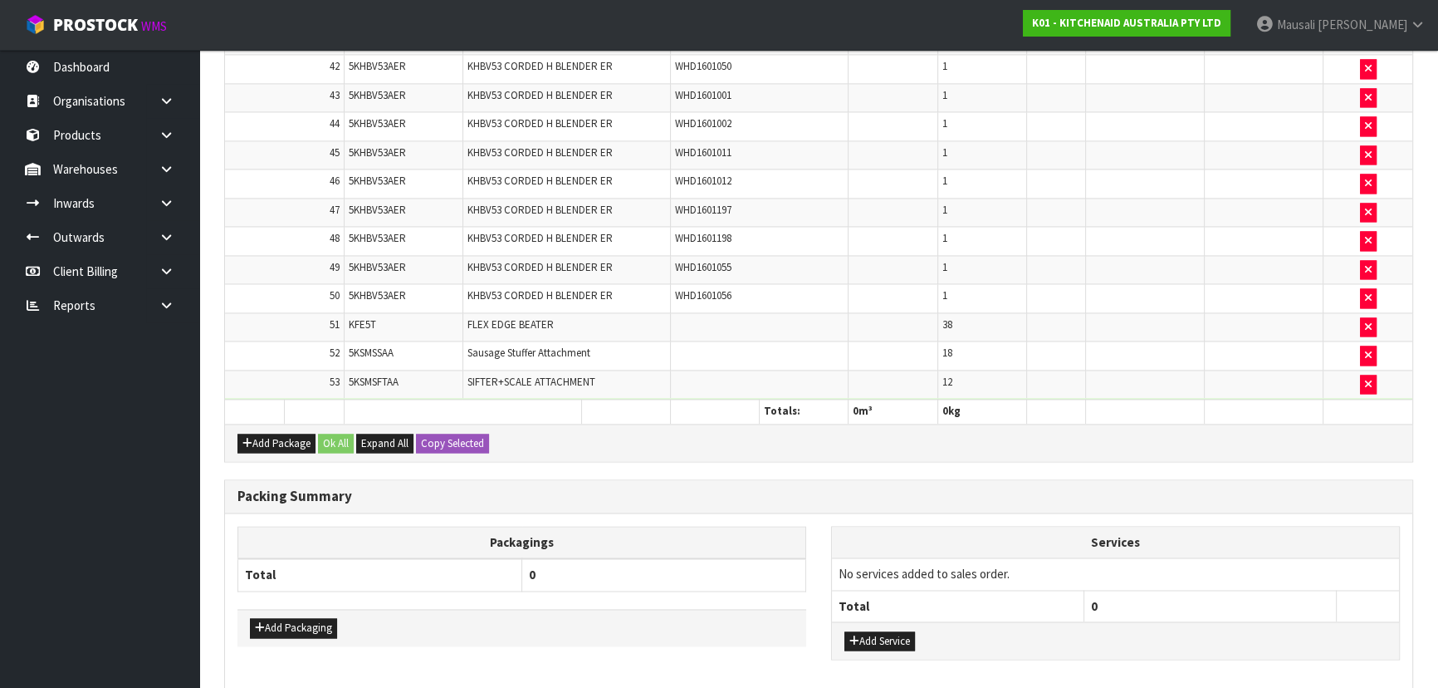
scroll to position [3217, 0]
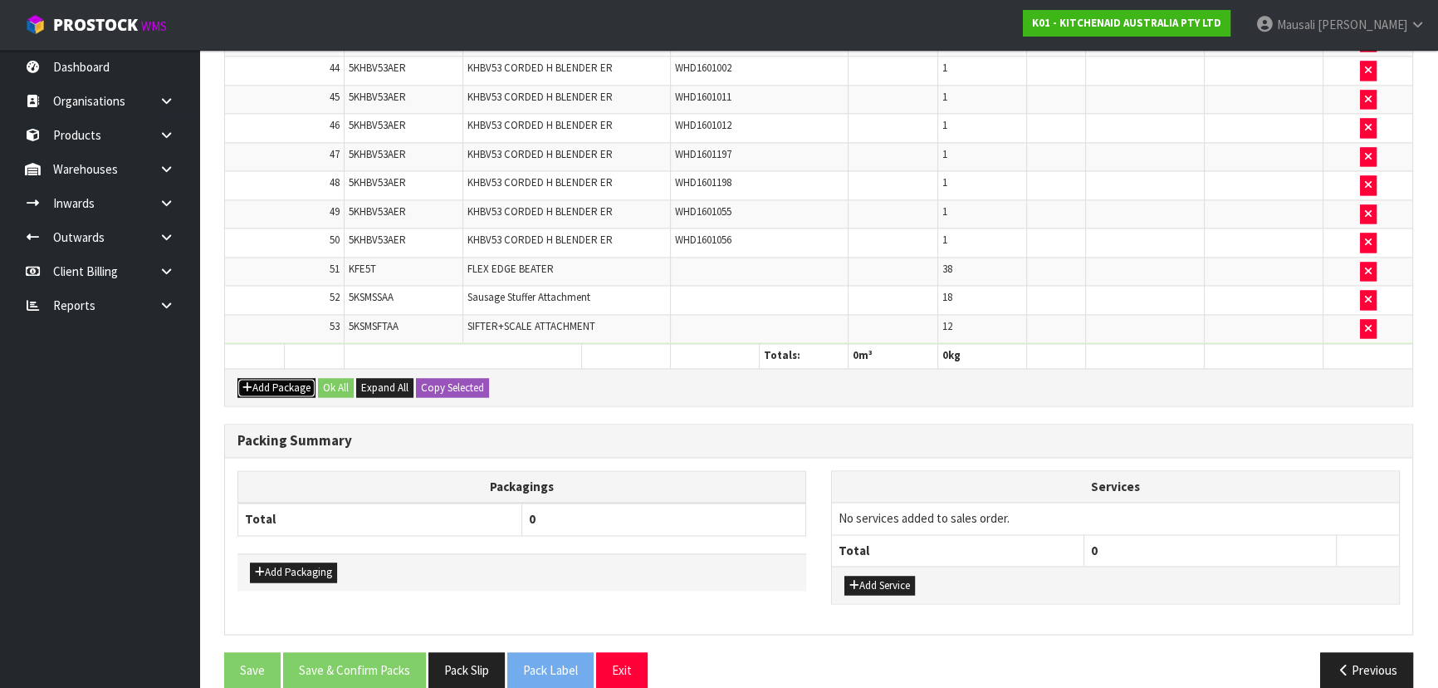
click at [287, 378] on button "Add Package" at bounding box center [277, 388] width 78 height 20
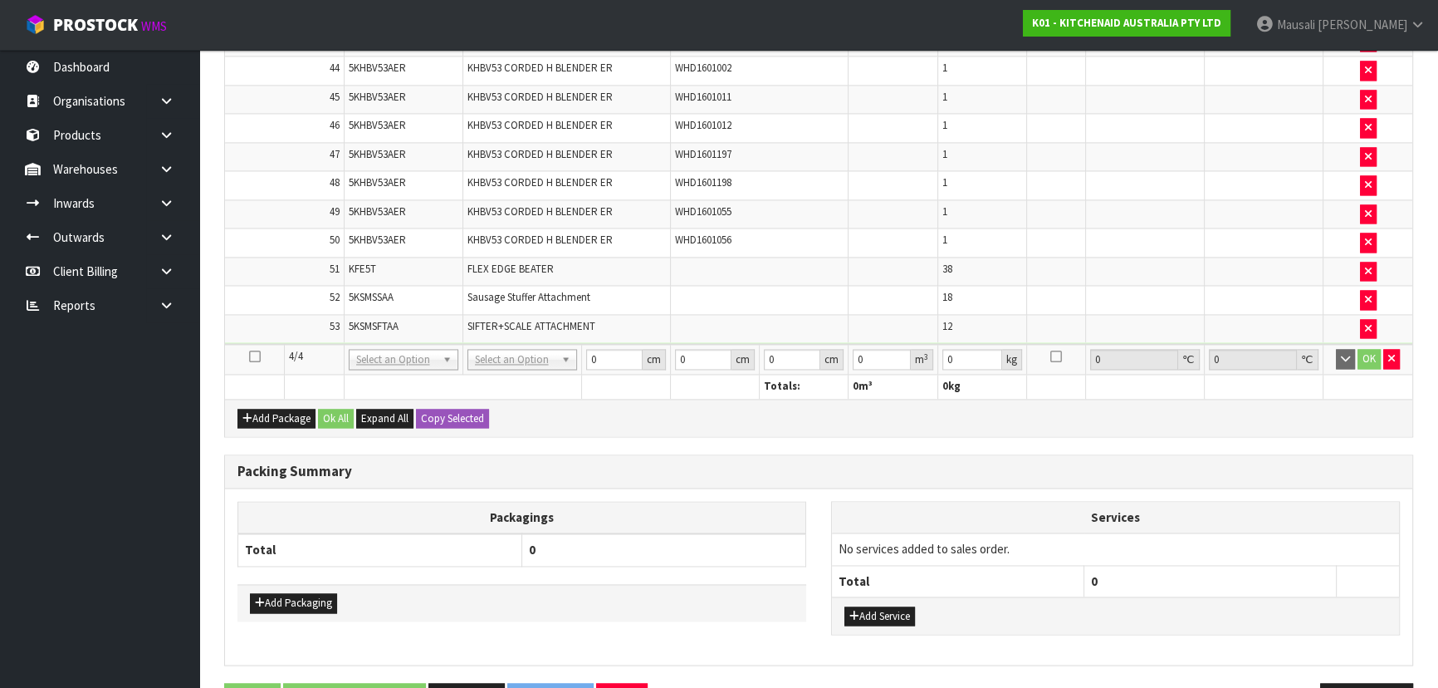
click at [256, 356] on icon at bounding box center [255, 356] width 12 height 1
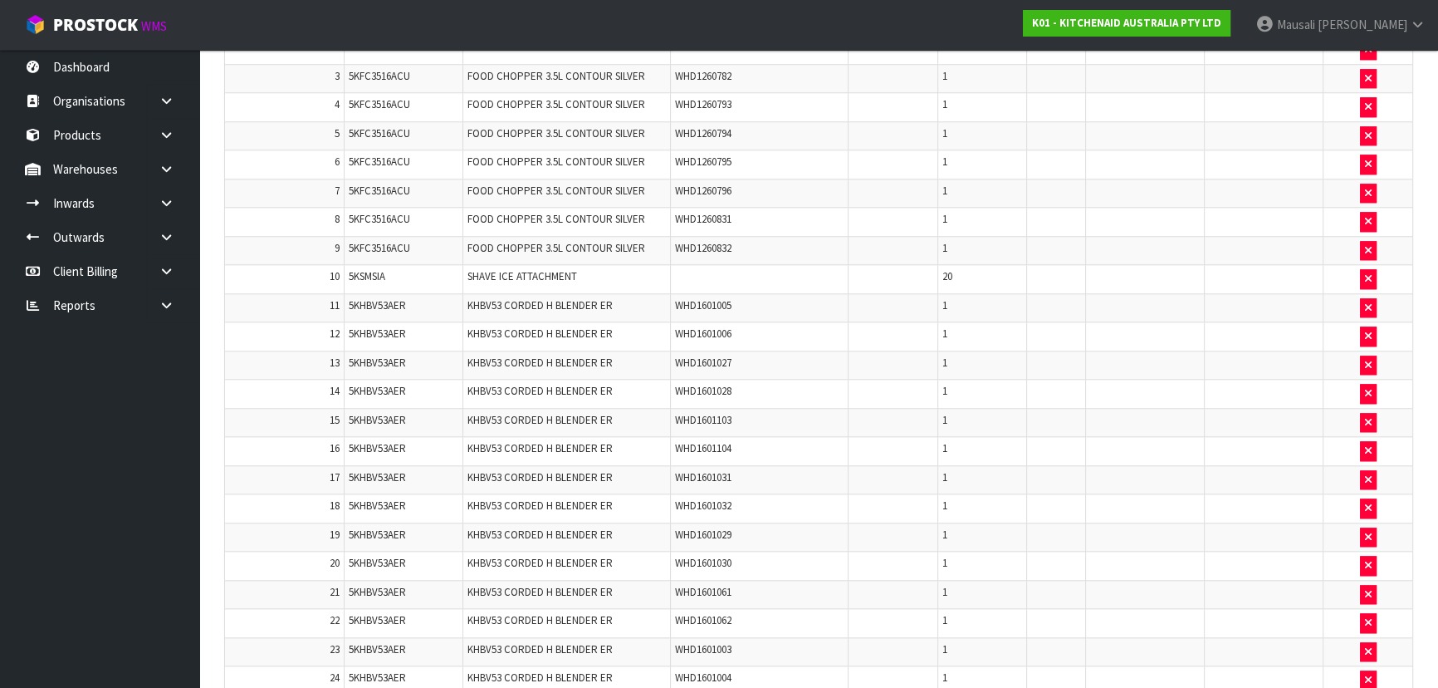
scroll to position [1783, 0]
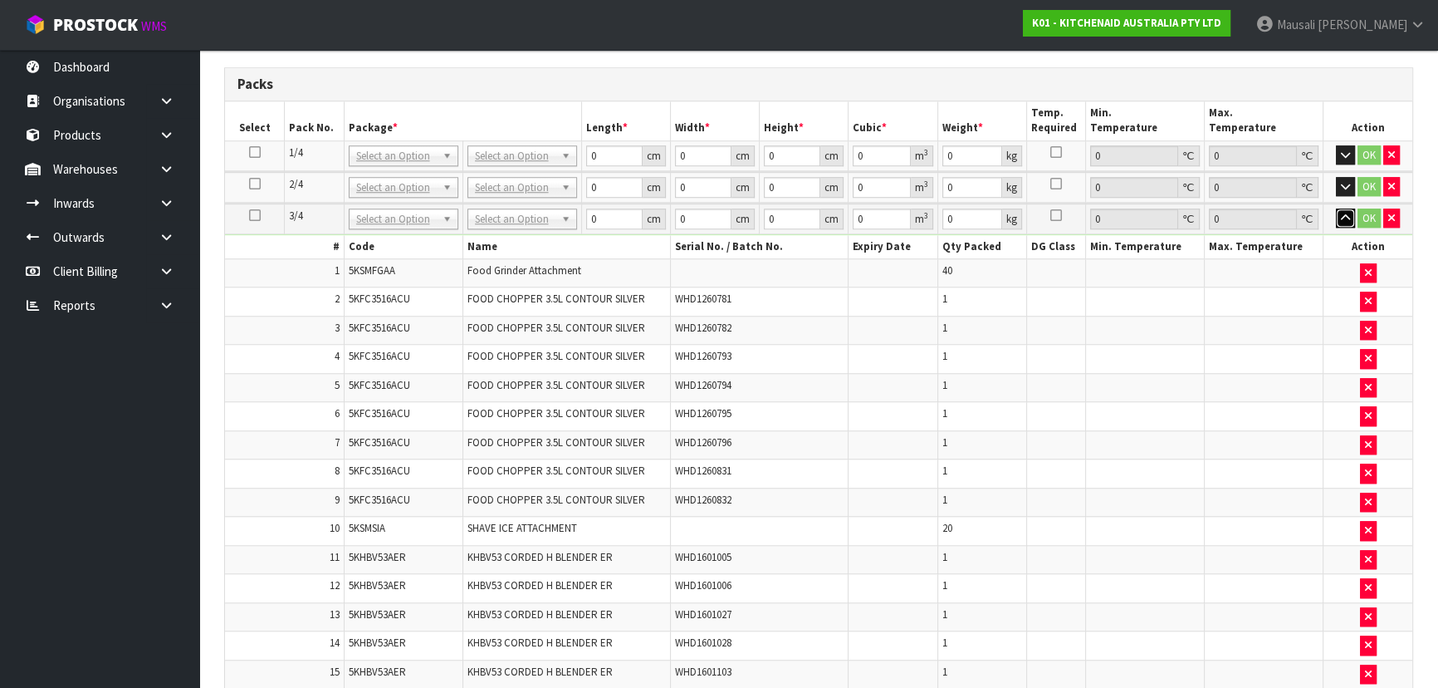
click at [1342, 213] on icon "button" at bounding box center [1345, 218] width 9 height 11
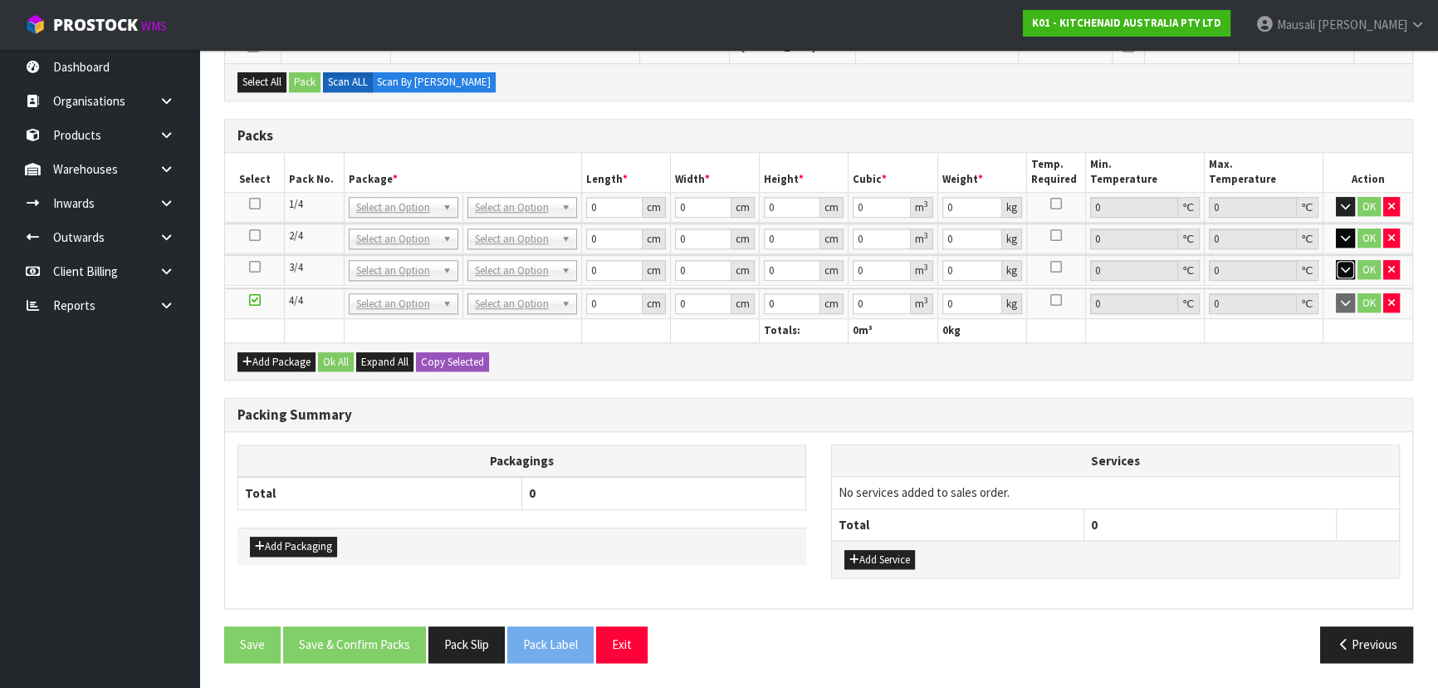
scroll to position [1717, 0]
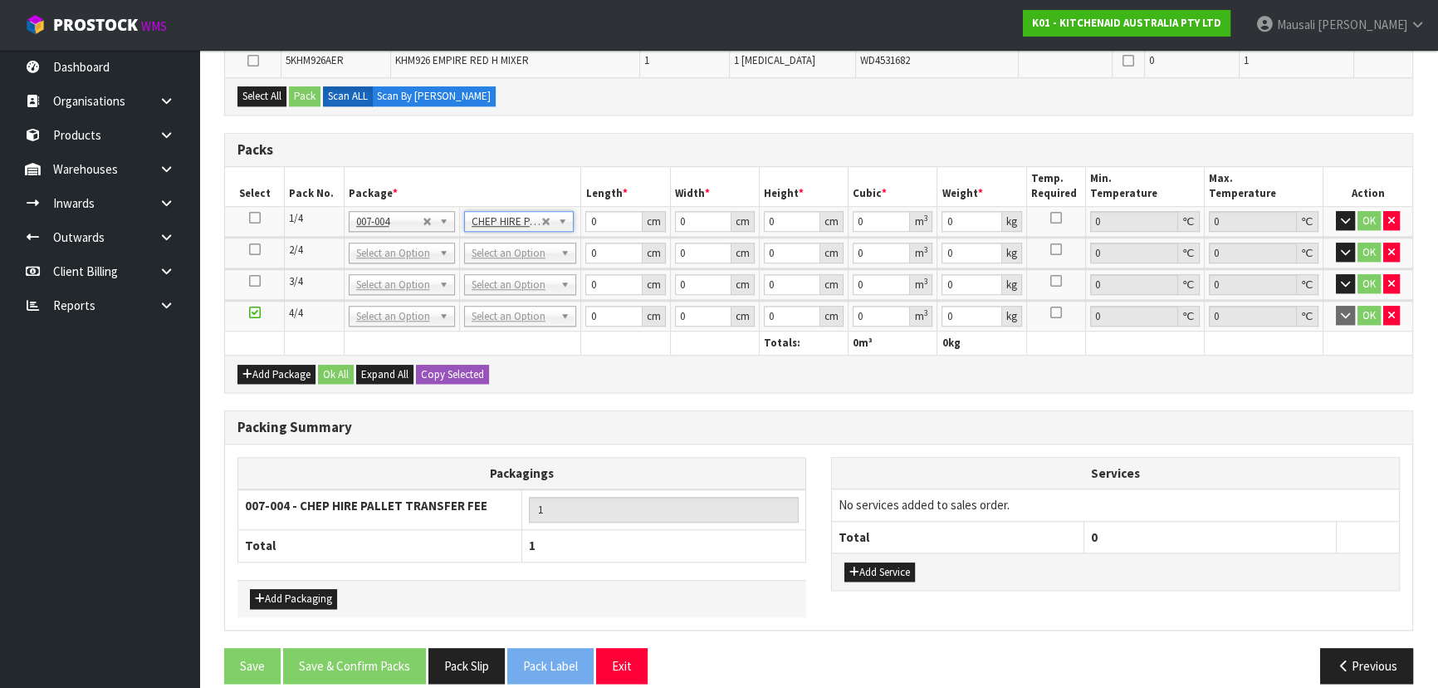
type input "120"
type input "100"
type input "14"
type input "0.168"
type input "478.8"
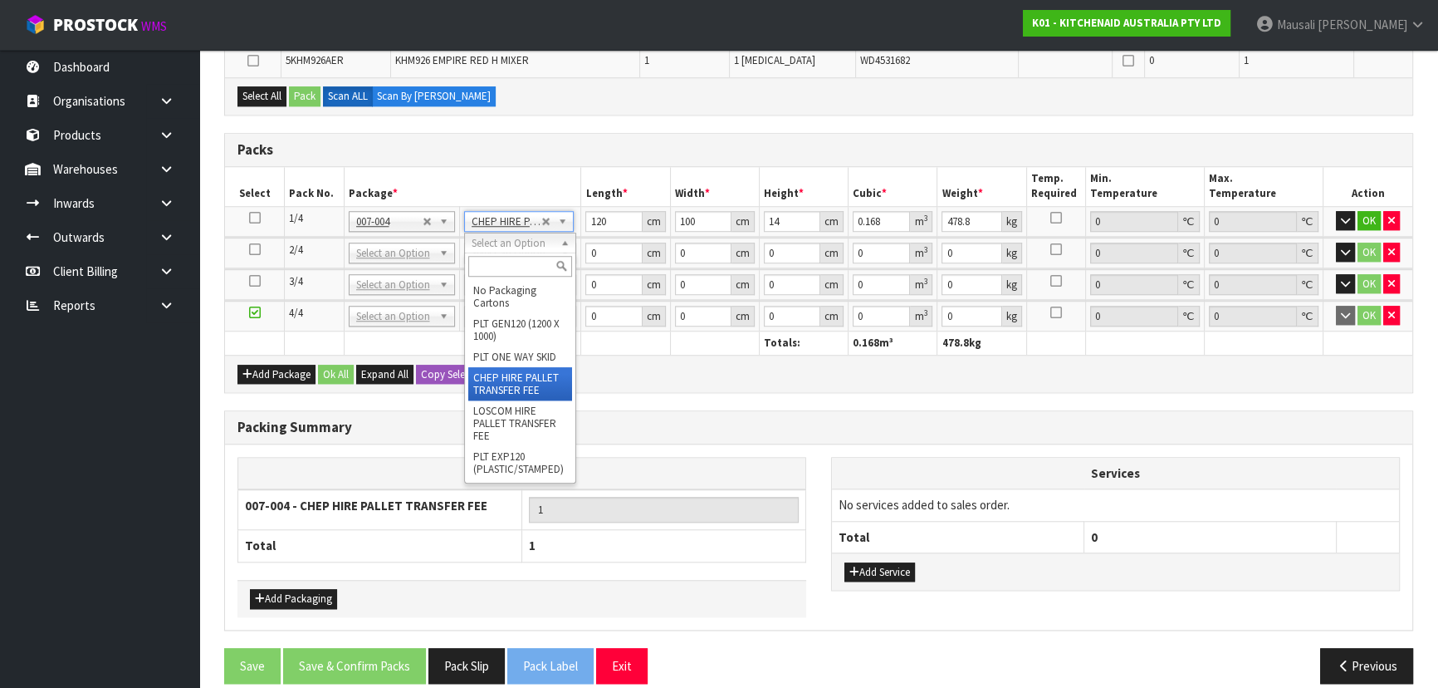
type input "2"
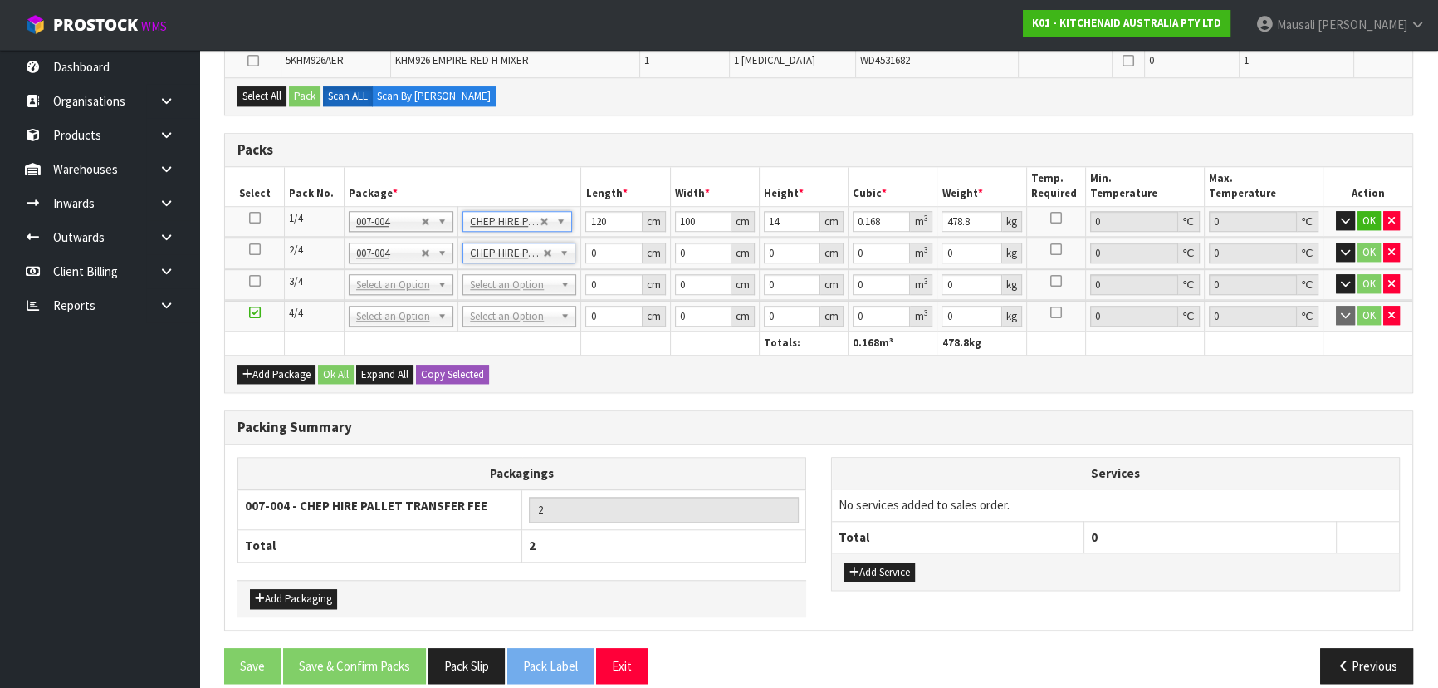
type input "120"
type input "100"
type input "14"
type input "0.168"
type input "336.75"
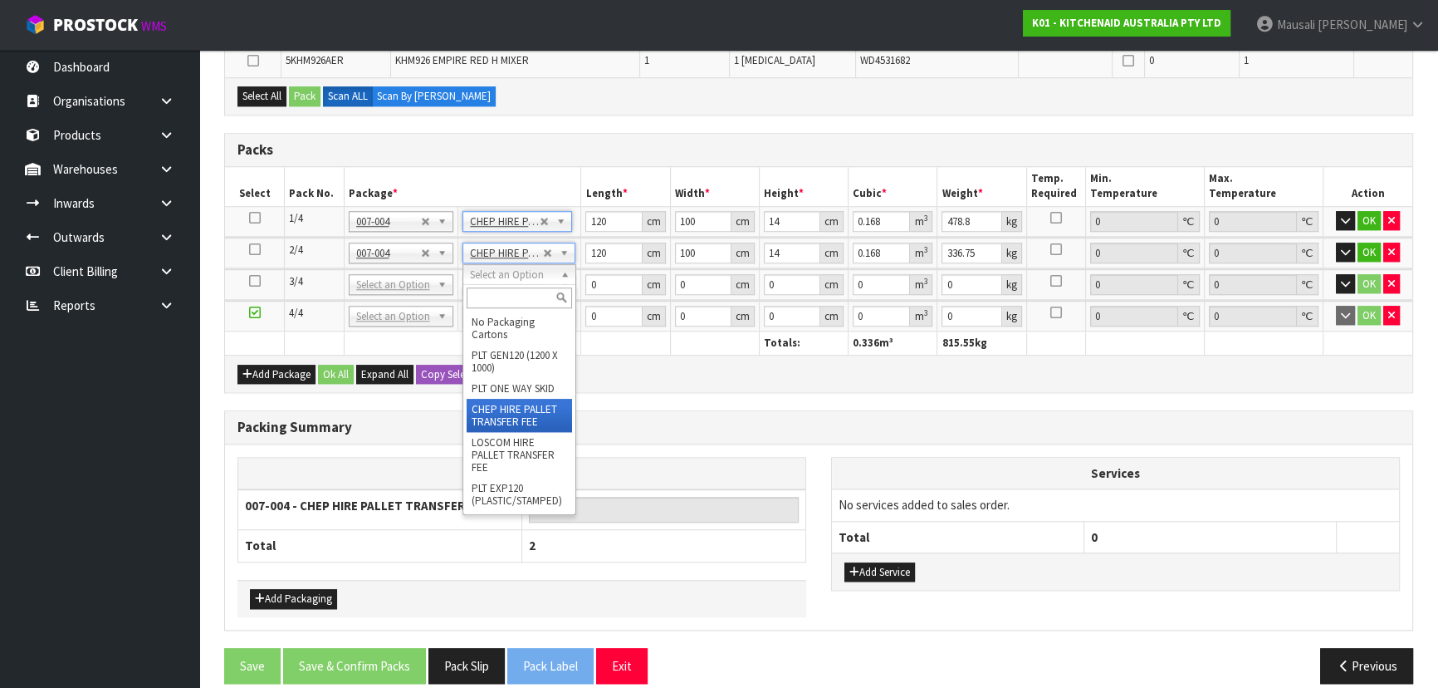
type input "3"
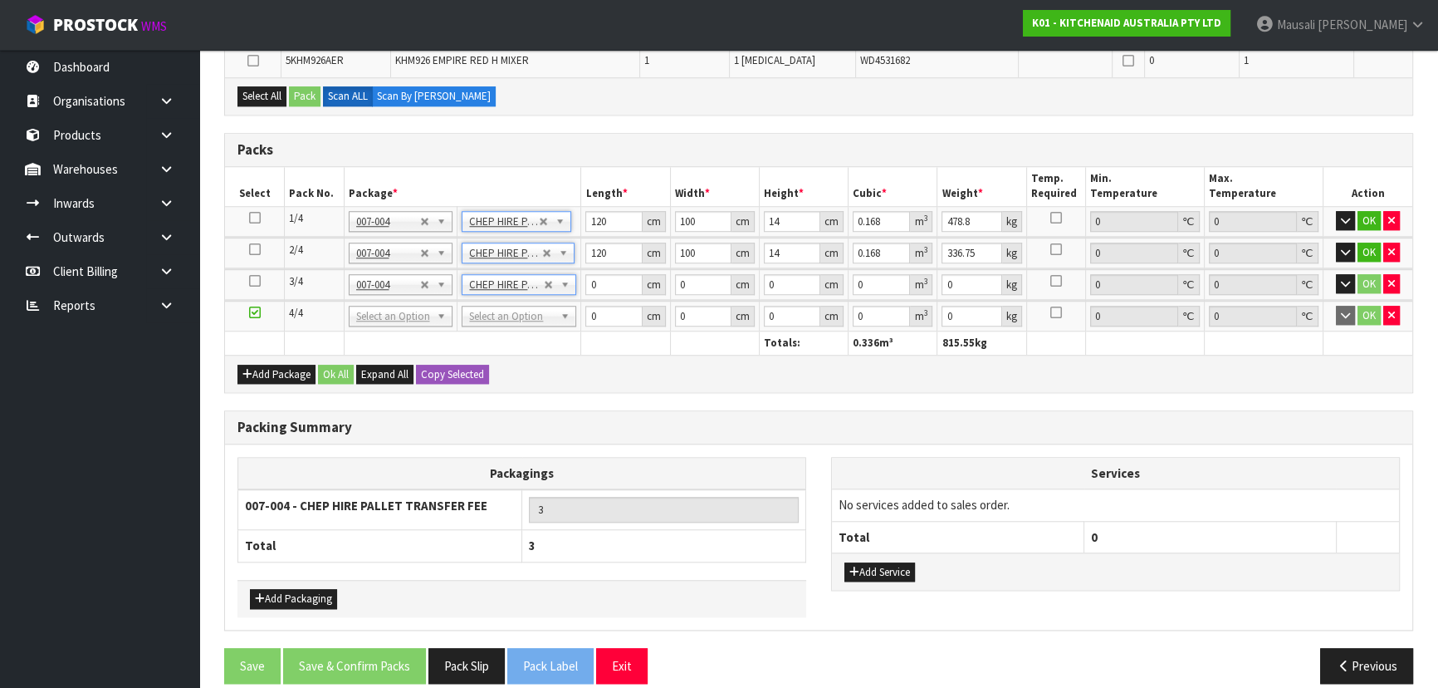
type input "120"
type input "100"
type input "14"
type input "0.168"
type input "170.54"
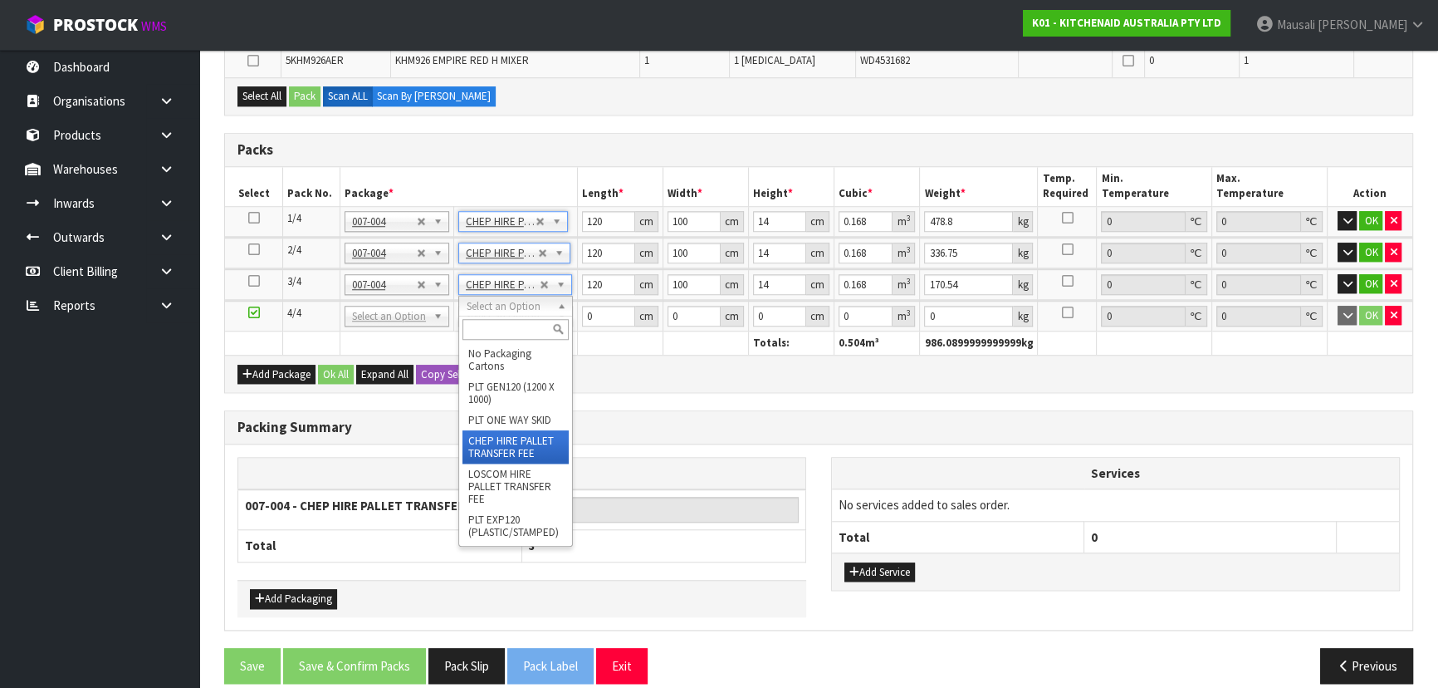
type input "4"
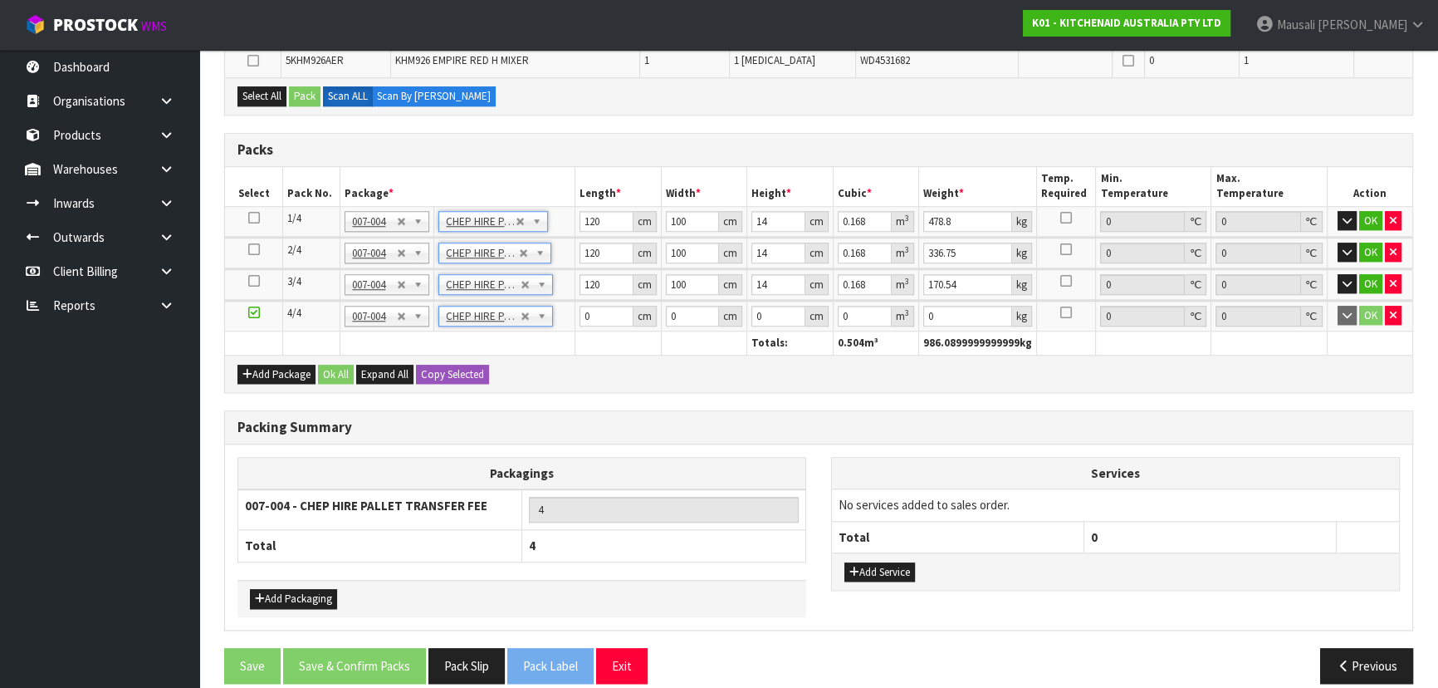
type input "120"
type input "100"
type input "14"
type input "0.168"
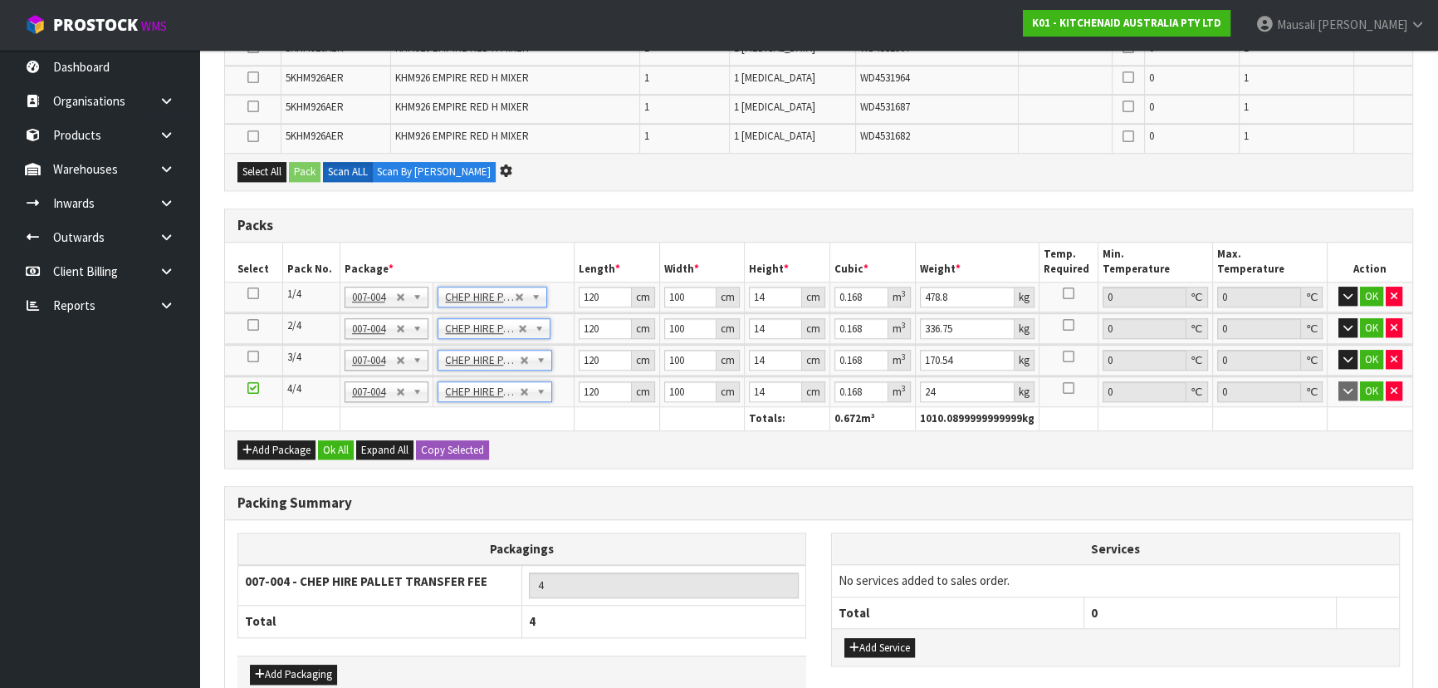
scroll to position [0, 0]
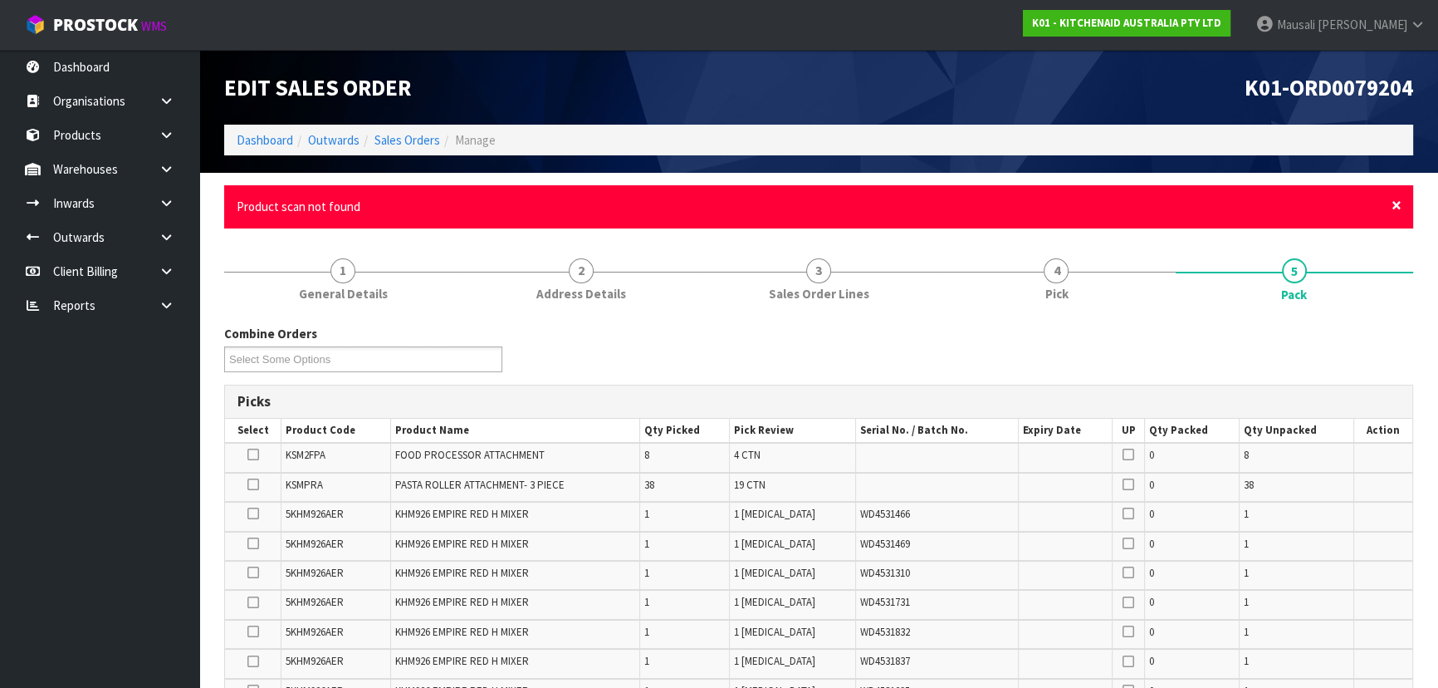
click at [1393, 208] on span "×" at bounding box center [1397, 204] width 10 height 23
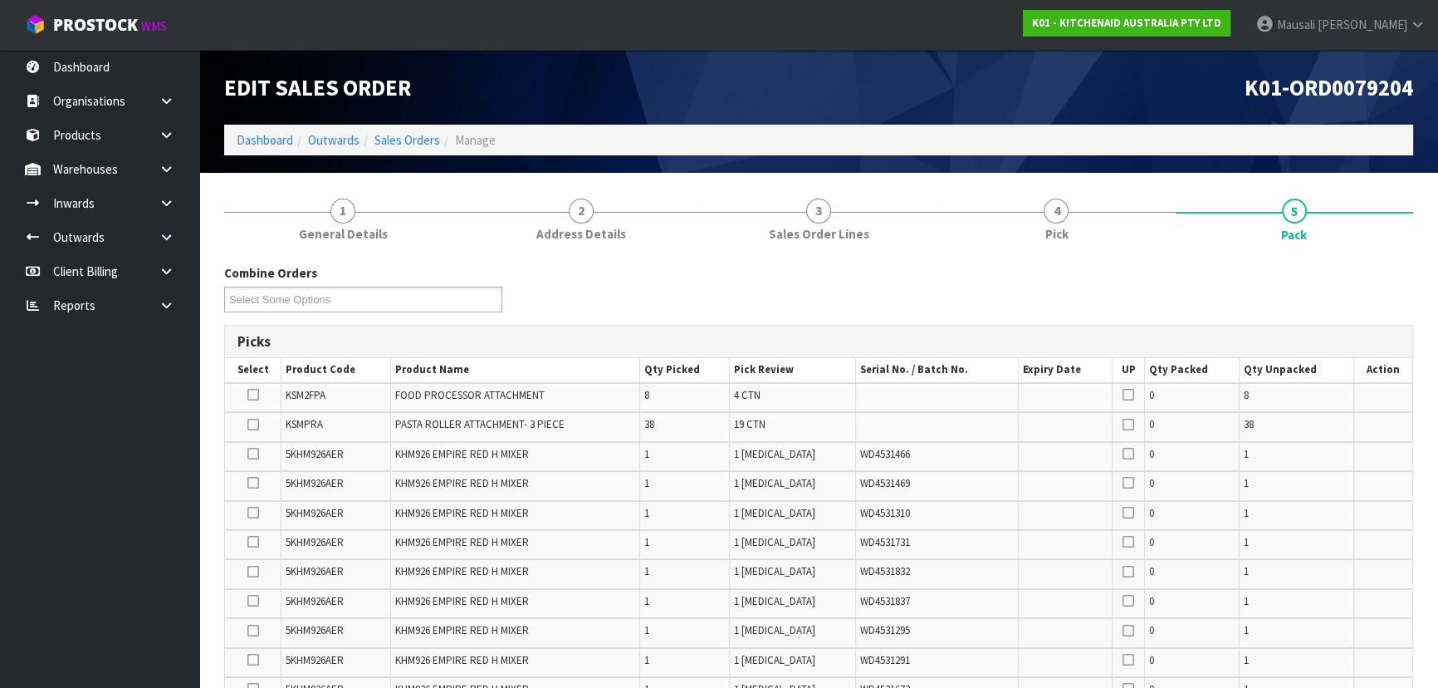
click at [252, 395] on icon at bounding box center [253, 394] width 12 height 1
click at [0, 0] on input "checkbox" at bounding box center [0, 0] width 0 height 0
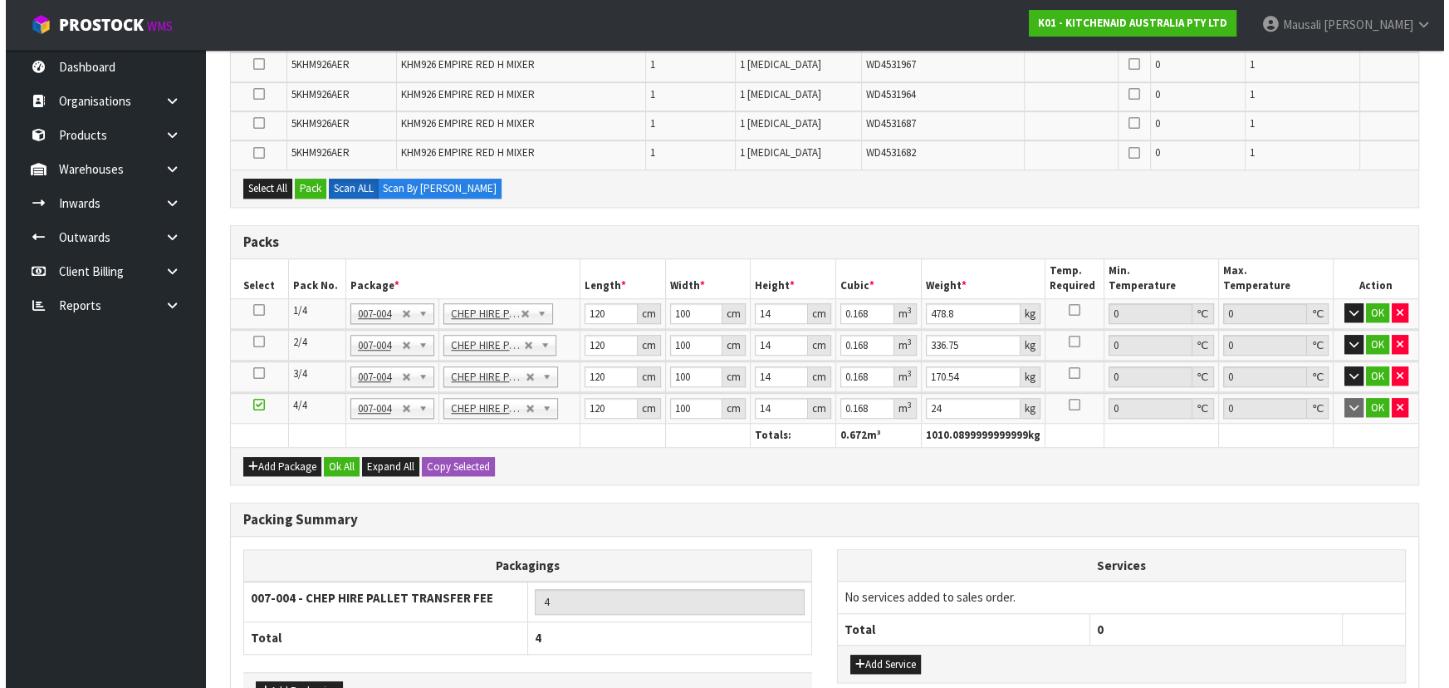
scroll to position [1726, 0]
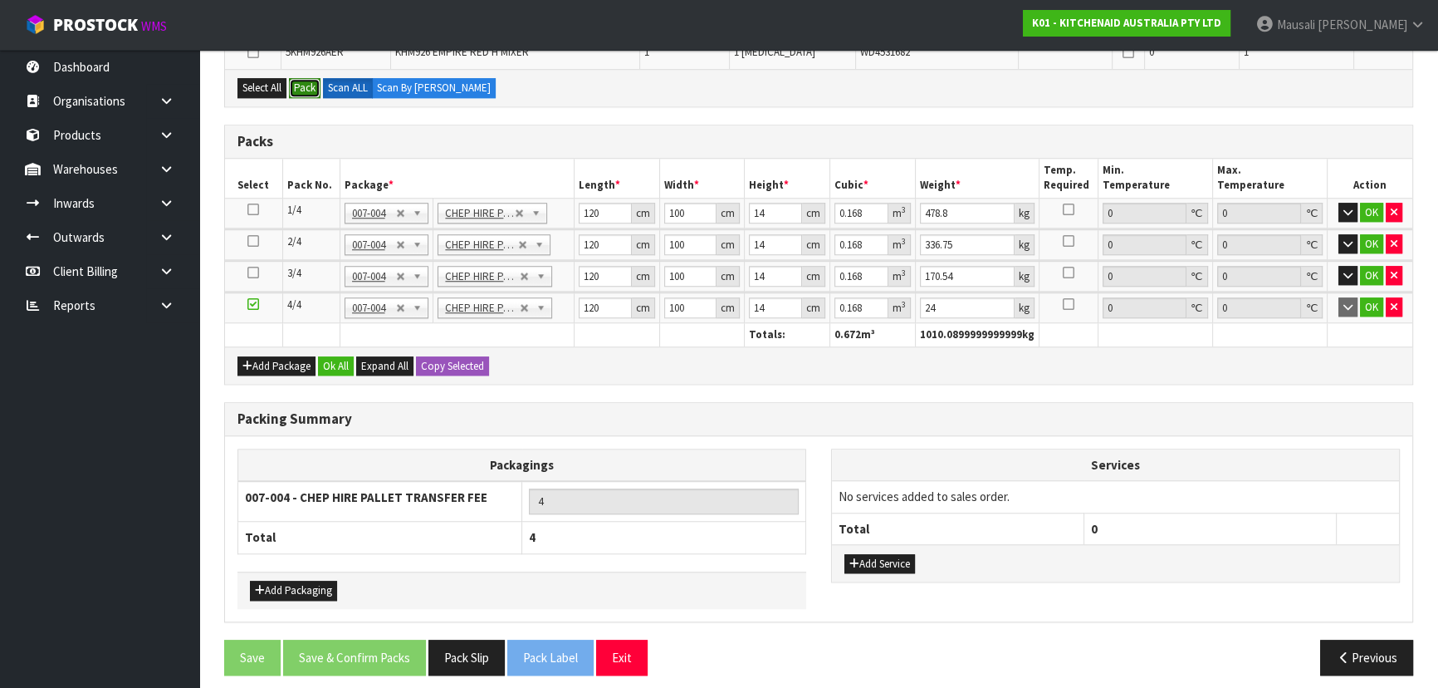
click at [307, 78] on button "Pack" at bounding box center [305, 88] width 32 height 20
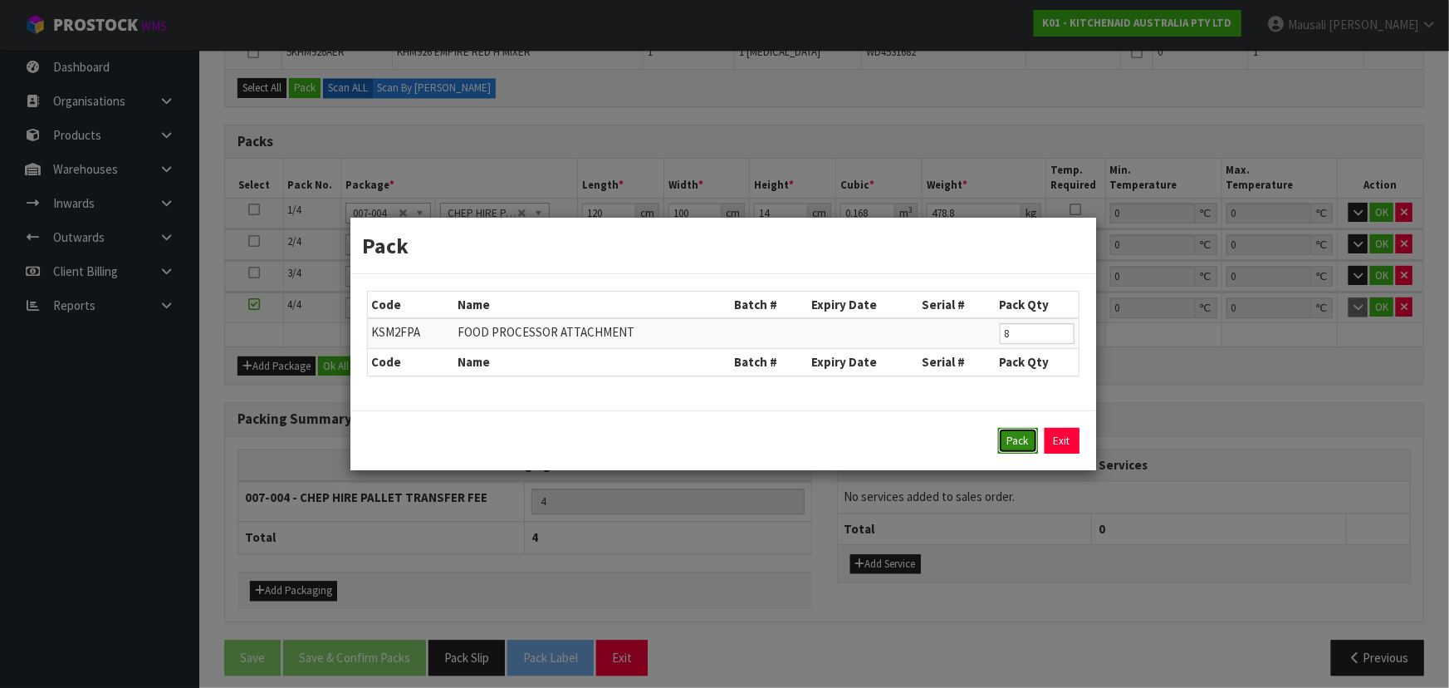
click at [1011, 440] on button "Pack" at bounding box center [1018, 441] width 40 height 27
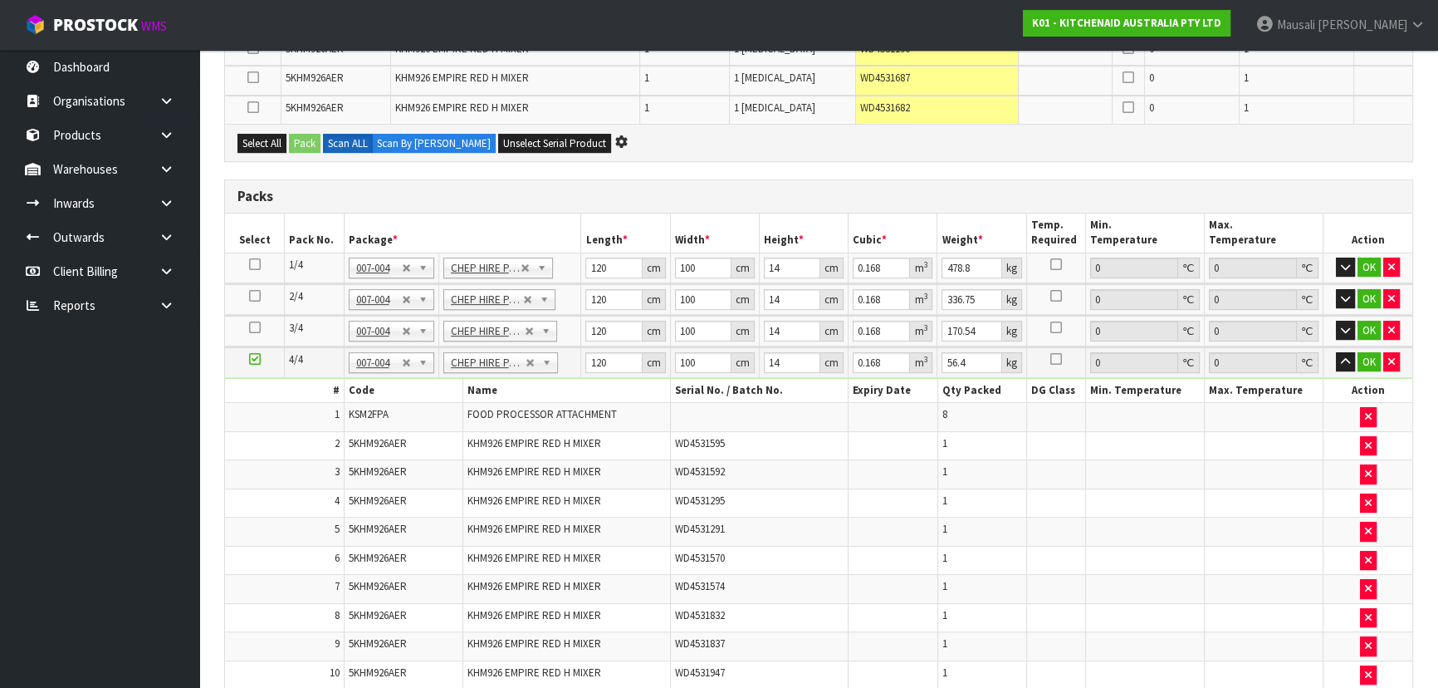
scroll to position [0, 0]
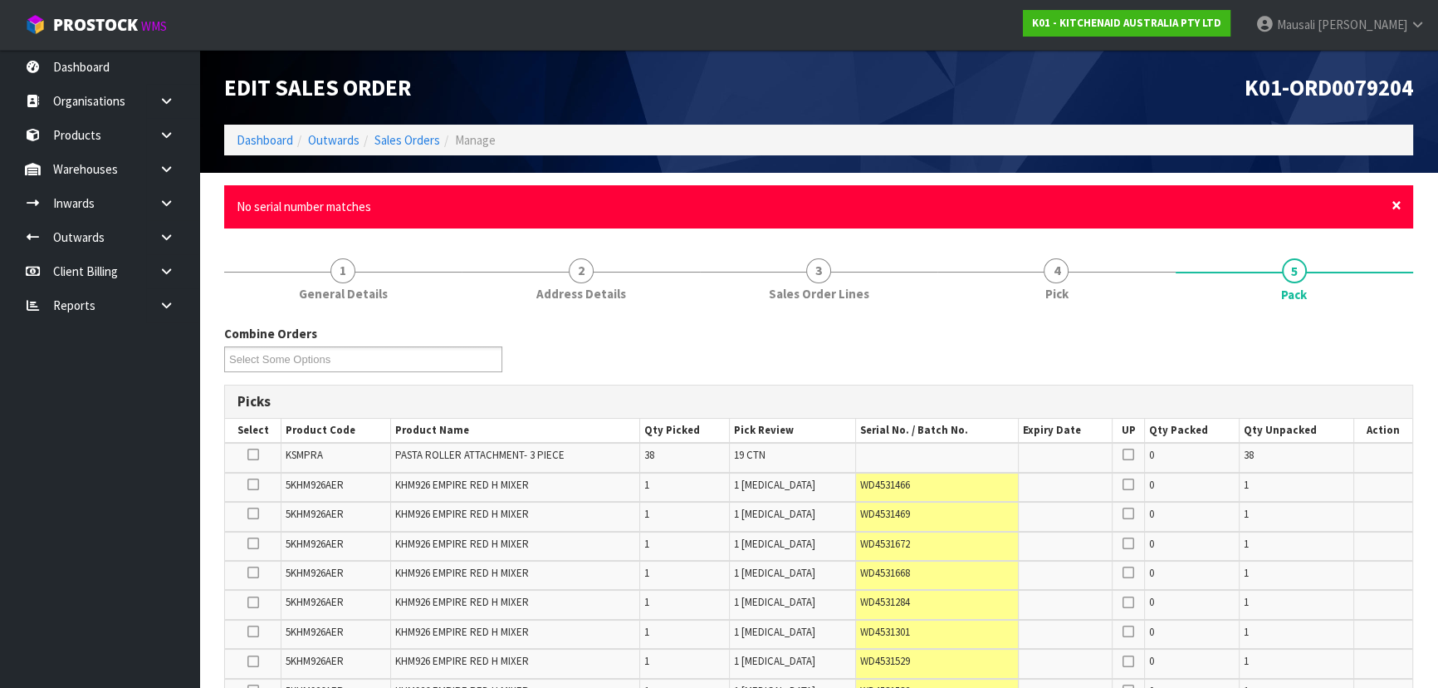
click at [1395, 209] on span "×" at bounding box center [1397, 204] width 10 height 23
click at [1394, 200] on span "×" at bounding box center [1397, 204] width 10 height 23
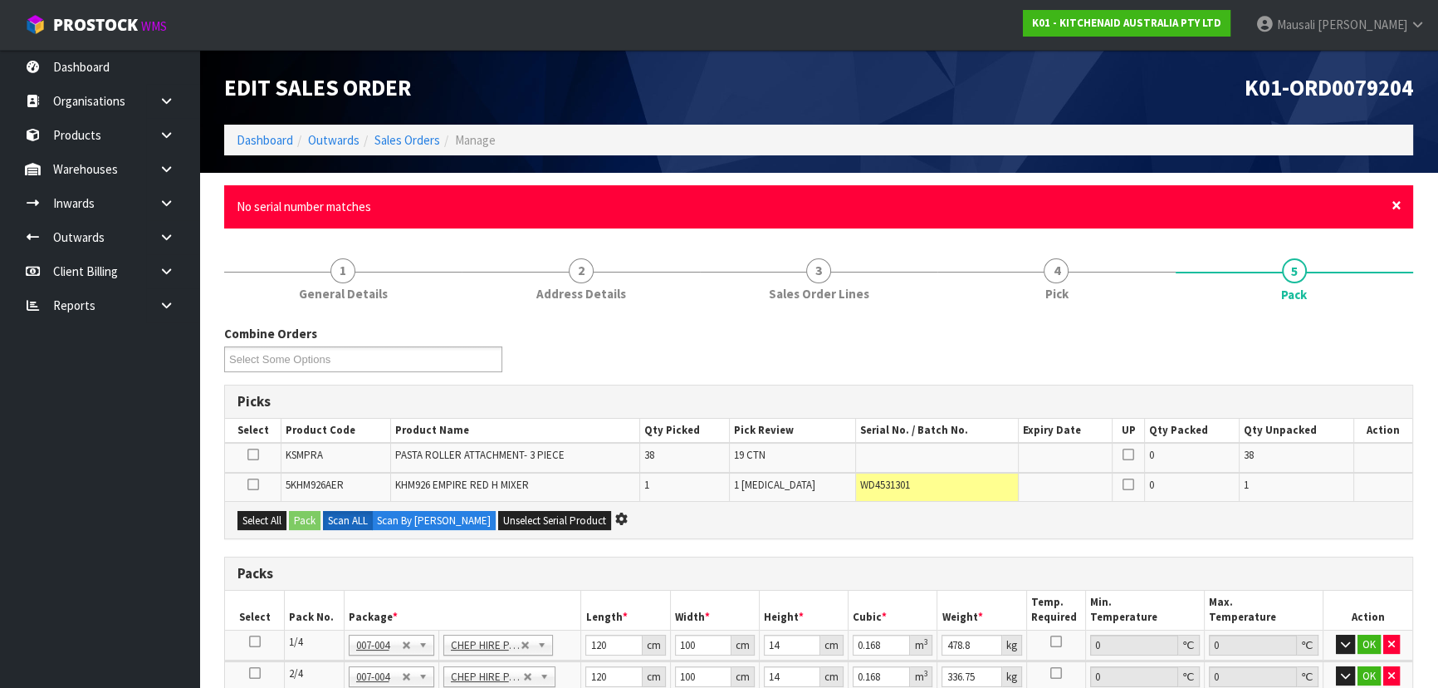
click at [1397, 205] on span "×" at bounding box center [1397, 204] width 10 height 23
click at [1399, 204] on span "×" at bounding box center [1397, 204] width 10 height 23
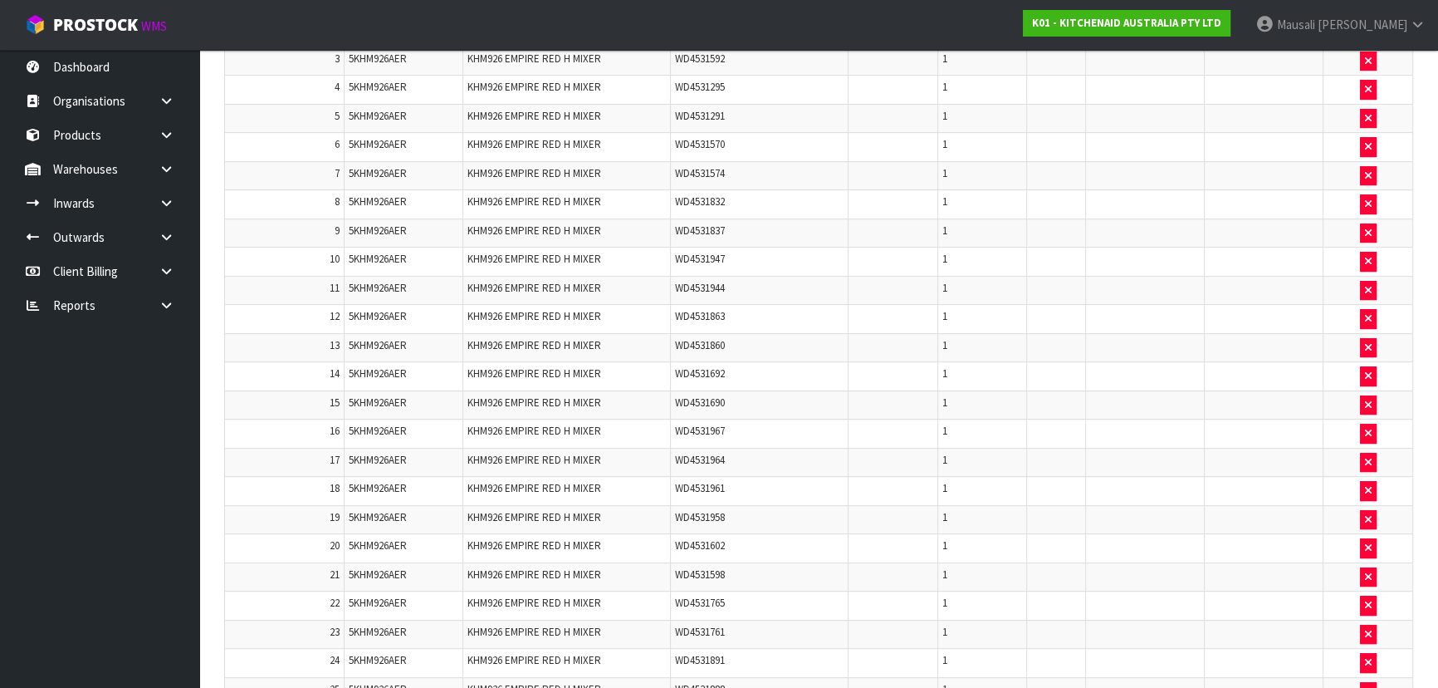
scroll to position [731, 0]
click at [1043, 426] on td at bounding box center [1056, 433] width 60 height 29
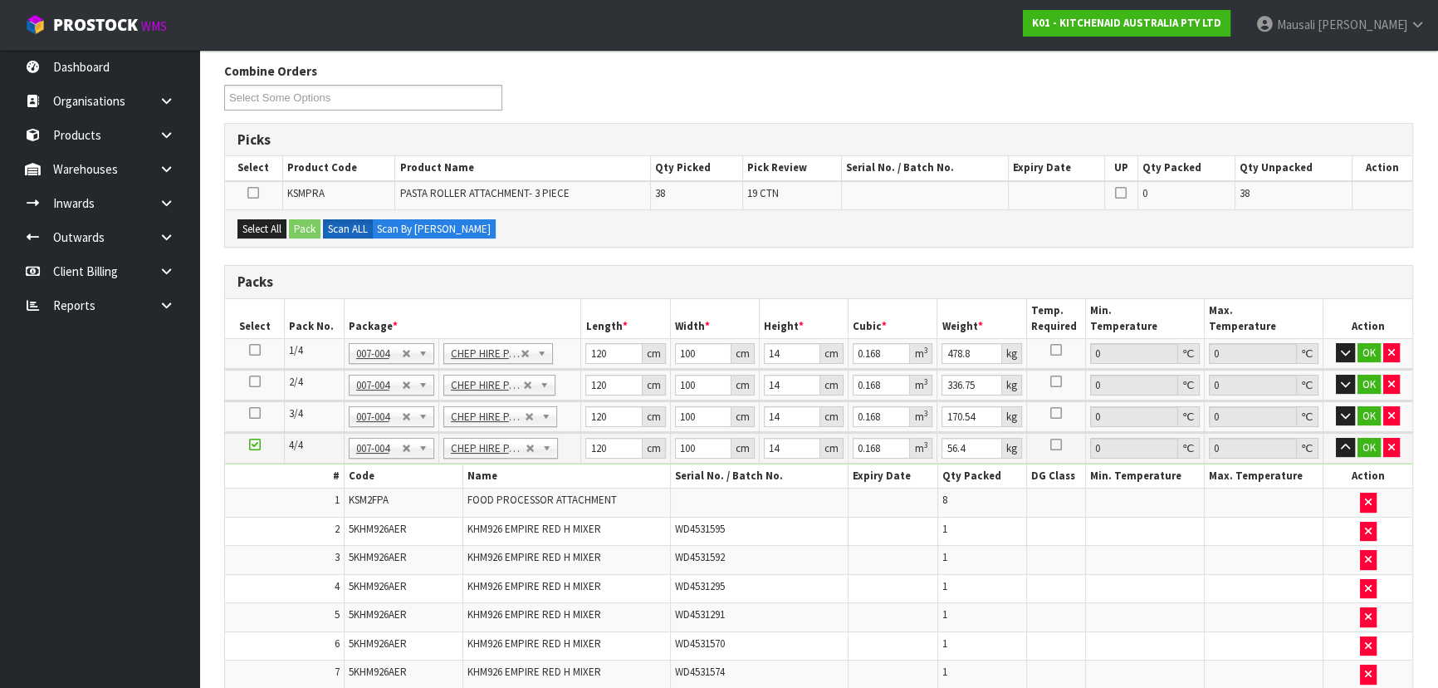
scroll to position [0, 0]
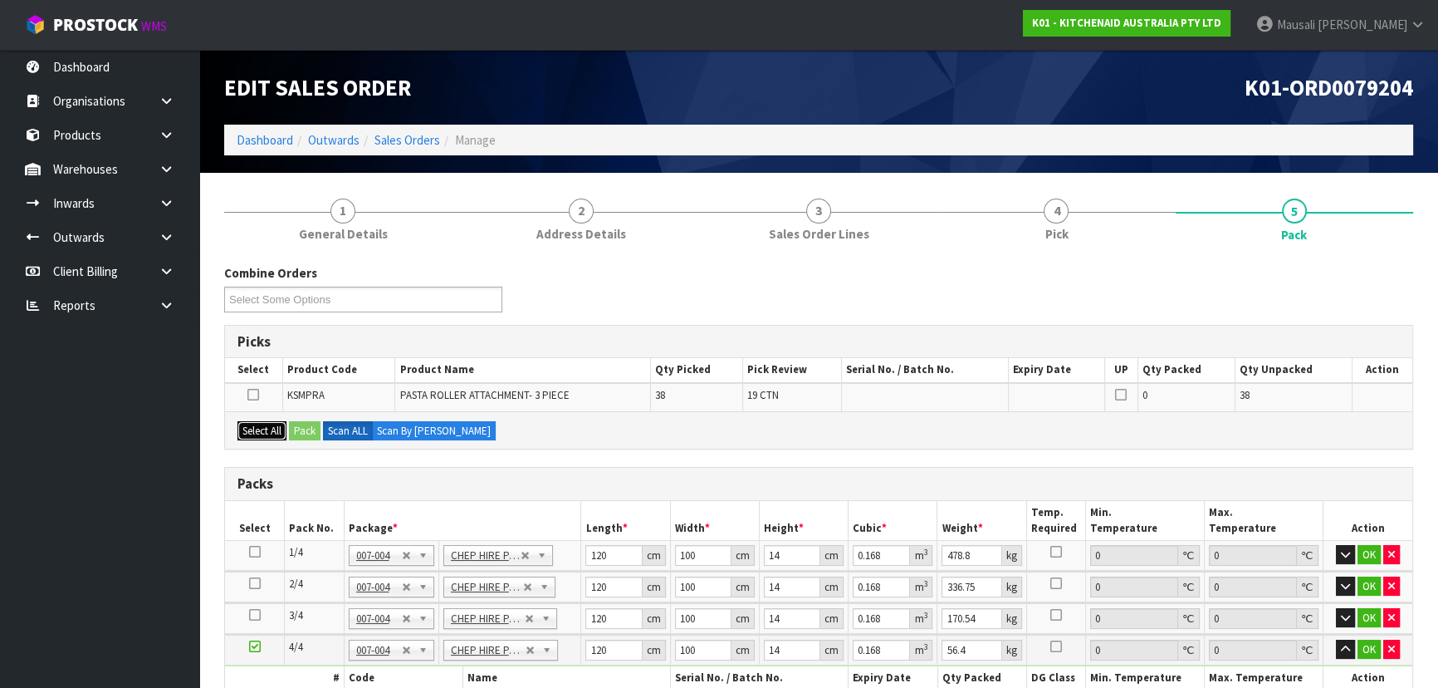
click at [250, 431] on button "Select All" at bounding box center [262, 431] width 49 height 20
click at [309, 431] on button "Pack" at bounding box center [305, 431] width 32 height 20
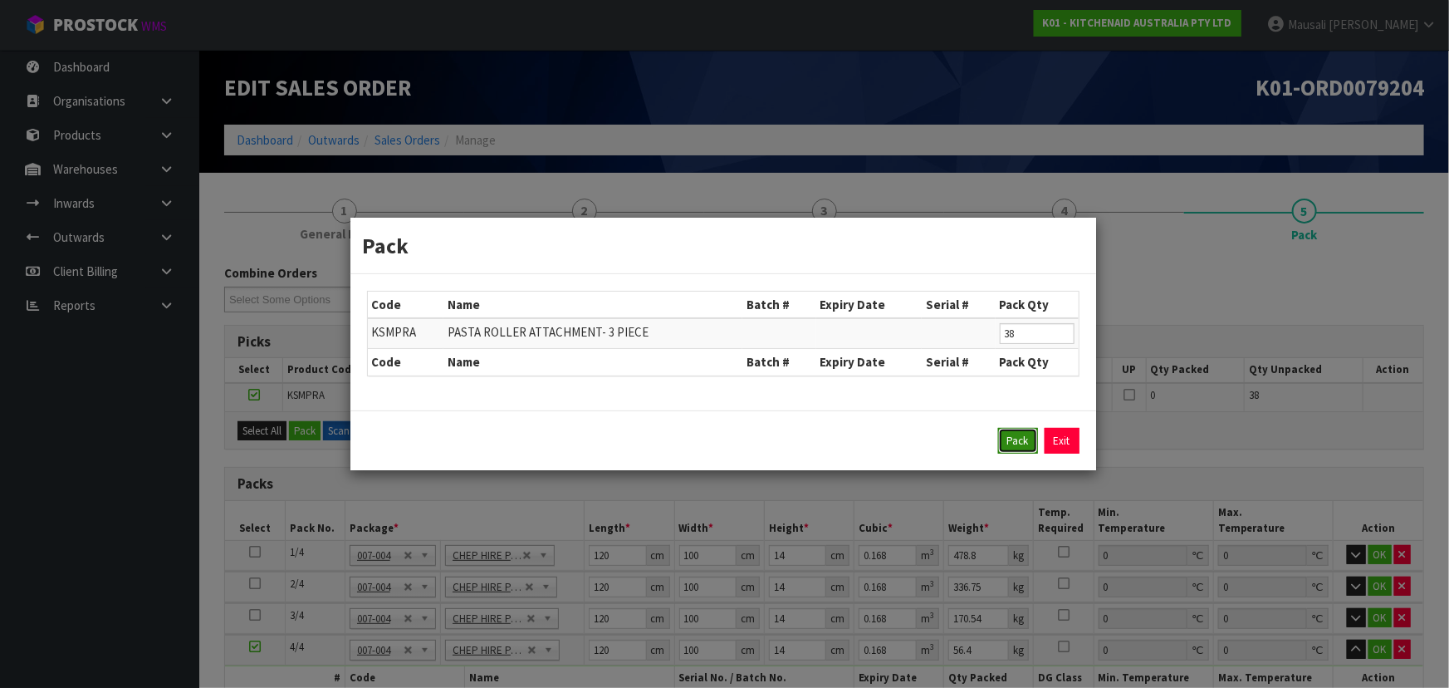
click at [1013, 446] on button "Pack" at bounding box center [1018, 441] width 40 height 27
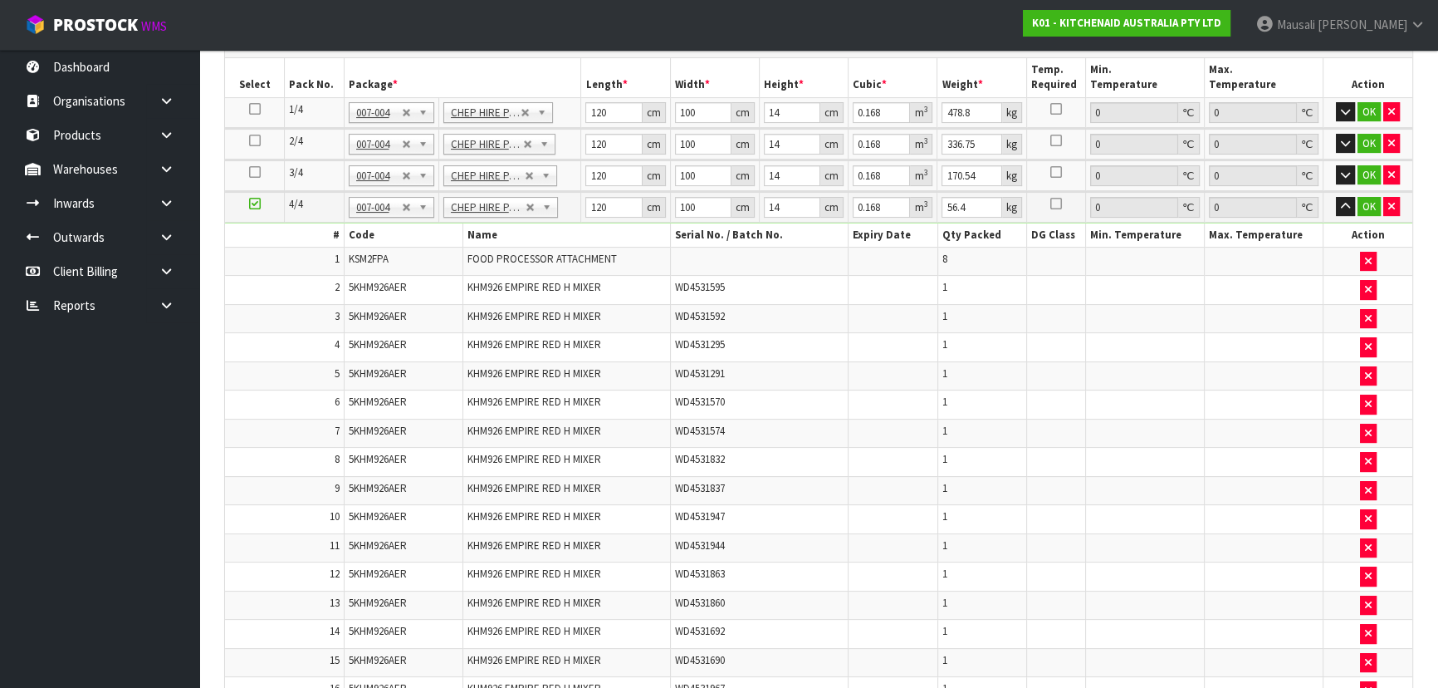
type input "269.65"
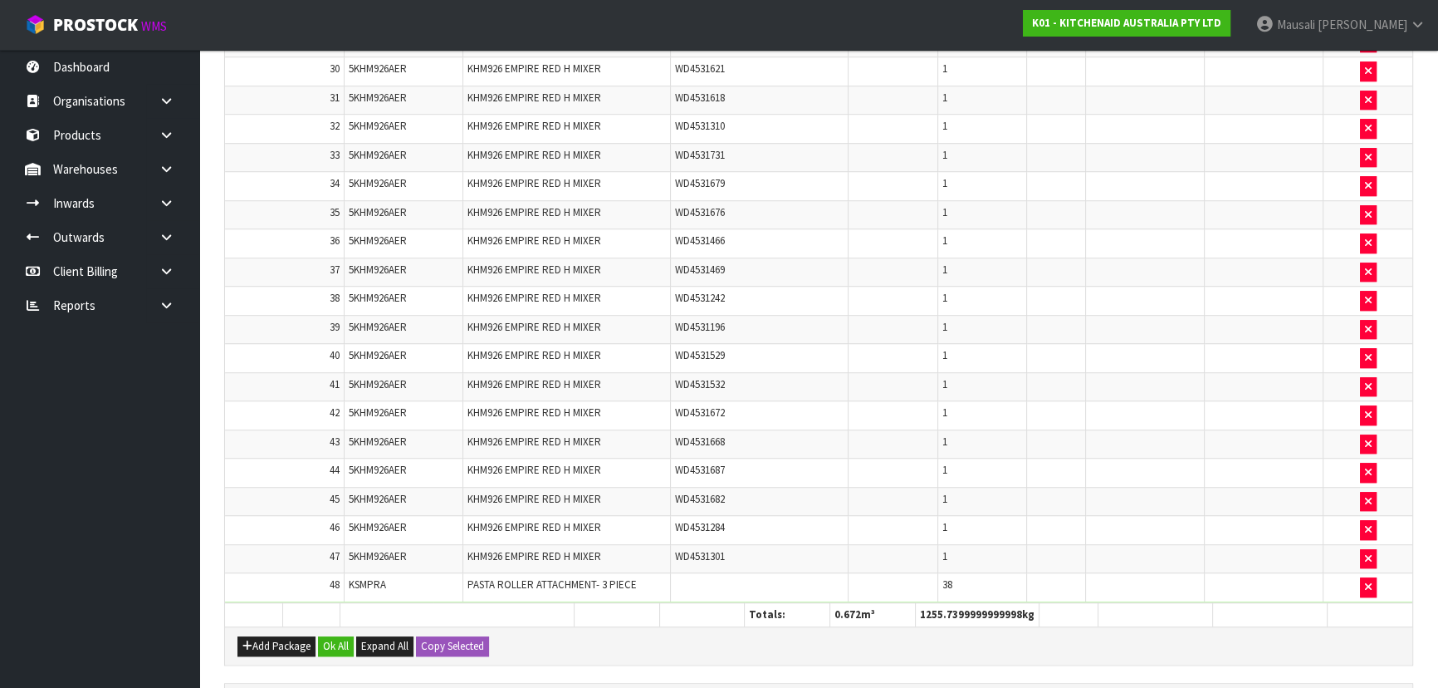
scroll to position [1711, 0]
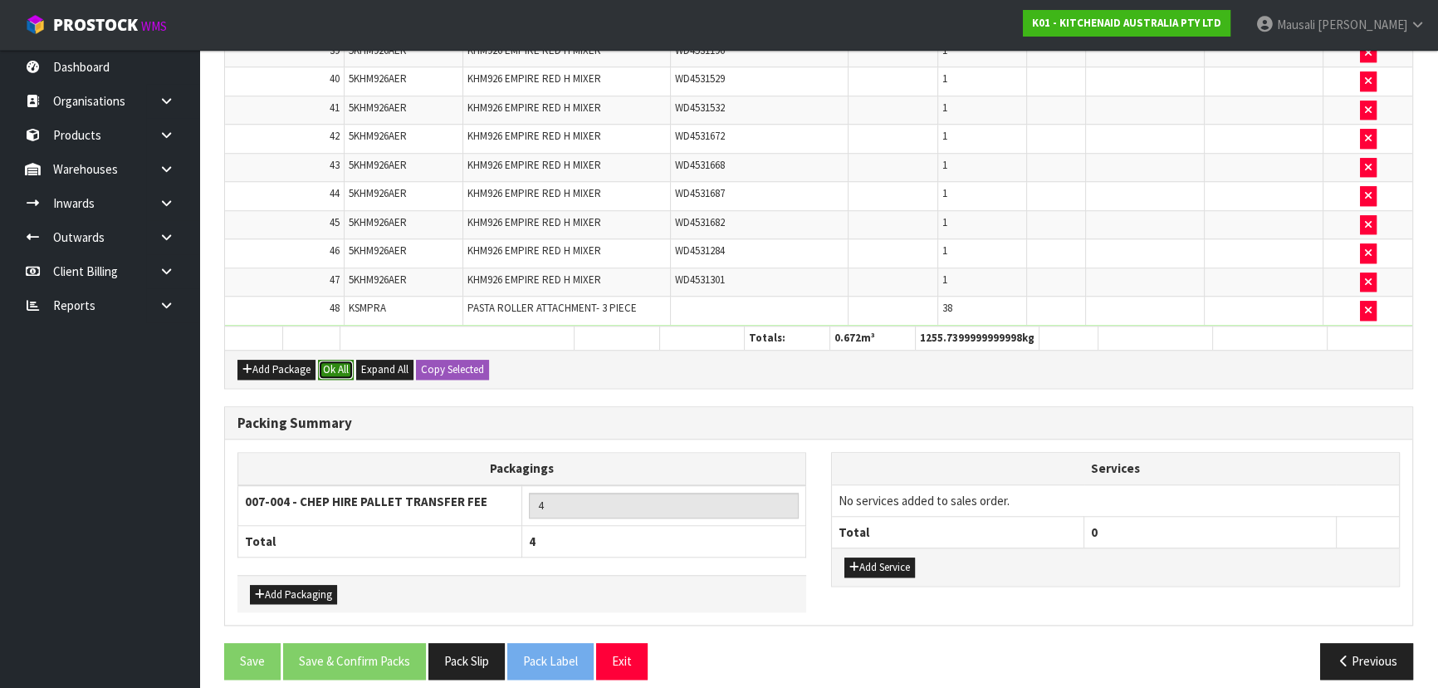
click at [339, 360] on button "Ok All" at bounding box center [336, 370] width 36 height 20
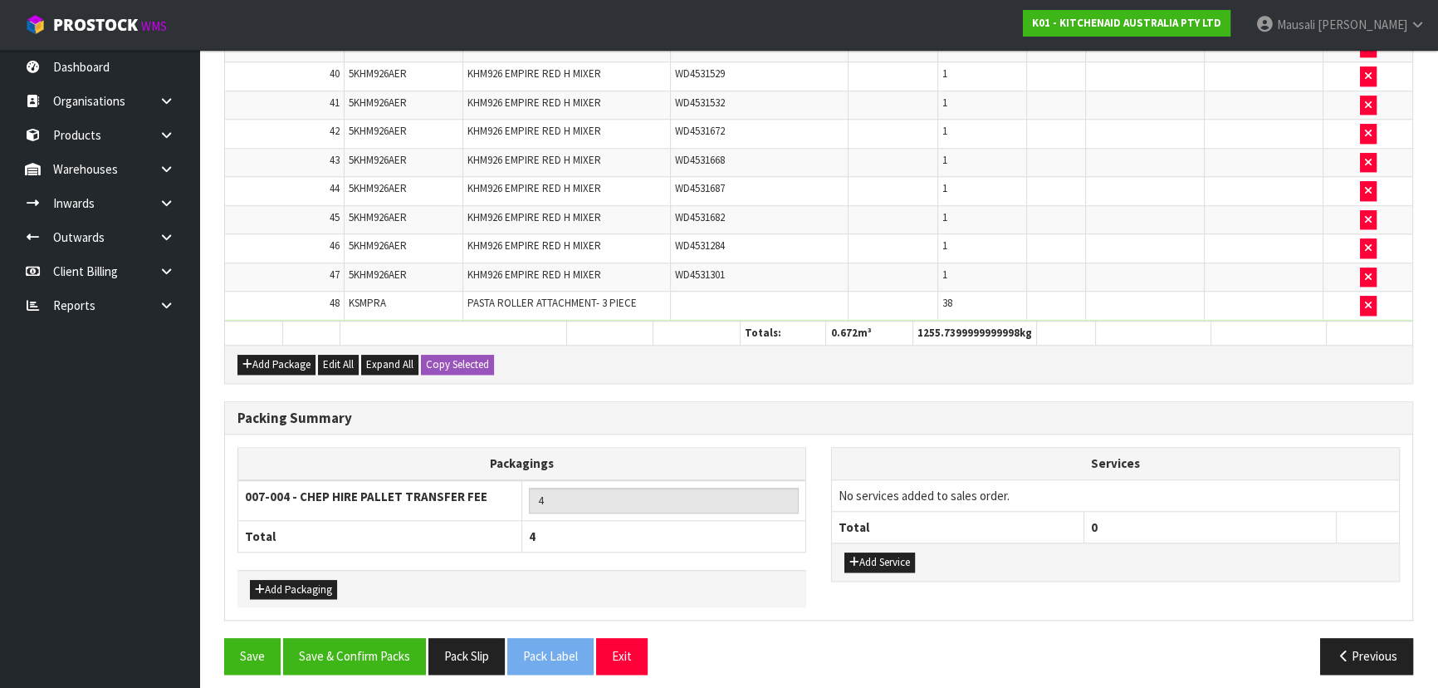
scroll to position [1705, 0]
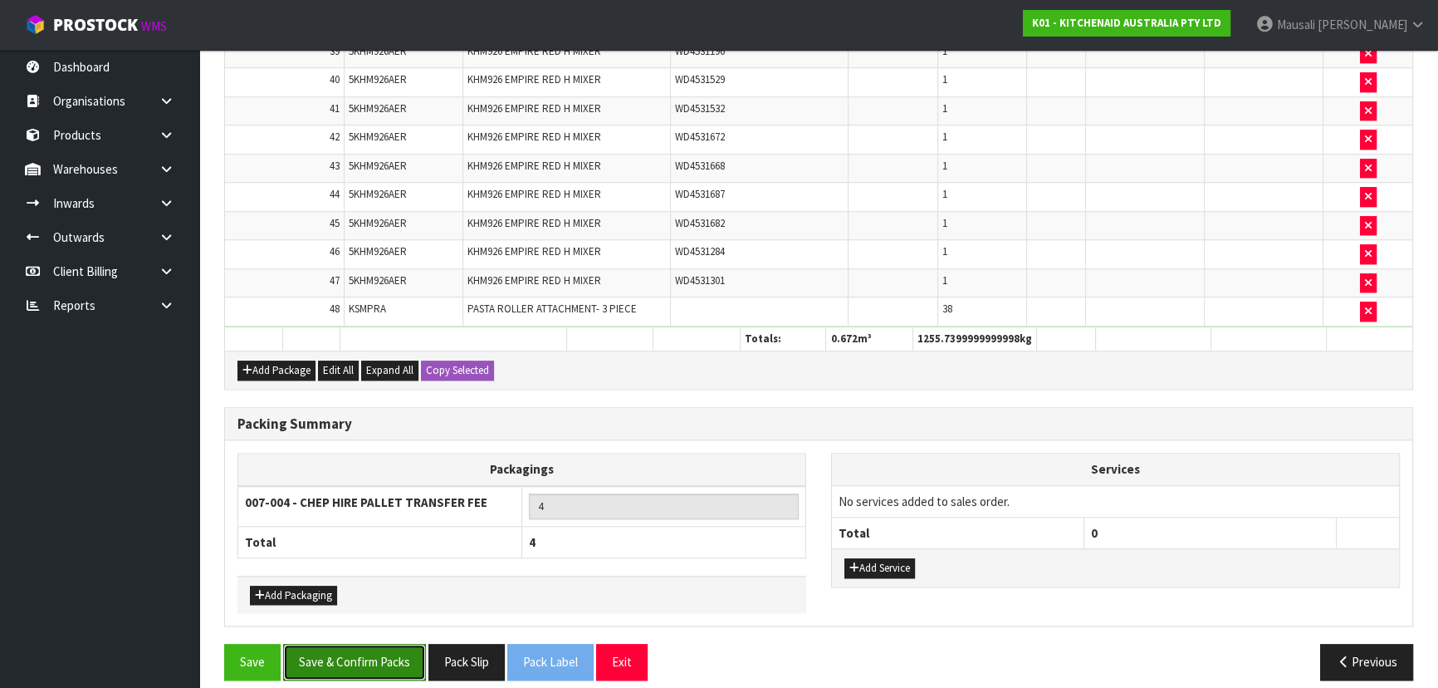
click at [360, 644] on button "Save & Confirm Packs" at bounding box center [354, 662] width 143 height 36
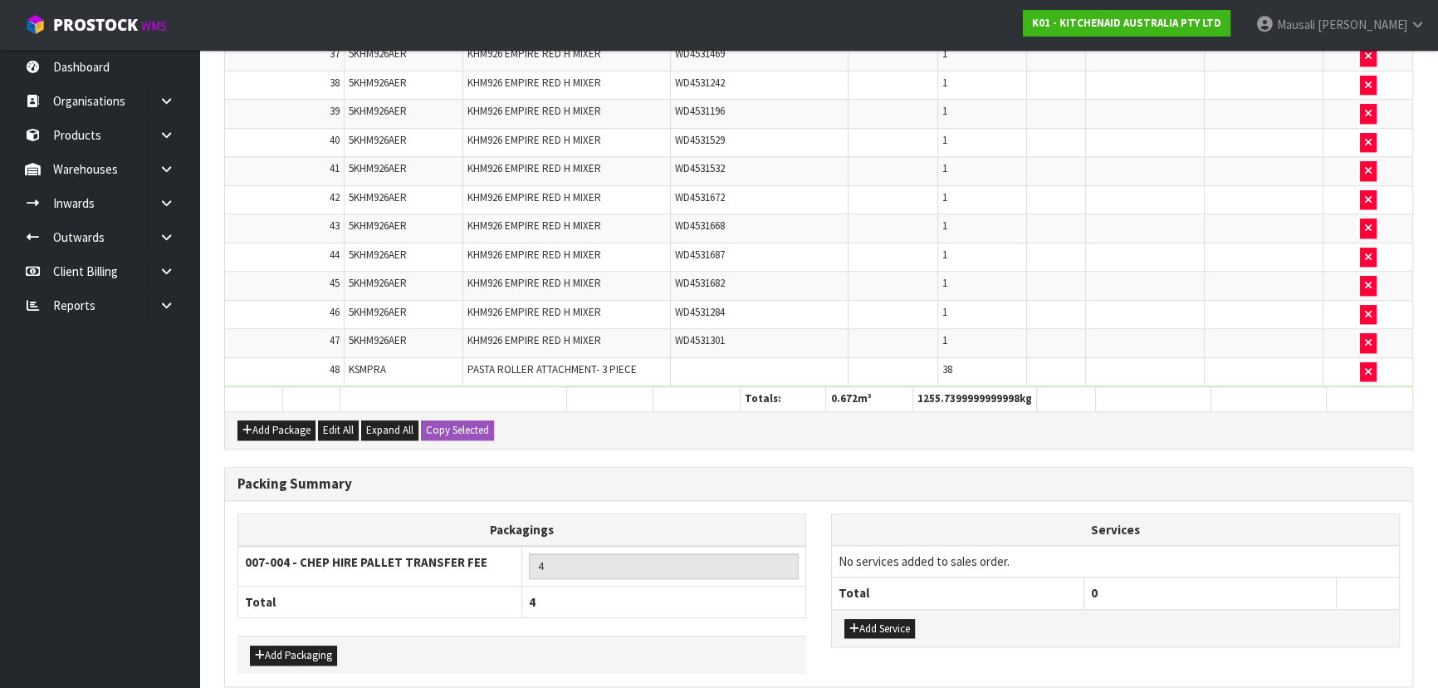
scroll to position [0, 0]
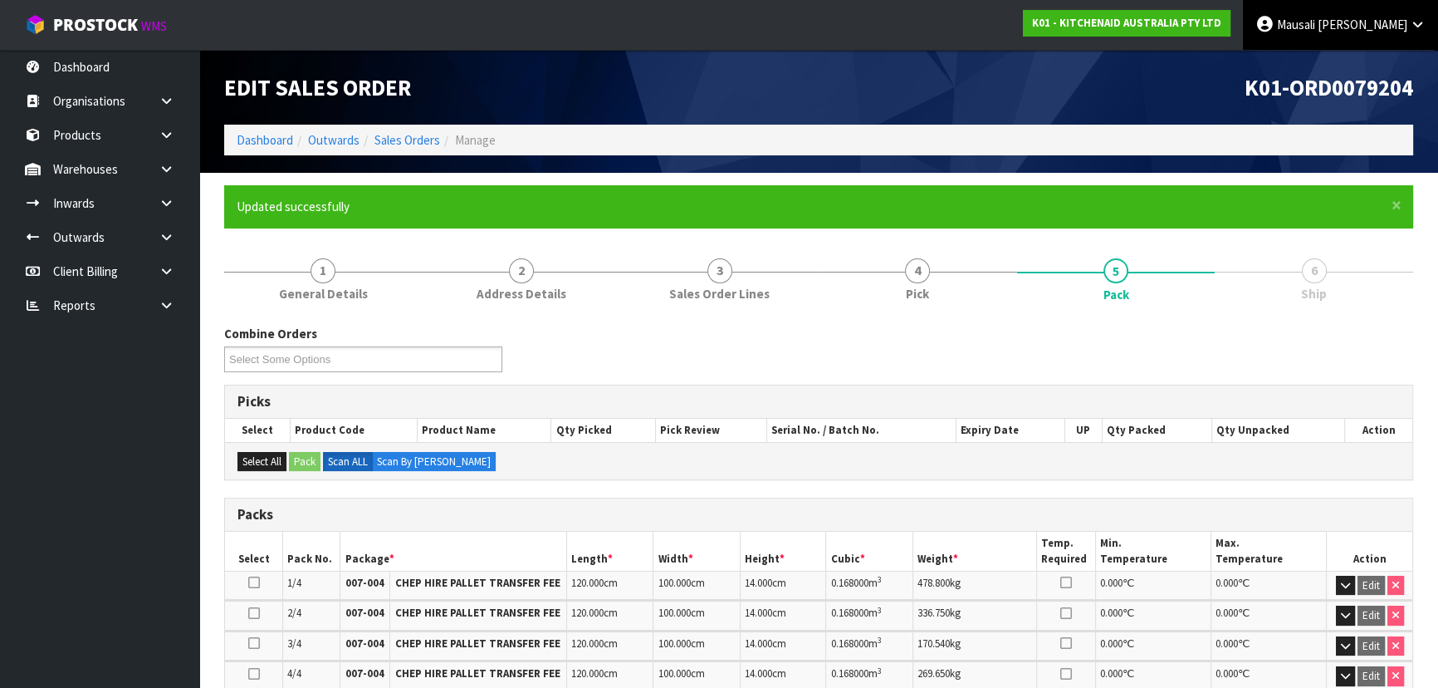
click at [1391, 29] on span "Tito" at bounding box center [1363, 25] width 90 height 16
click at [1379, 63] on link "Logout" at bounding box center [1371, 66] width 131 height 22
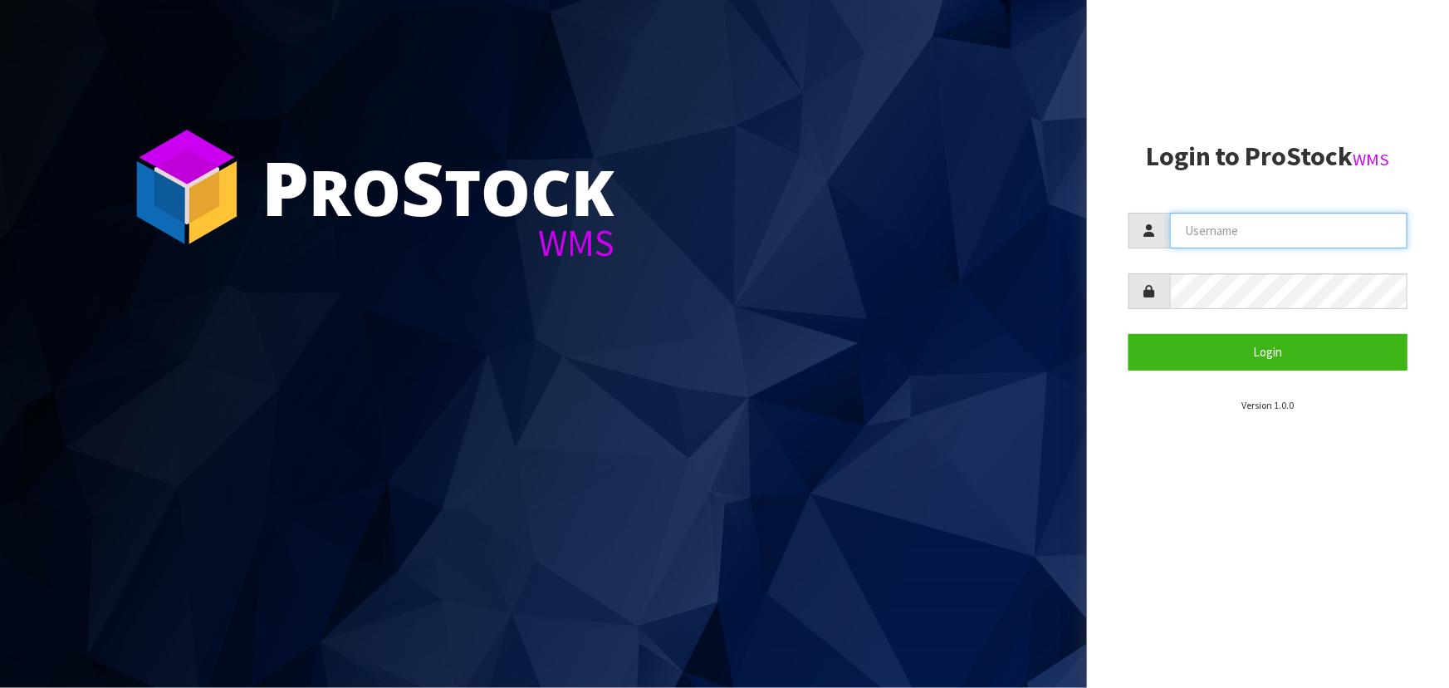
click at [1186, 230] on input "text" at bounding box center [1289, 231] width 238 height 36
type input "[PERSON_NAME][EMAIL_ADDRESS][DOMAIN_NAME]"
click at [1129, 334] on button "Login" at bounding box center [1268, 352] width 279 height 36
